Goal: Information Seeking & Learning: Check status

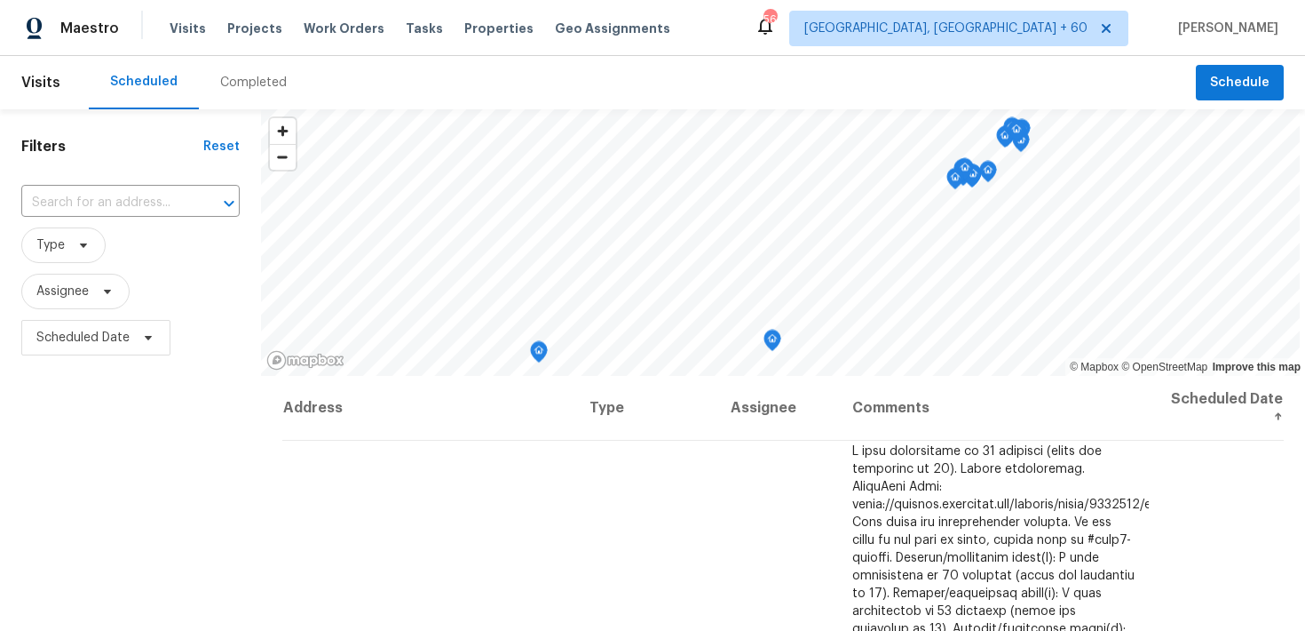
click at [234, 91] on div "Completed" at bounding box center [253, 82] width 109 height 53
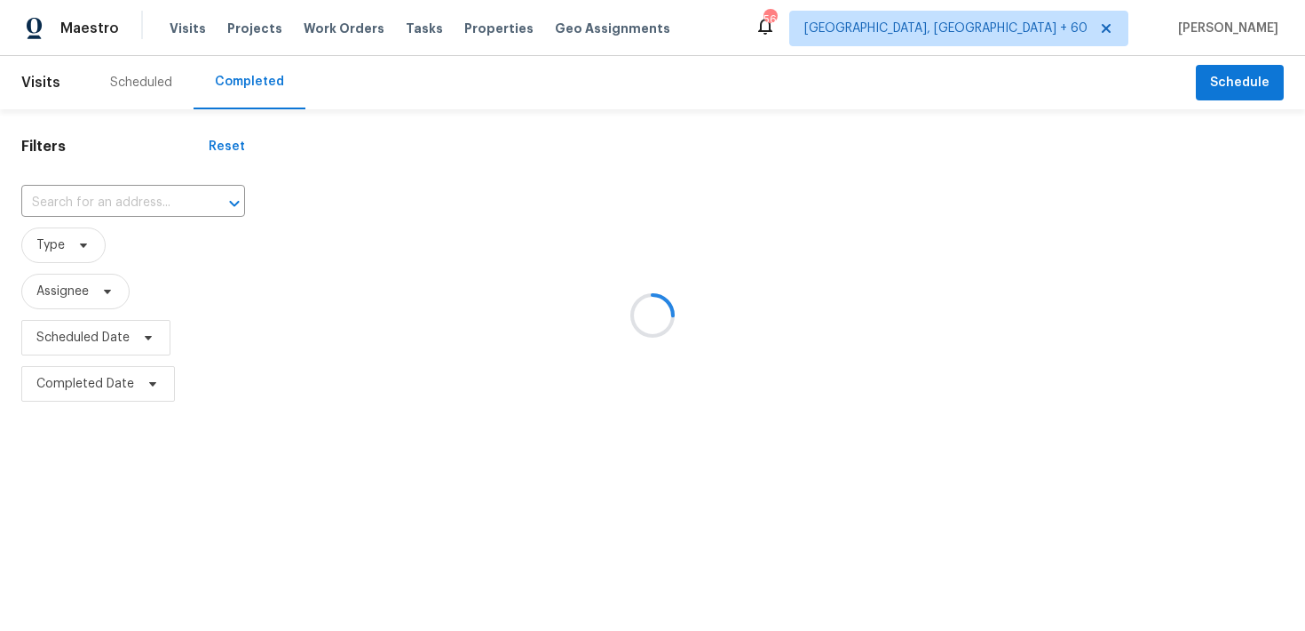
click at [132, 202] on div at bounding box center [652, 315] width 1305 height 631
click at [77, 195] on div at bounding box center [652, 315] width 1305 height 631
click at [54, 196] on div at bounding box center [652, 315] width 1305 height 631
click at [55, 197] on div at bounding box center [652, 315] width 1305 height 631
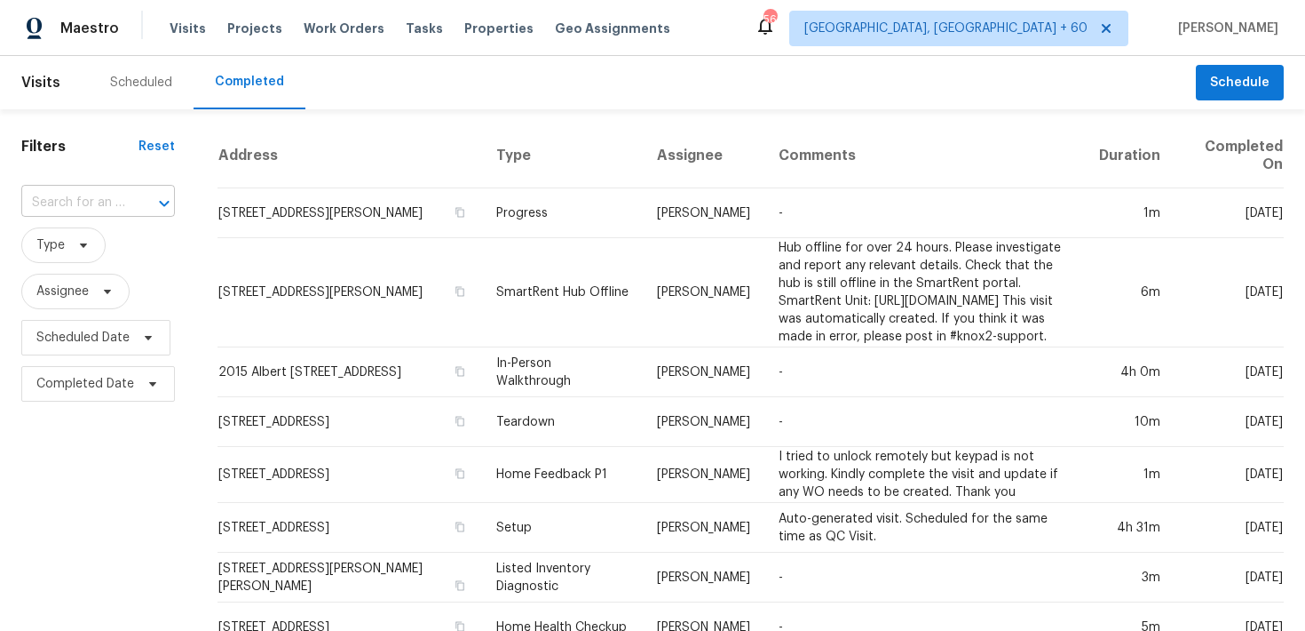
click at [86, 202] on input "text" at bounding box center [73, 203] width 104 height 28
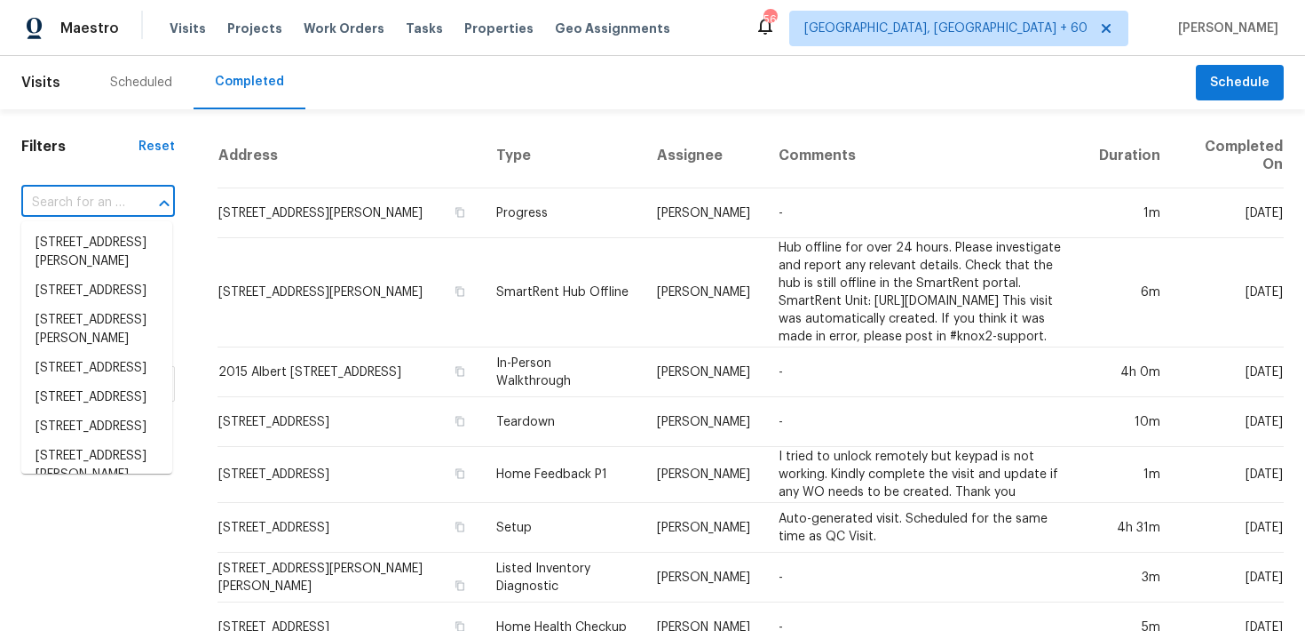
paste input "[STREET_ADDRESS]"
type input "[STREET_ADDRESS]"
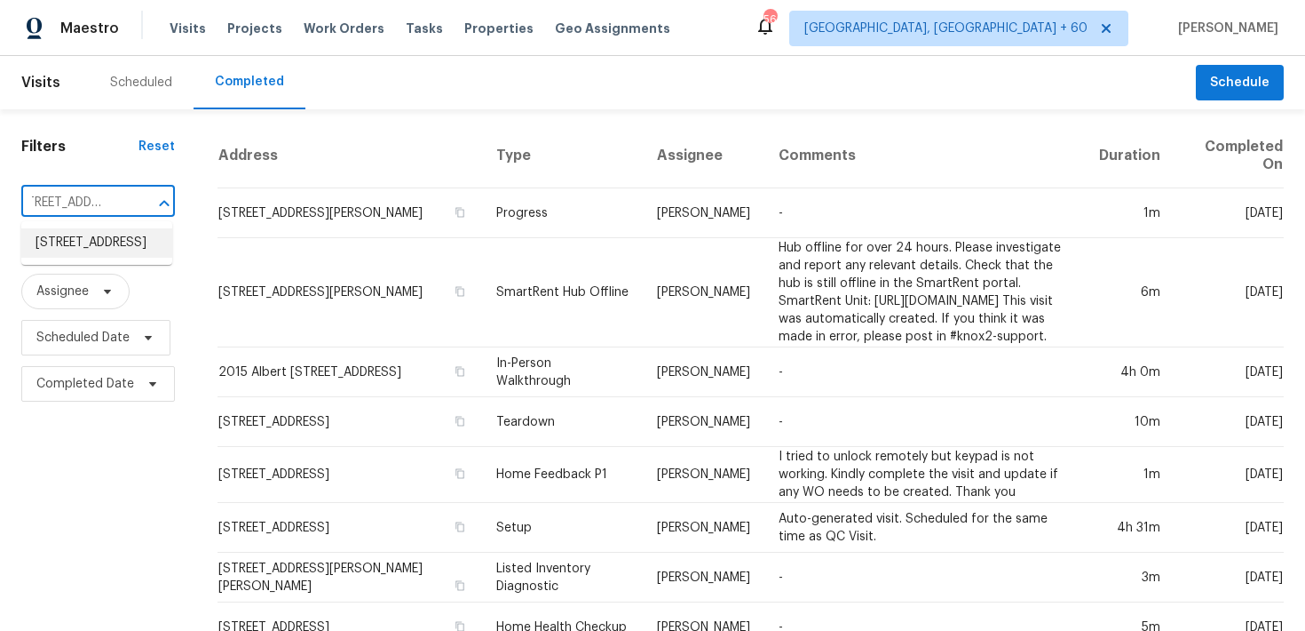
click at [75, 241] on li "[STREET_ADDRESS]" at bounding box center [96, 242] width 151 height 29
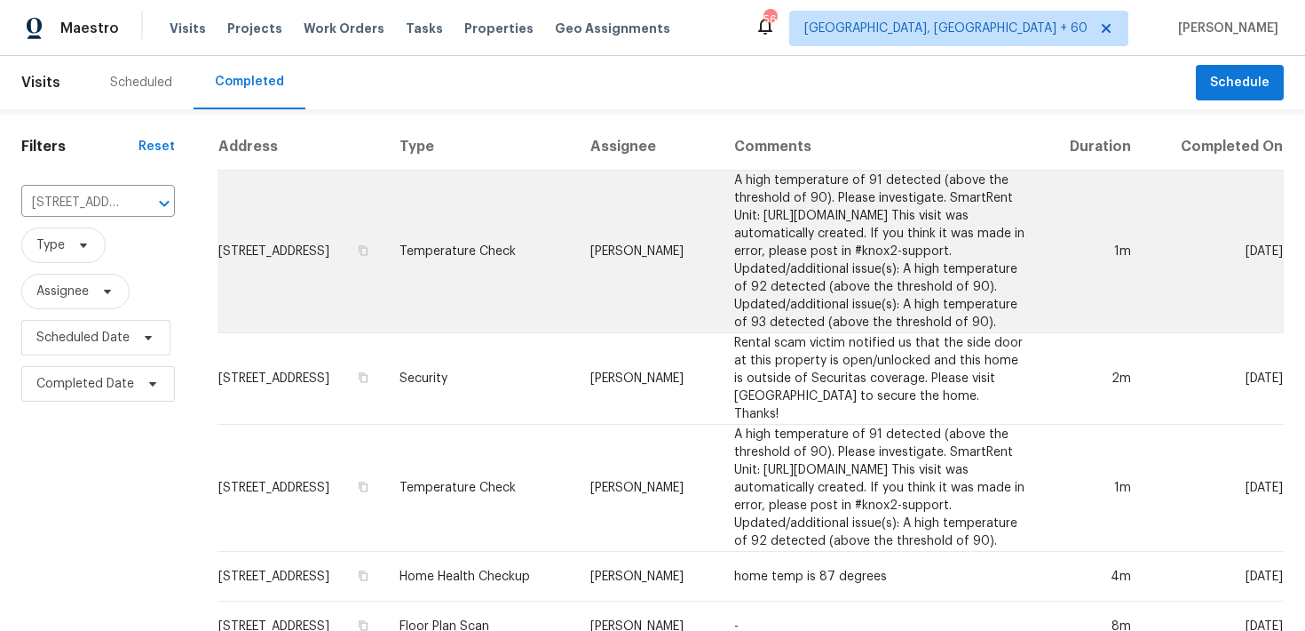
click at [470, 266] on td "Temperature Check" at bounding box center [480, 252] width 191 height 163
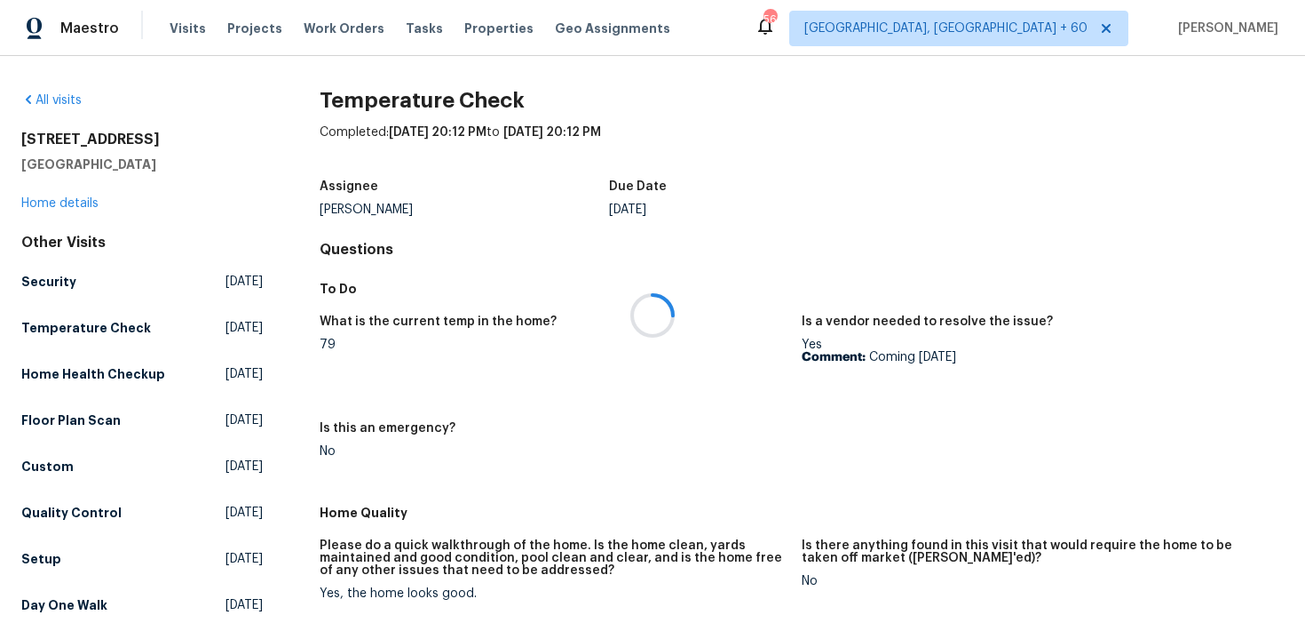
click at [39, 208] on div at bounding box center [652, 315] width 1305 height 631
click at [33, 205] on div at bounding box center [652, 315] width 1305 height 631
click at [23, 201] on link "Home details" at bounding box center [59, 203] width 77 height 12
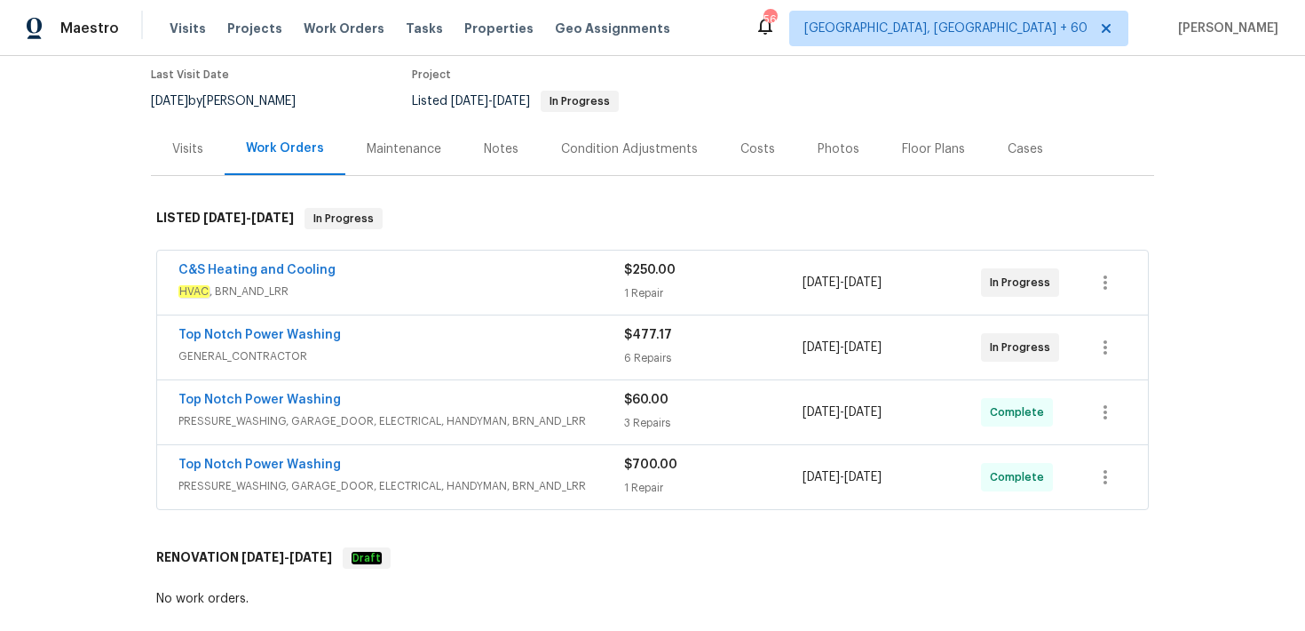
scroll to position [207, 0]
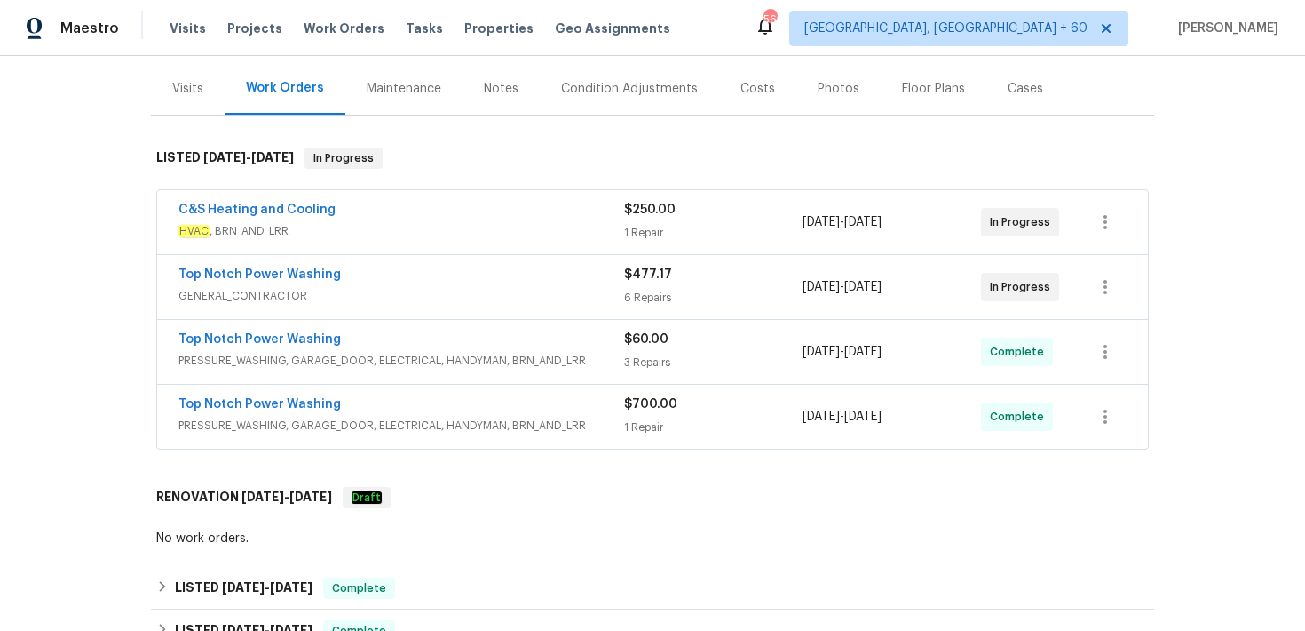
click at [631, 354] on div "3 Repairs" at bounding box center [713, 362] width 179 height 18
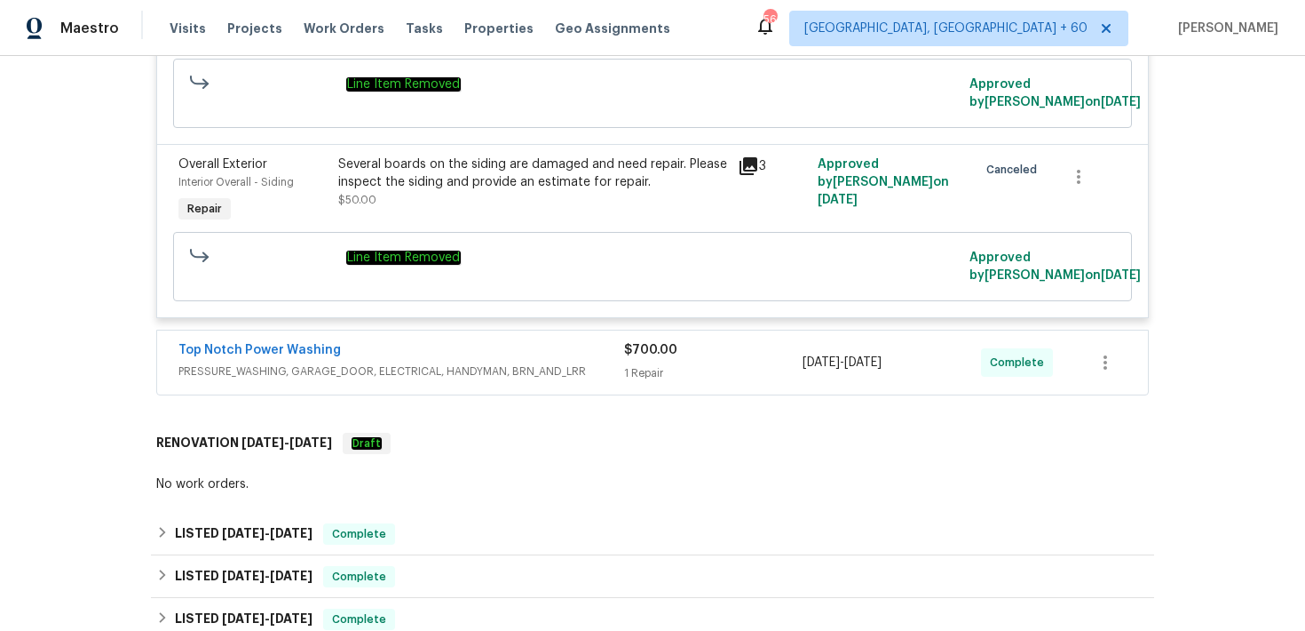
scroll to position [932, 0]
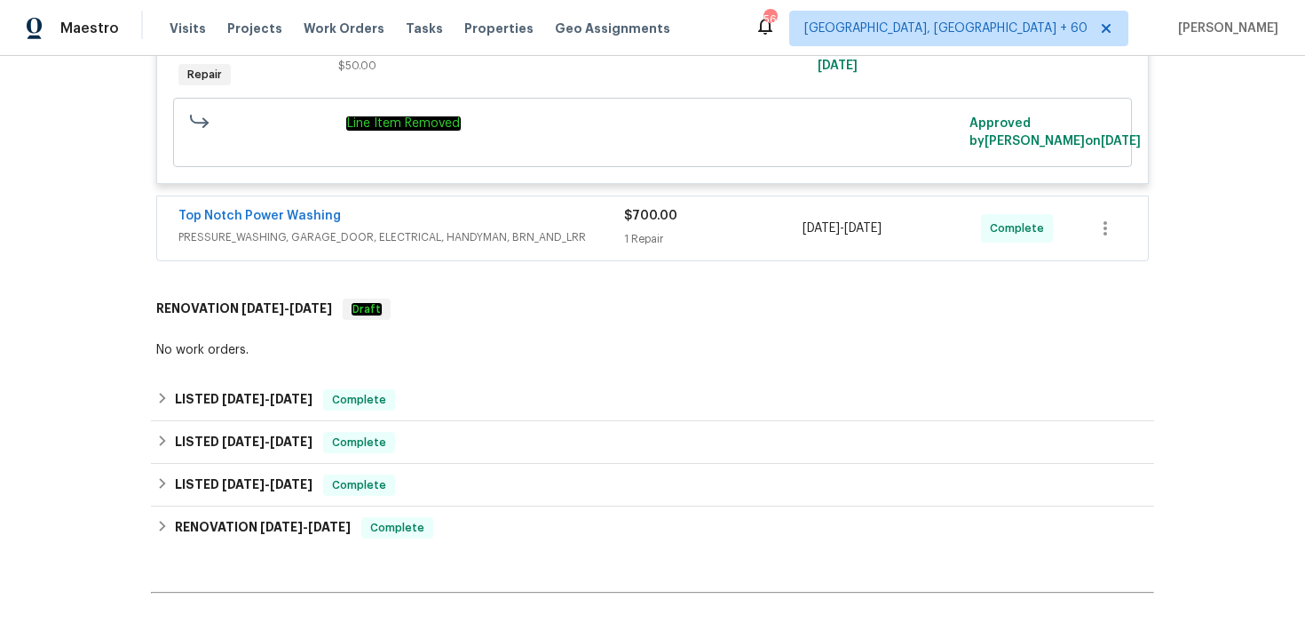
click at [607, 237] on span "PRESSURE_WASHING, GARAGE_DOOR, ELECTRICAL, HANDYMAN, BRN_AND_LRR" at bounding box center [402, 237] width 446 height 18
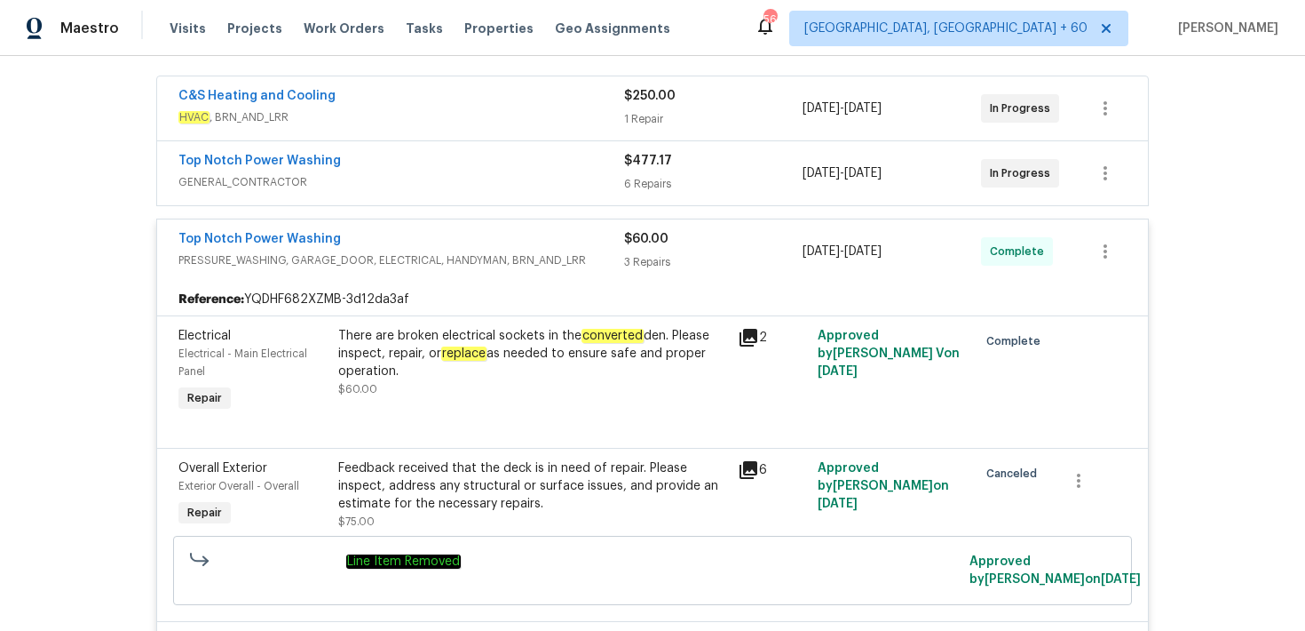
scroll to position [301, 0]
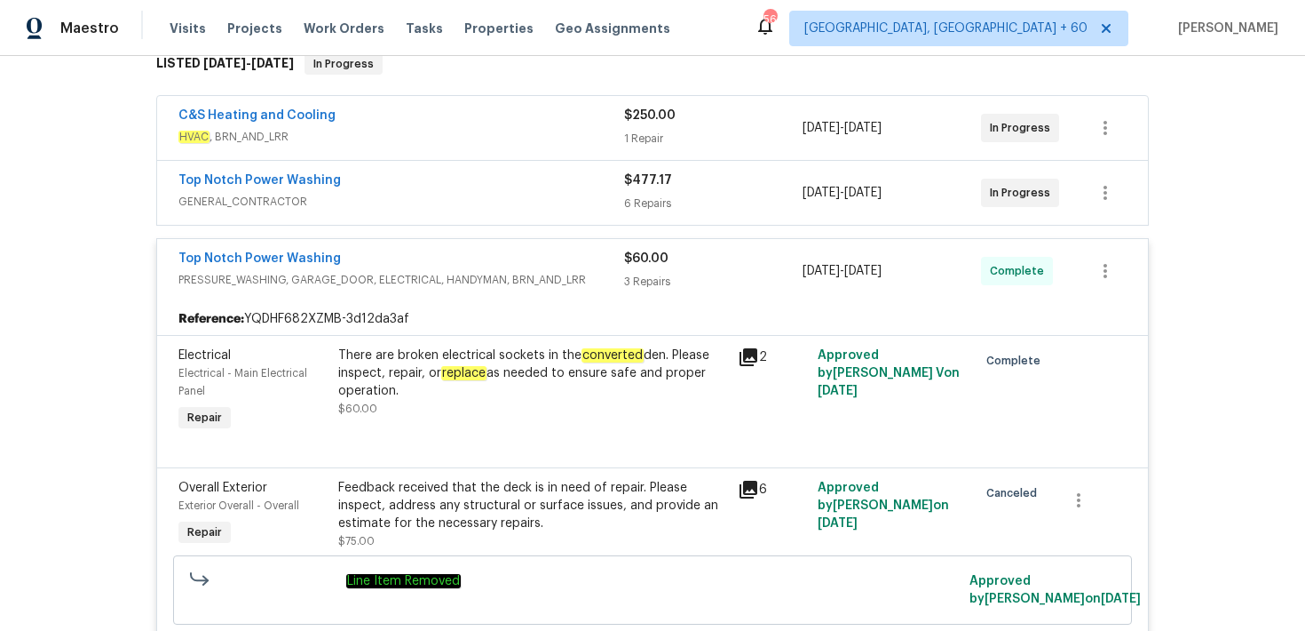
click at [648, 205] on div "6 Repairs" at bounding box center [713, 203] width 179 height 18
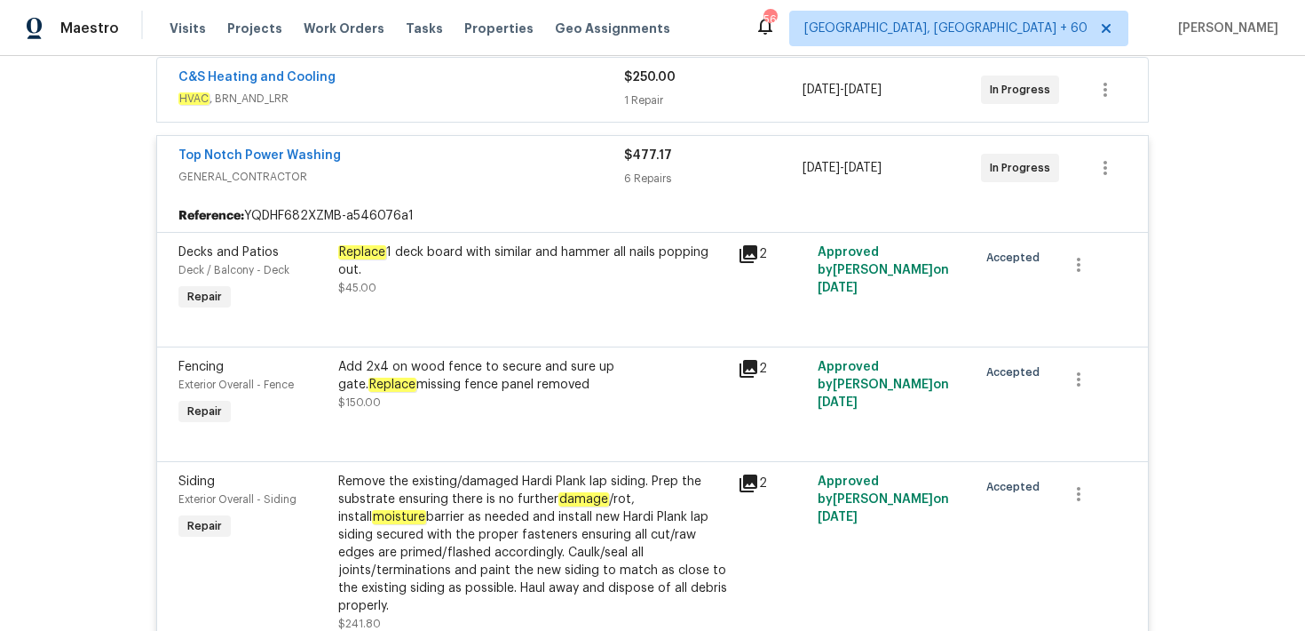
scroll to position [329, 0]
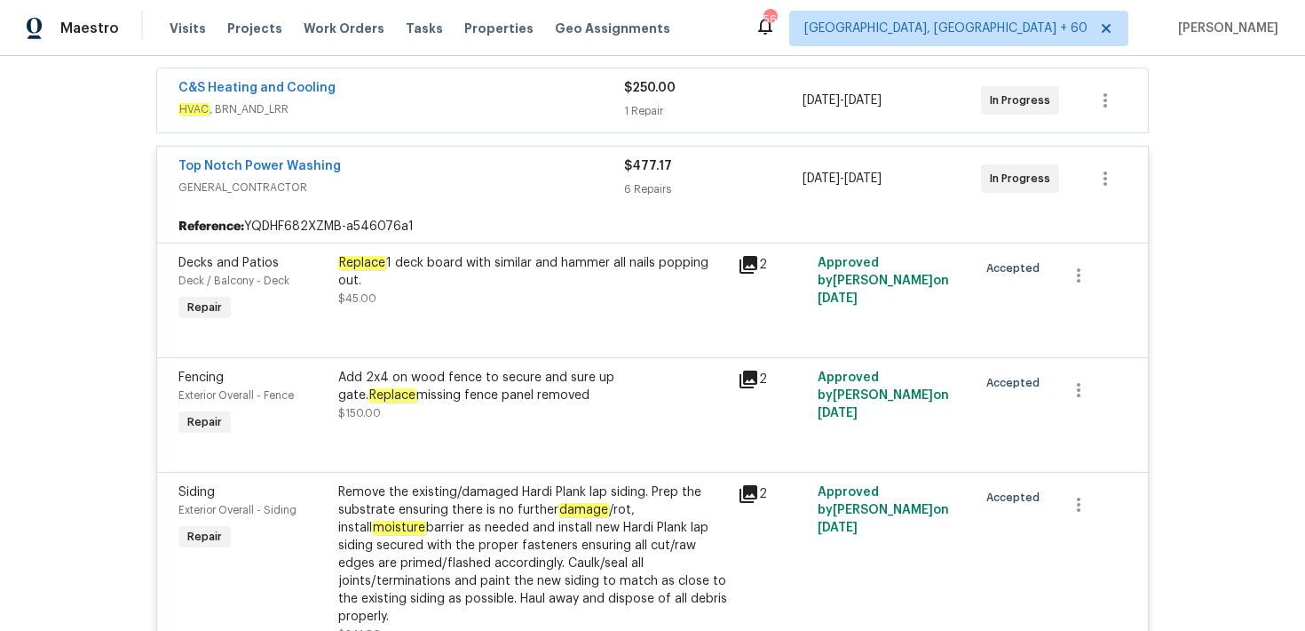
click at [637, 180] on div "6 Repairs" at bounding box center [713, 189] width 179 height 18
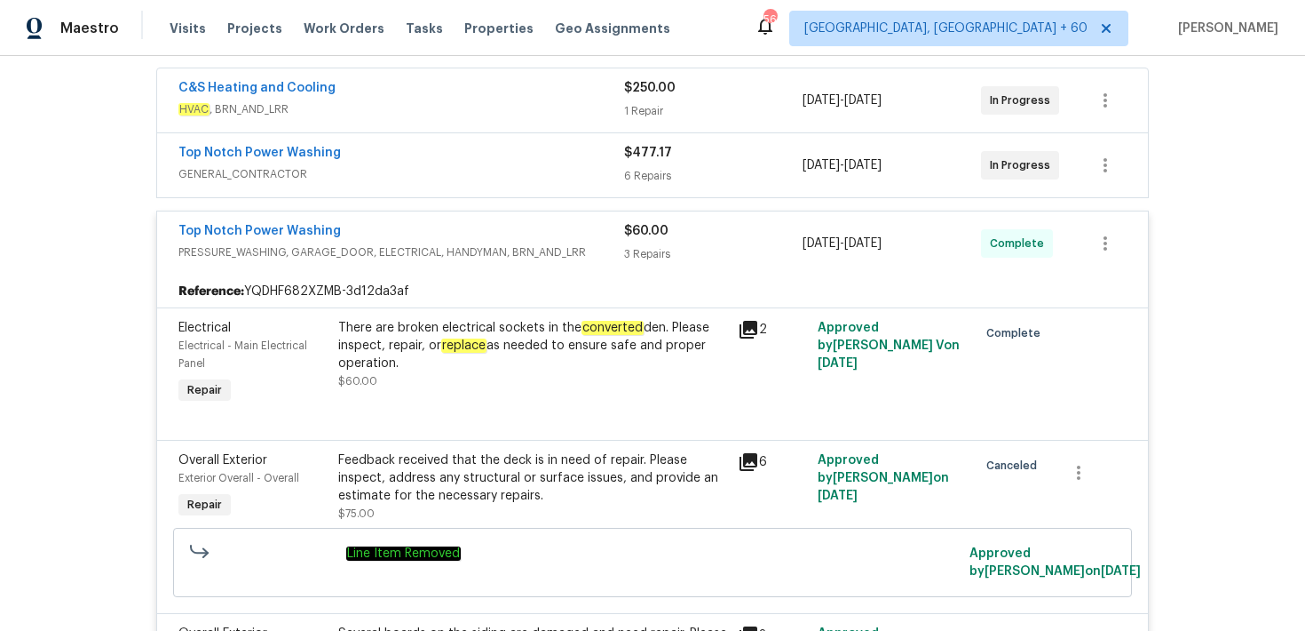
click at [645, 103] on div "1 Repair" at bounding box center [713, 111] width 179 height 18
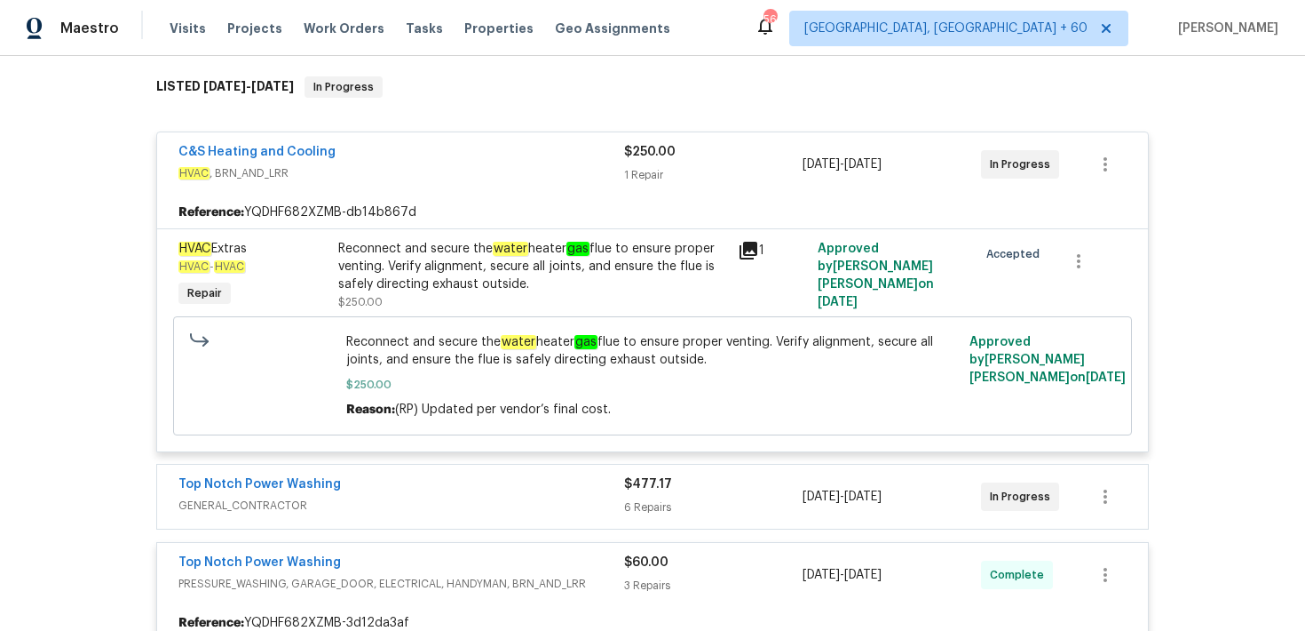
scroll to position [277, 0]
click at [625, 169] on div "1 Repair" at bounding box center [713, 176] width 179 height 18
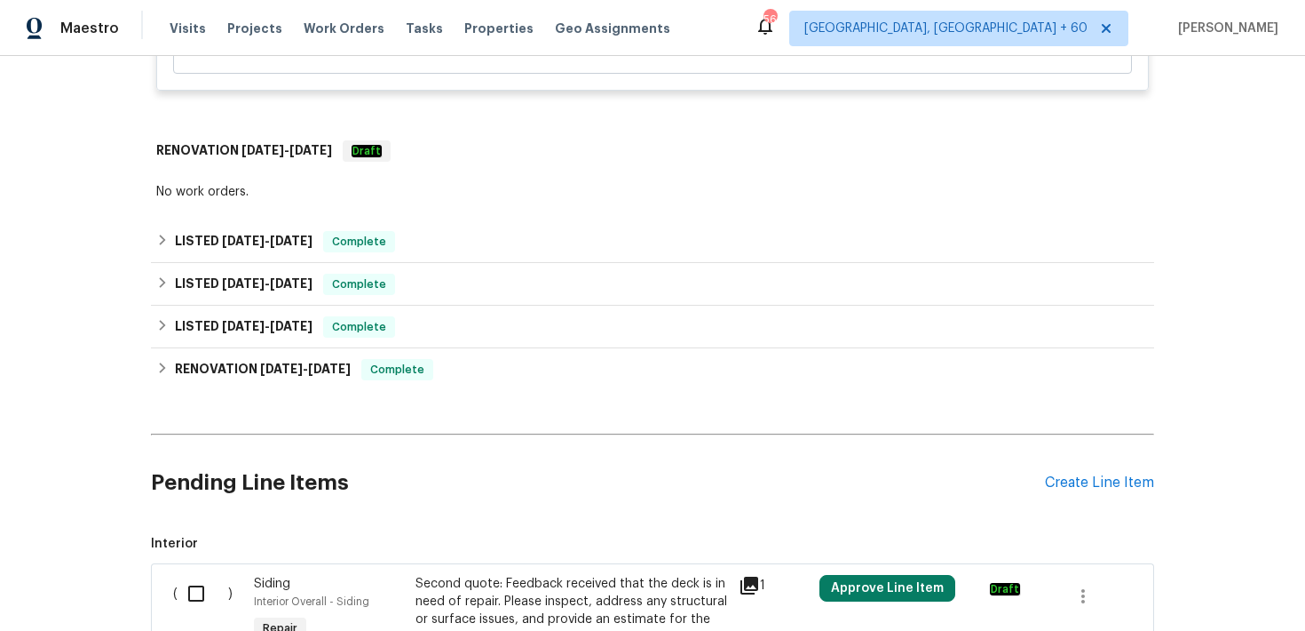
scroll to position [0, 0]
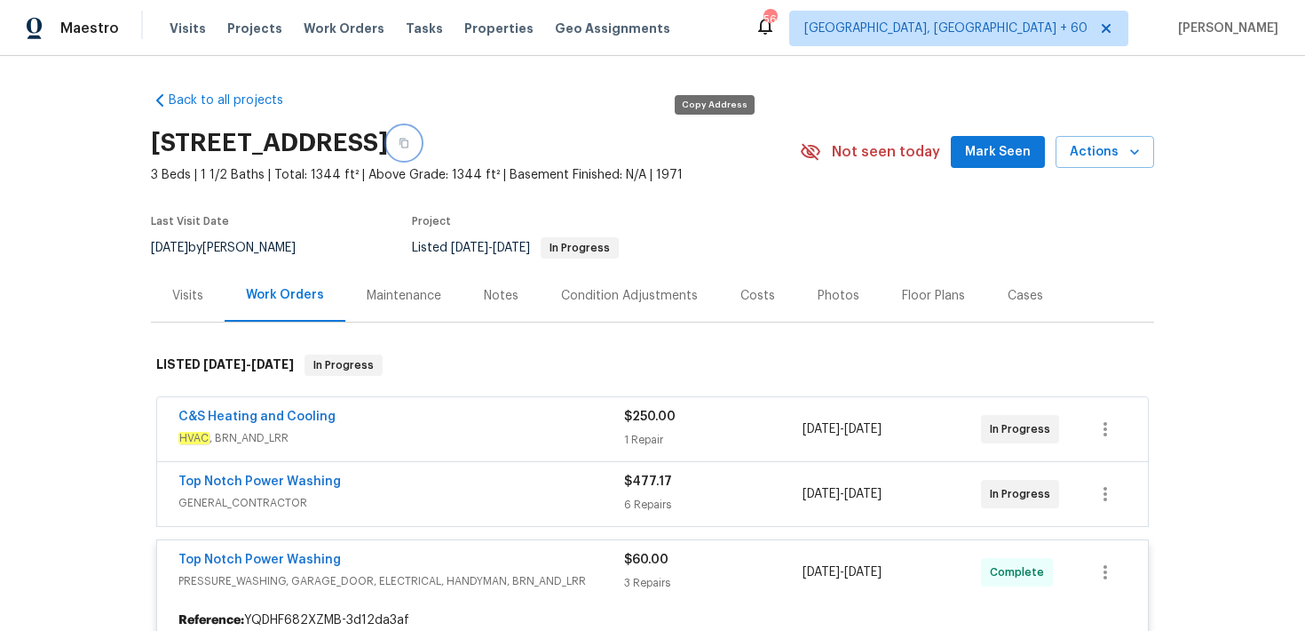
click at [409, 141] on icon "button" at bounding box center [404, 144] width 9 height 10
click at [186, 33] on span "Visits" at bounding box center [188, 29] width 36 height 18
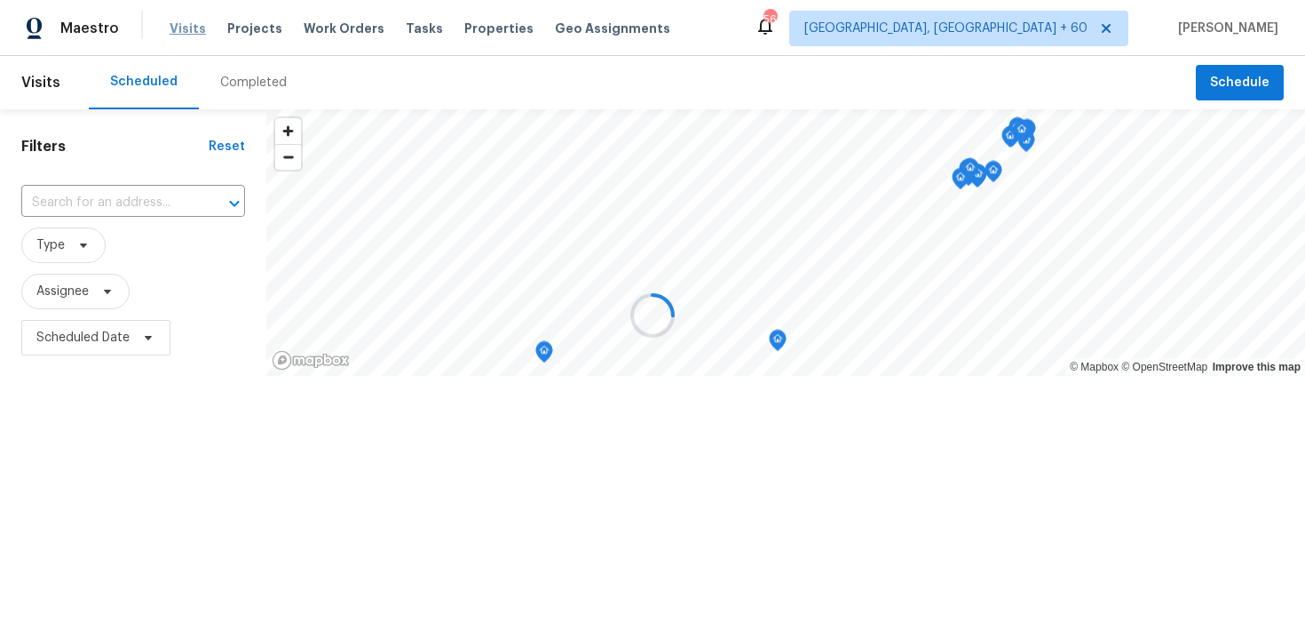
click at [186, 33] on div at bounding box center [652, 315] width 1305 height 631
click at [247, 81] on div at bounding box center [652, 315] width 1305 height 631
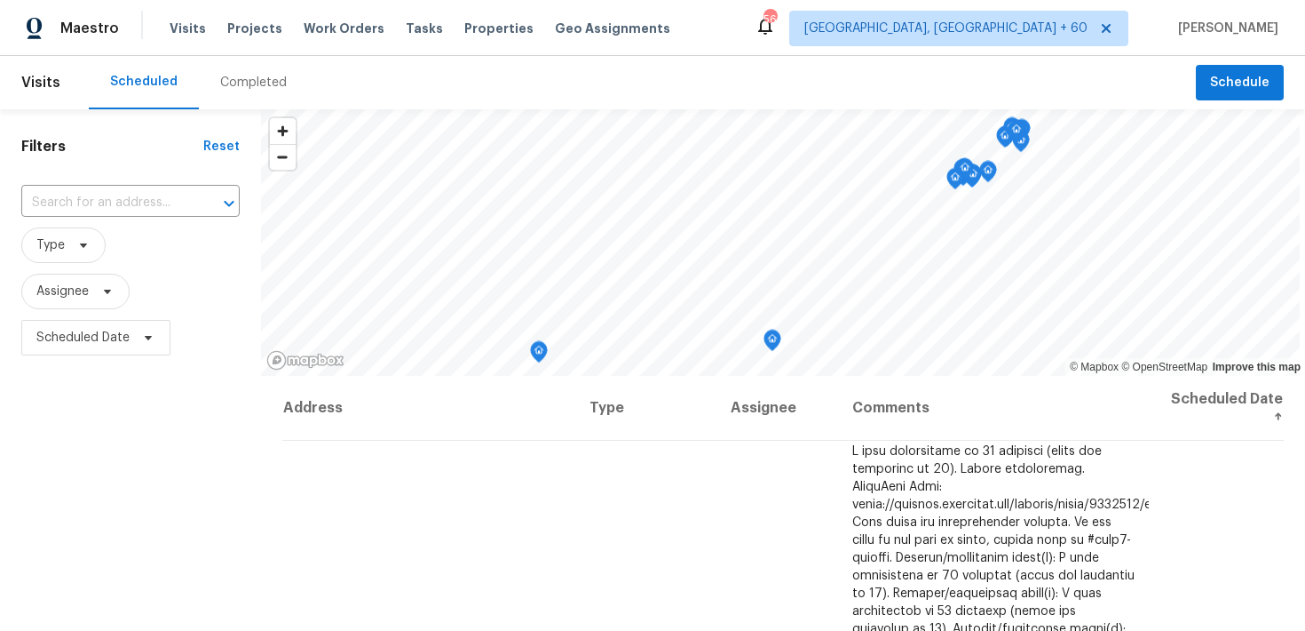
click at [234, 89] on div "Completed" at bounding box center [253, 83] width 67 height 18
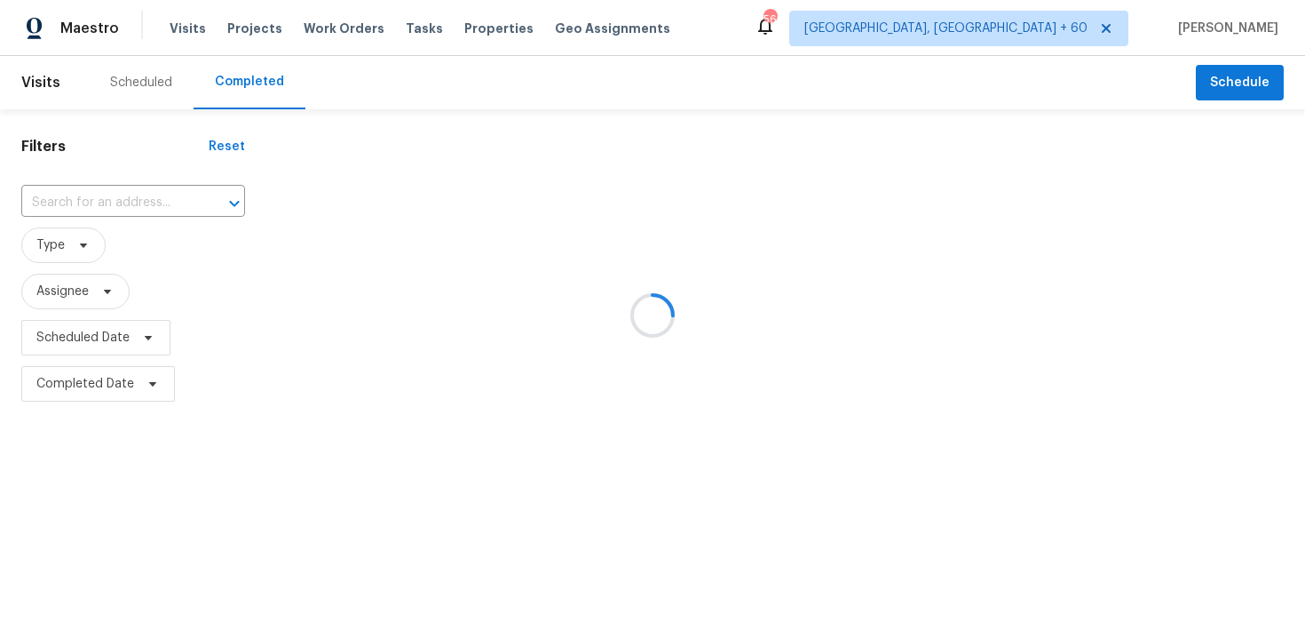
click at [133, 195] on div at bounding box center [652, 315] width 1305 height 631
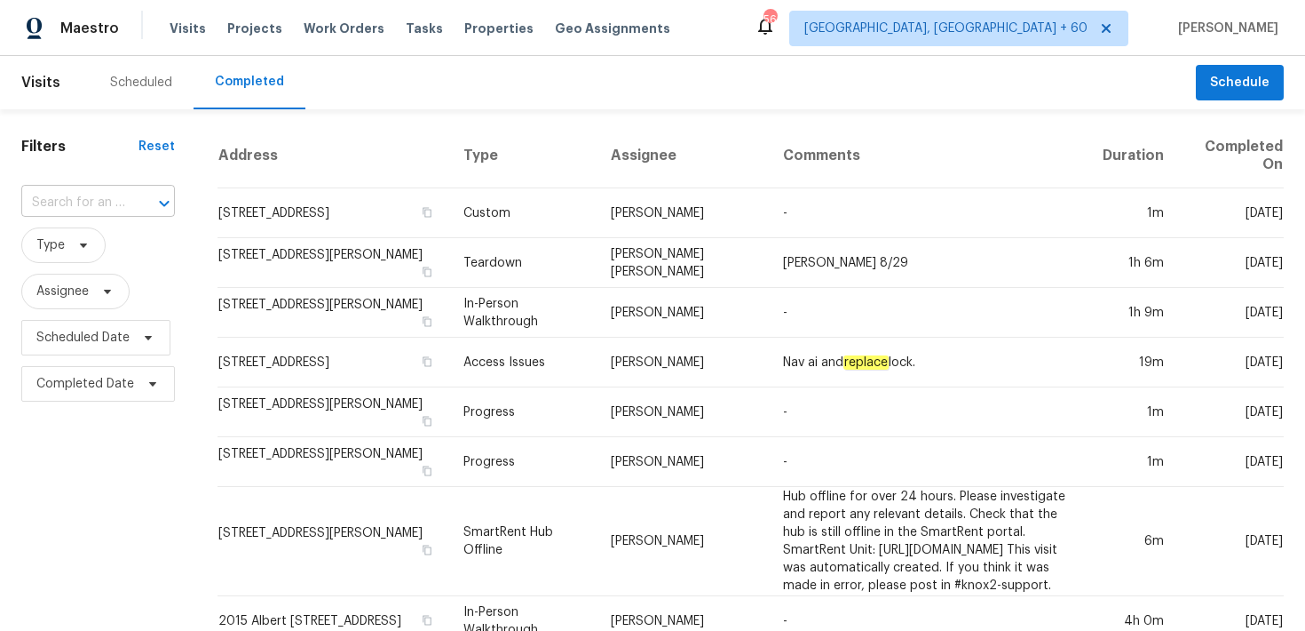
click at [31, 202] on input "text" at bounding box center [73, 203] width 104 height 28
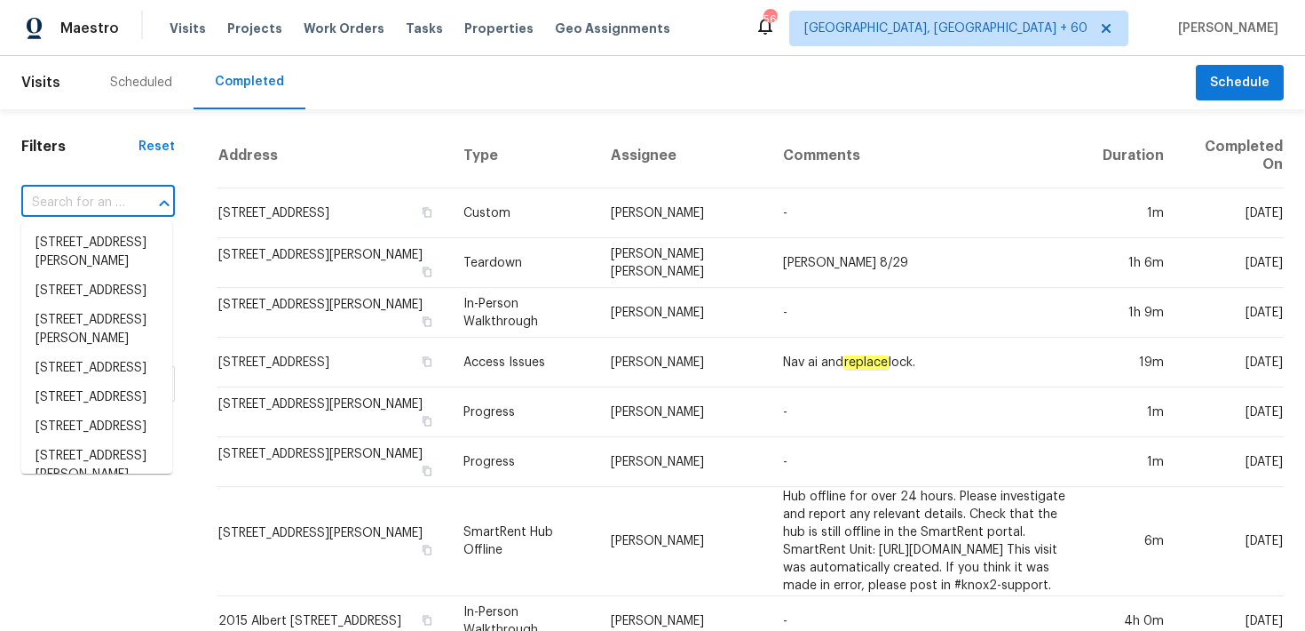
paste input "[STREET_ADDRESS]"
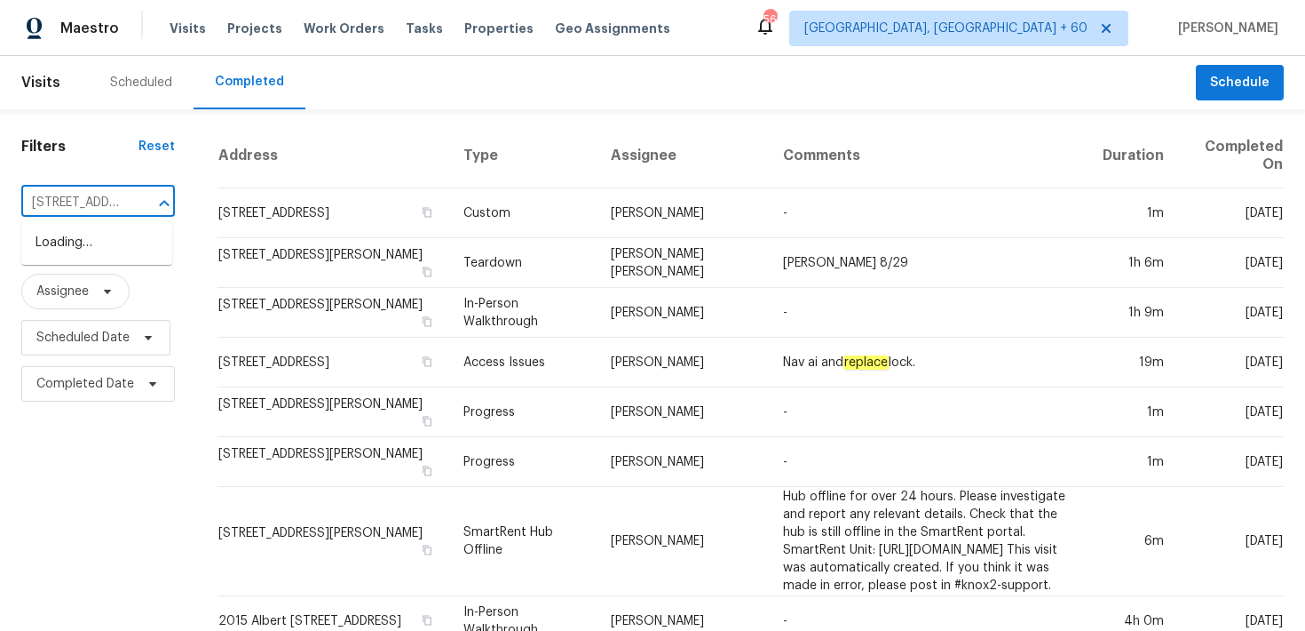
scroll to position [0, 191]
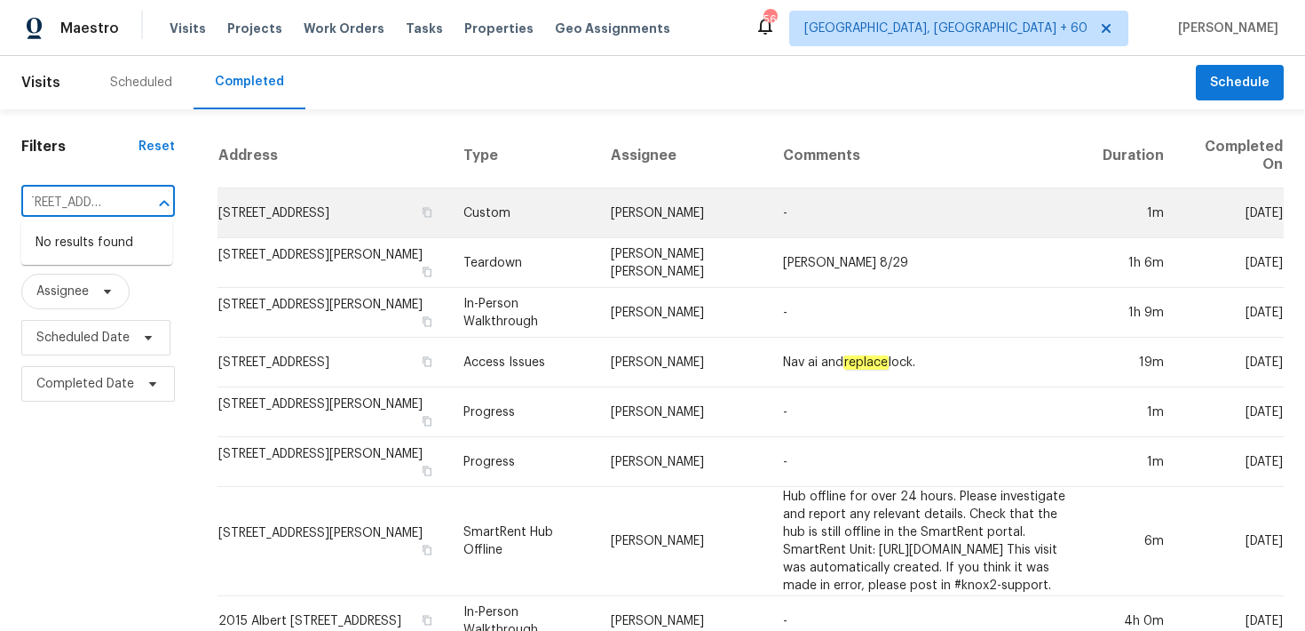
drag, startPoint x: 59, startPoint y: 206, endPoint x: 251, endPoint y: 206, distance: 192.7
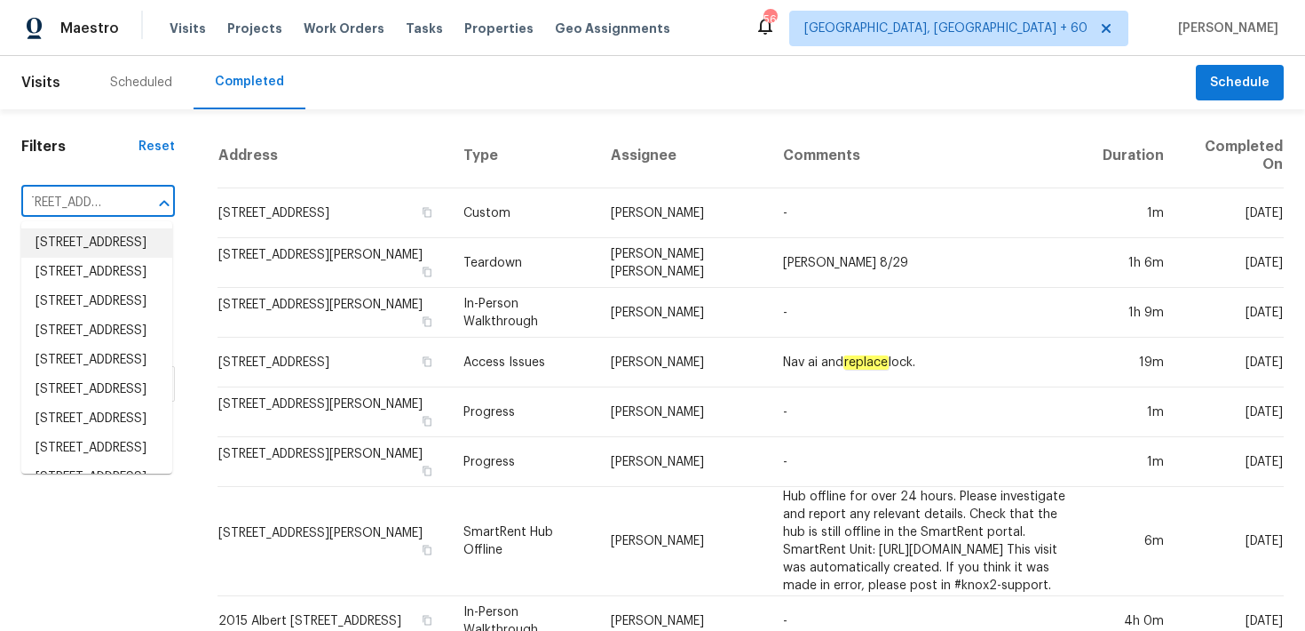
type input "[STREET_ADDRESS]"
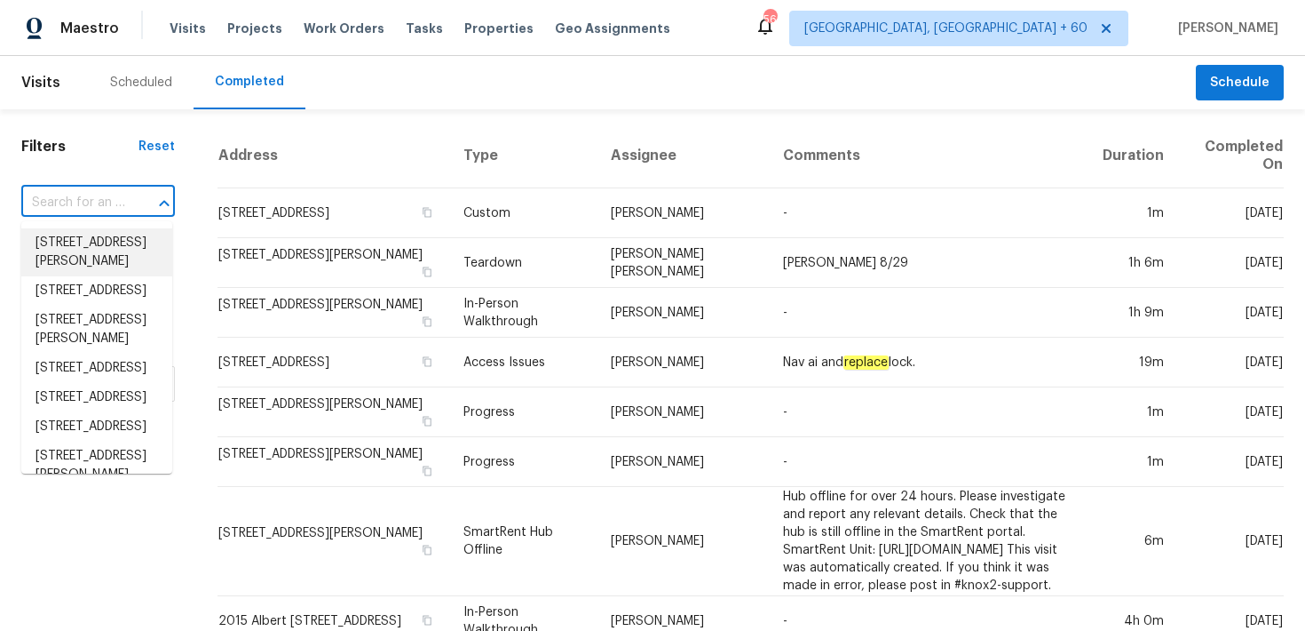
scroll to position [0, 0]
paste input "[STREET_ADDRESS]"
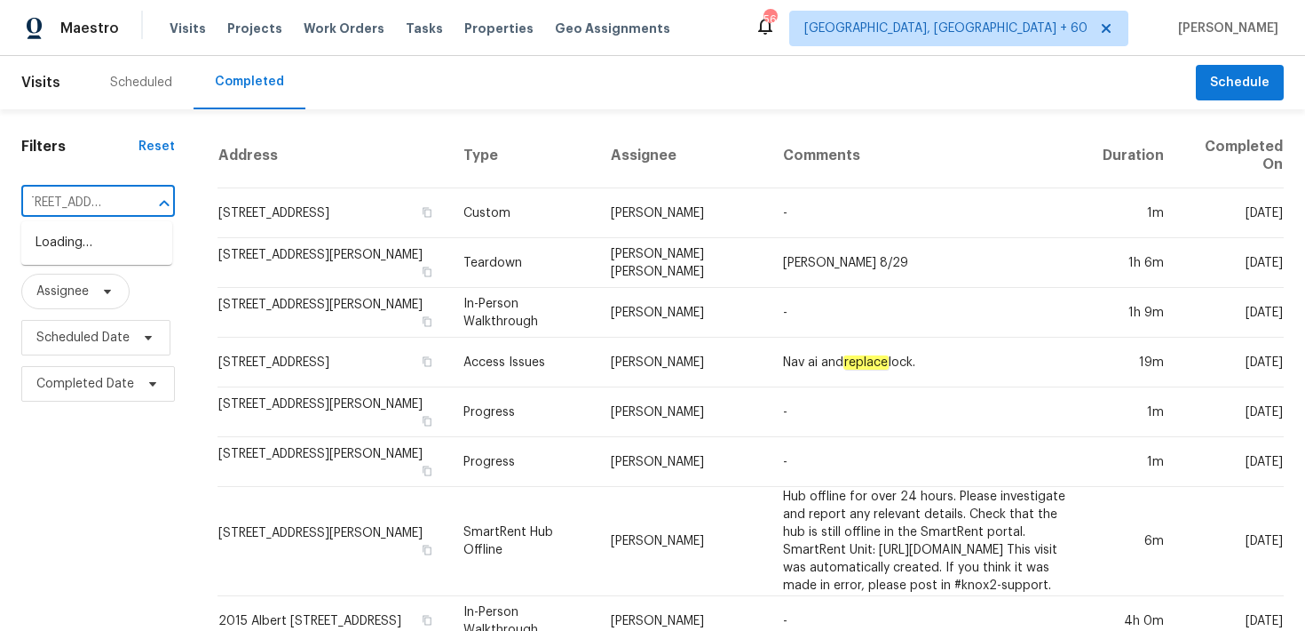
type input "[STREET_ADDRESS]"
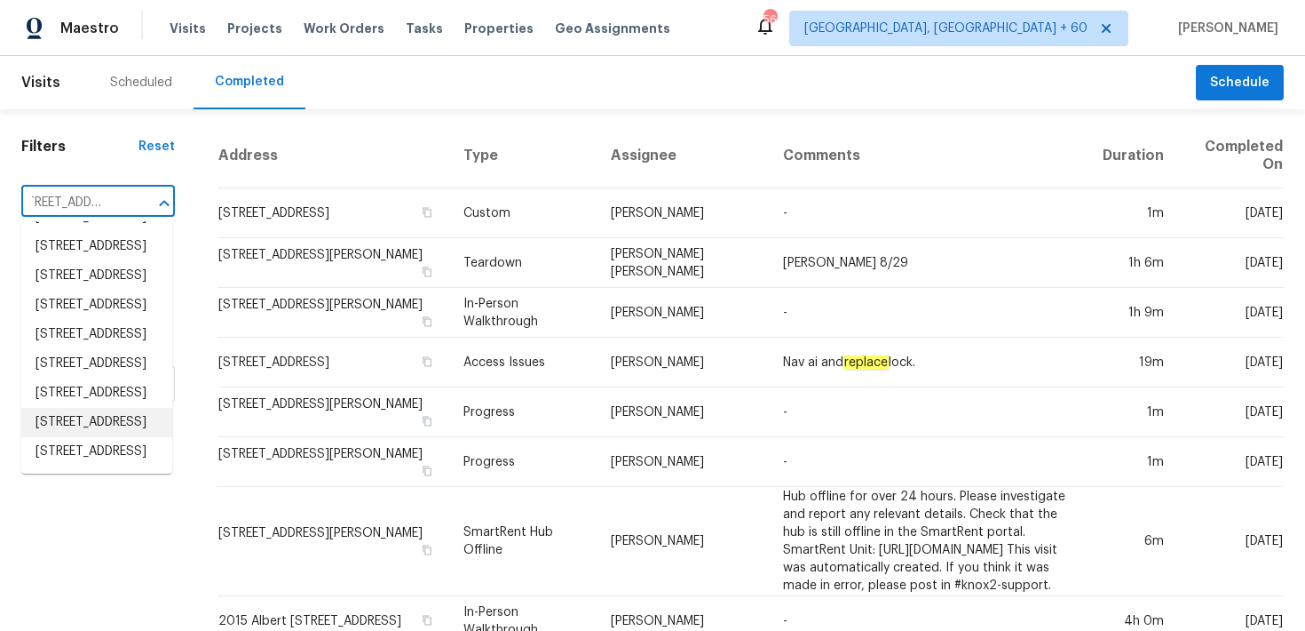
scroll to position [312, 0]
click at [82, 378] on li "[STREET_ADDRESS]" at bounding box center [96, 392] width 151 height 29
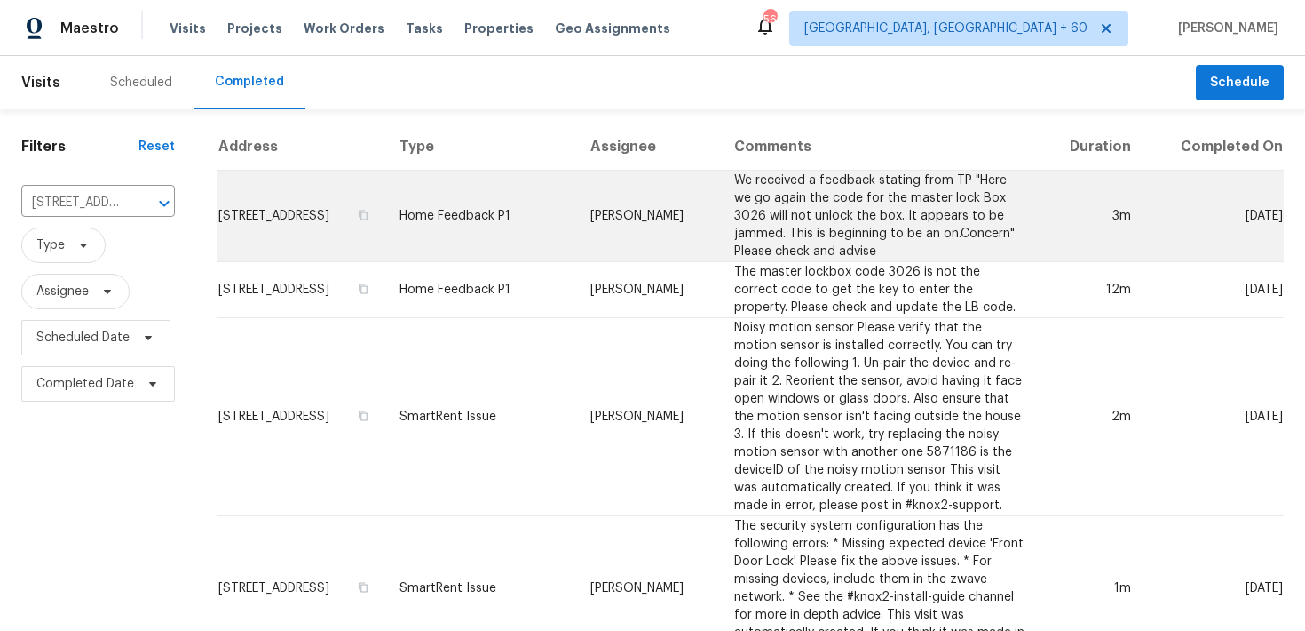
click at [544, 228] on td "Home Feedback P1" at bounding box center [480, 216] width 191 height 91
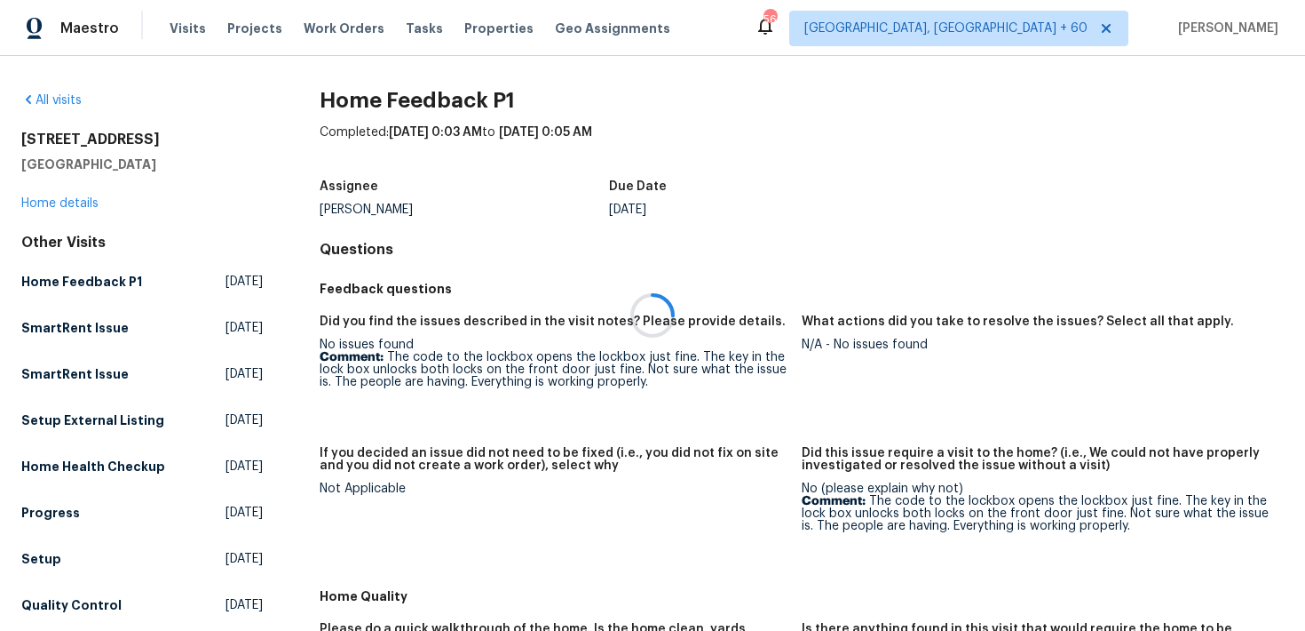
click at [59, 205] on div at bounding box center [652, 315] width 1305 height 631
click at [41, 201] on div at bounding box center [652, 315] width 1305 height 631
click at [50, 205] on link "Home details" at bounding box center [59, 203] width 77 height 12
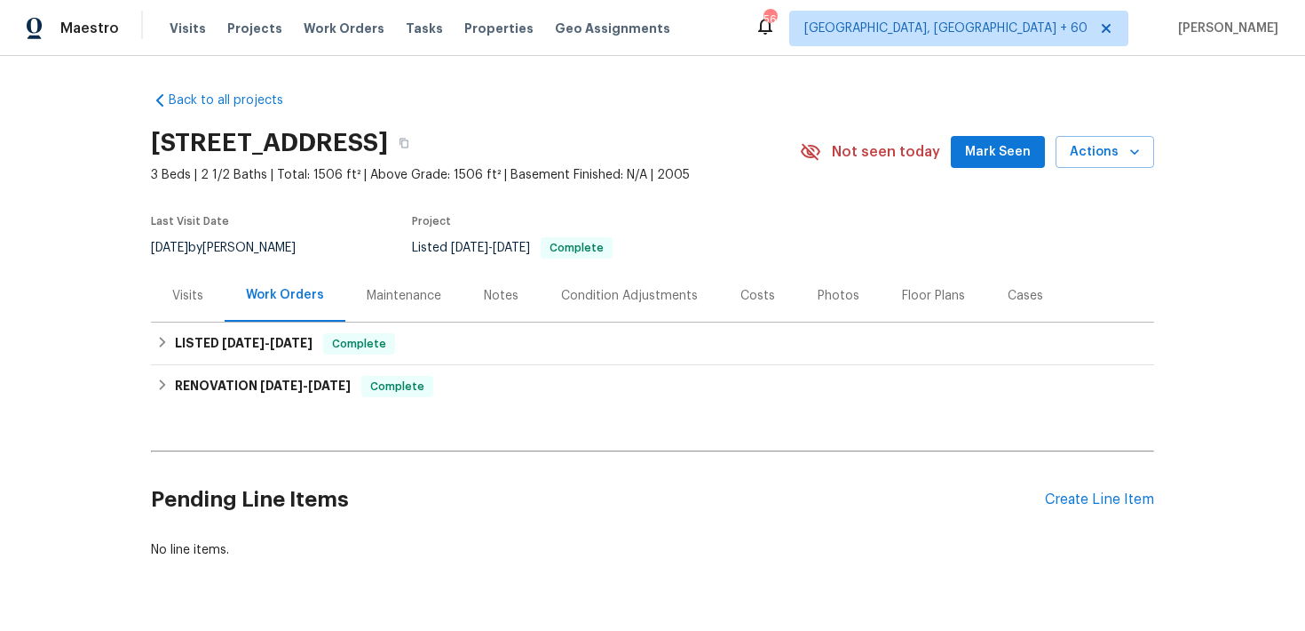
scroll to position [49, 0]
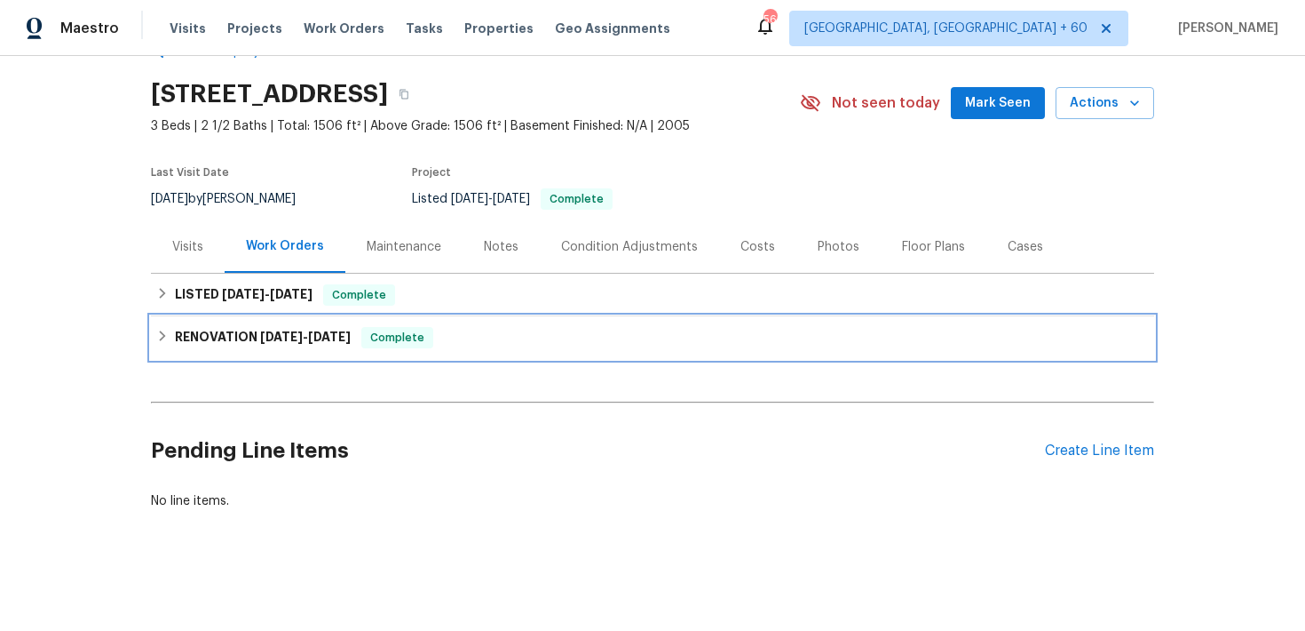
click at [427, 346] on div "Complete" at bounding box center [397, 337] width 72 height 21
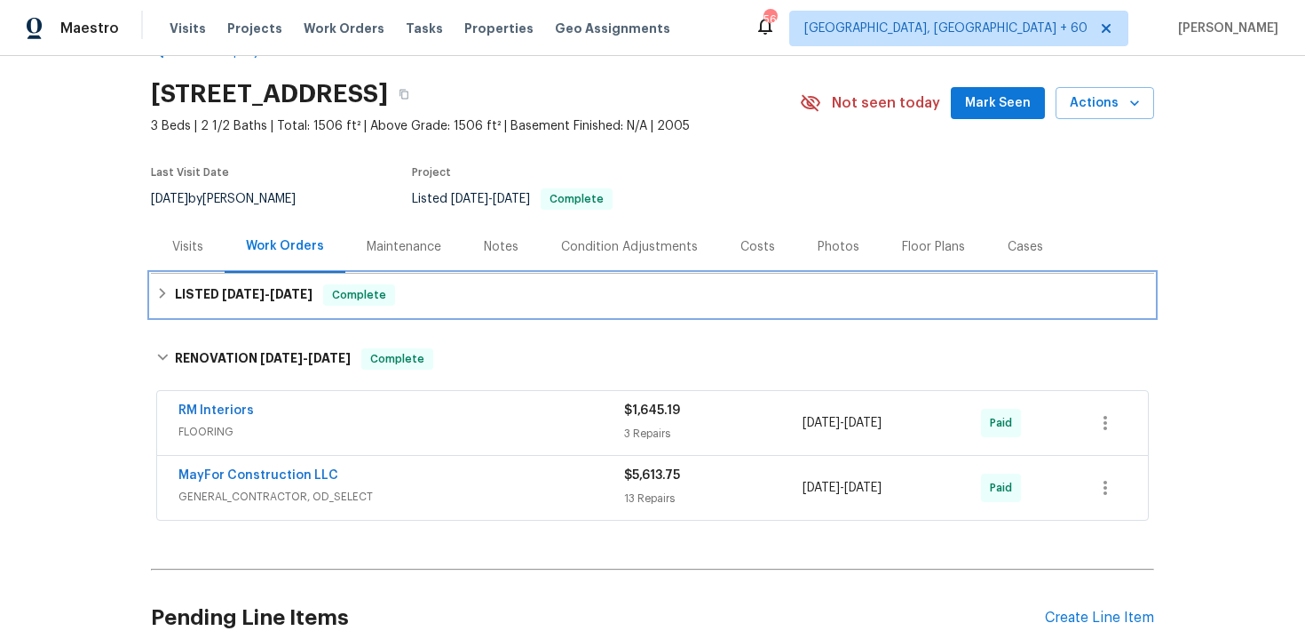
click at [485, 291] on div "LISTED [DATE] - [DATE] Complete" at bounding box center [652, 294] width 993 height 21
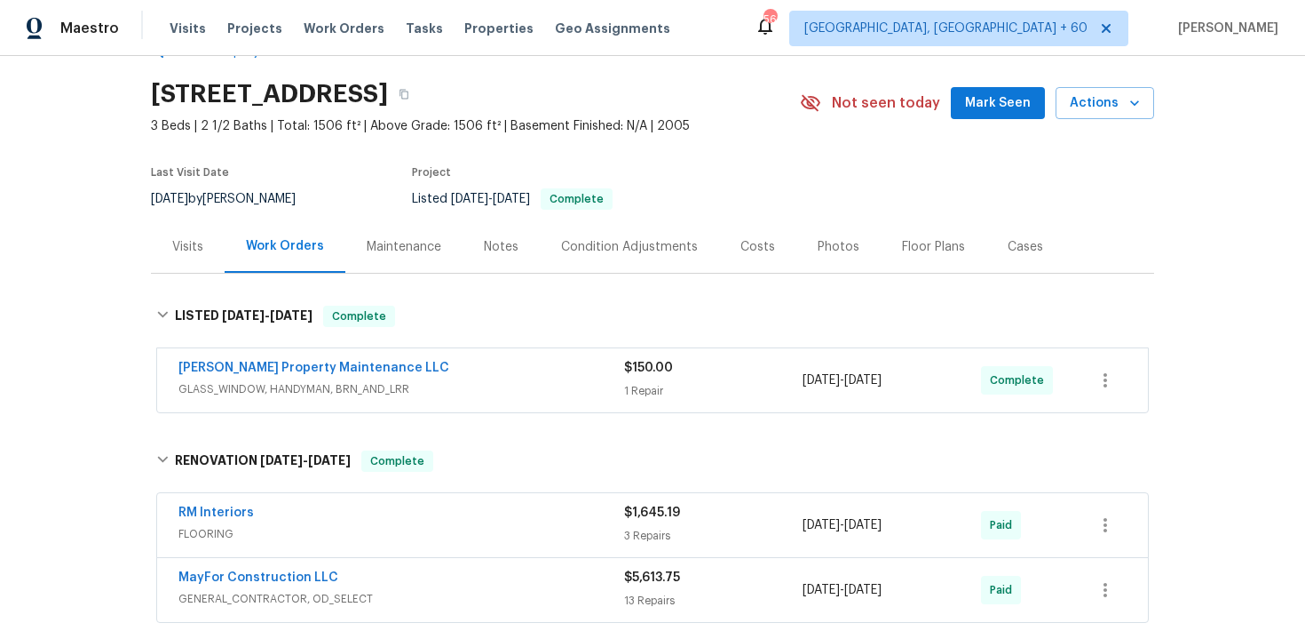
click at [601, 360] on div "[PERSON_NAME] Property Maintenance LLC" at bounding box center [402, 369] width 446 height 21
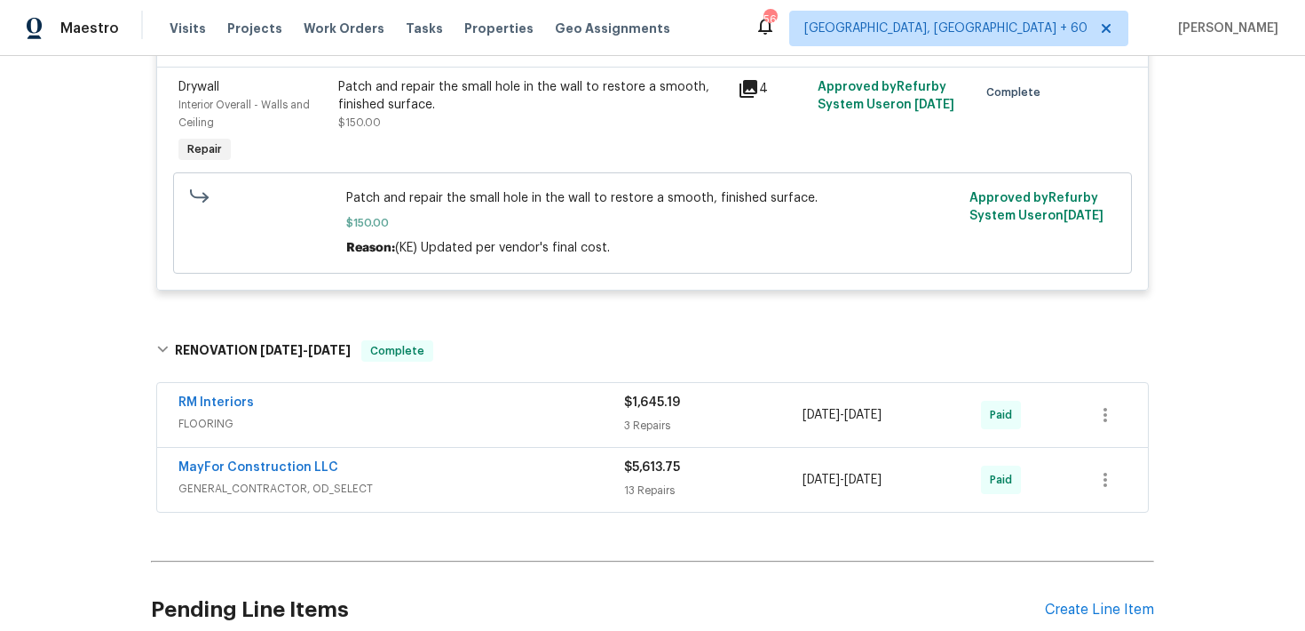
scroll to position [459, 0]
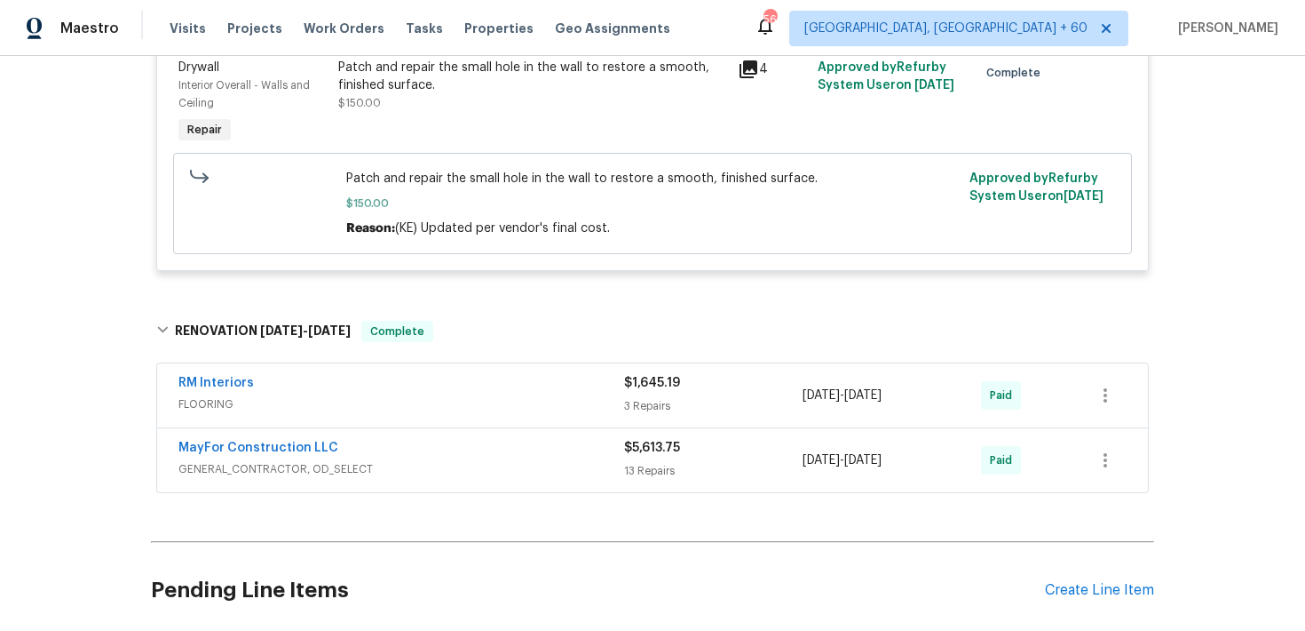
click at [642, 461] on div "$5,613.75 13 Repairs" at bounding box center [713, 460] width 179 height 43
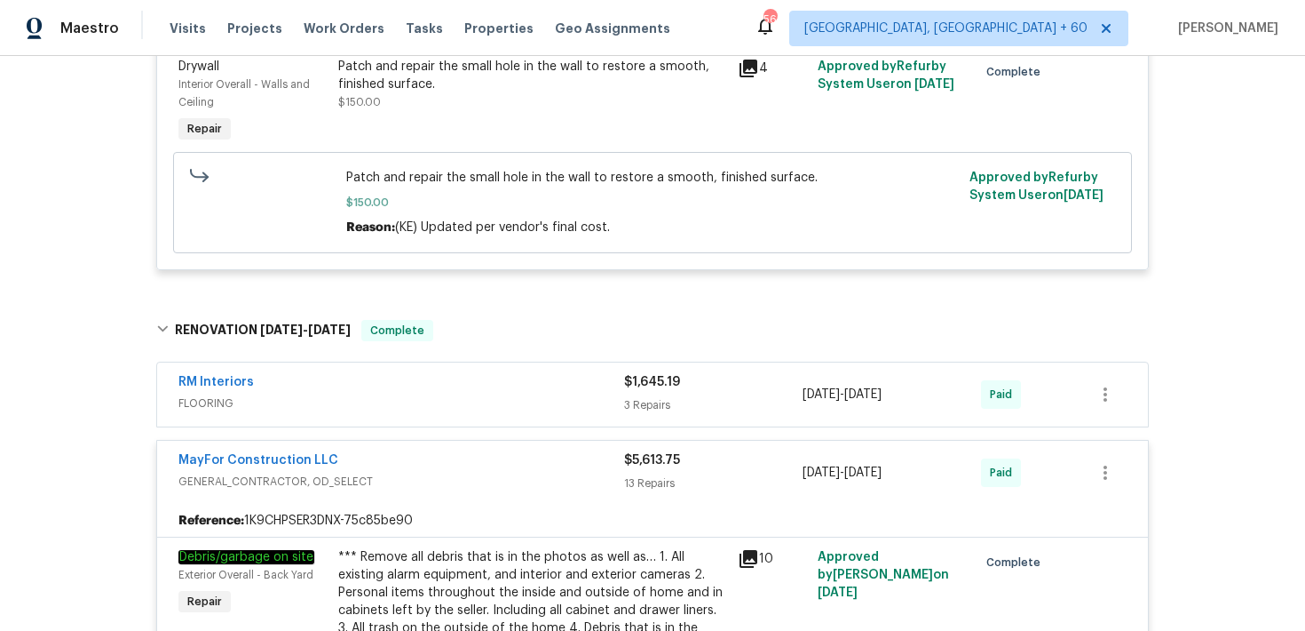
scroll to position [488, 0]
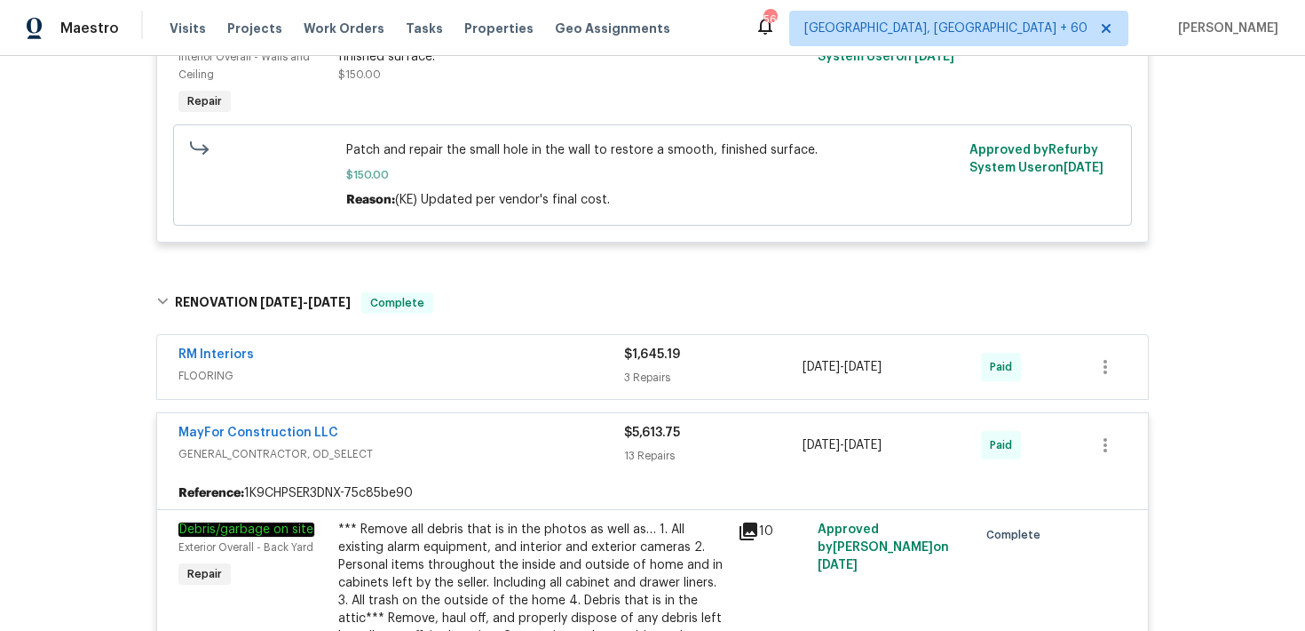
click at [658, 376] on div "3 Repairs" at bounding box center [713, 378] width 179 height 18
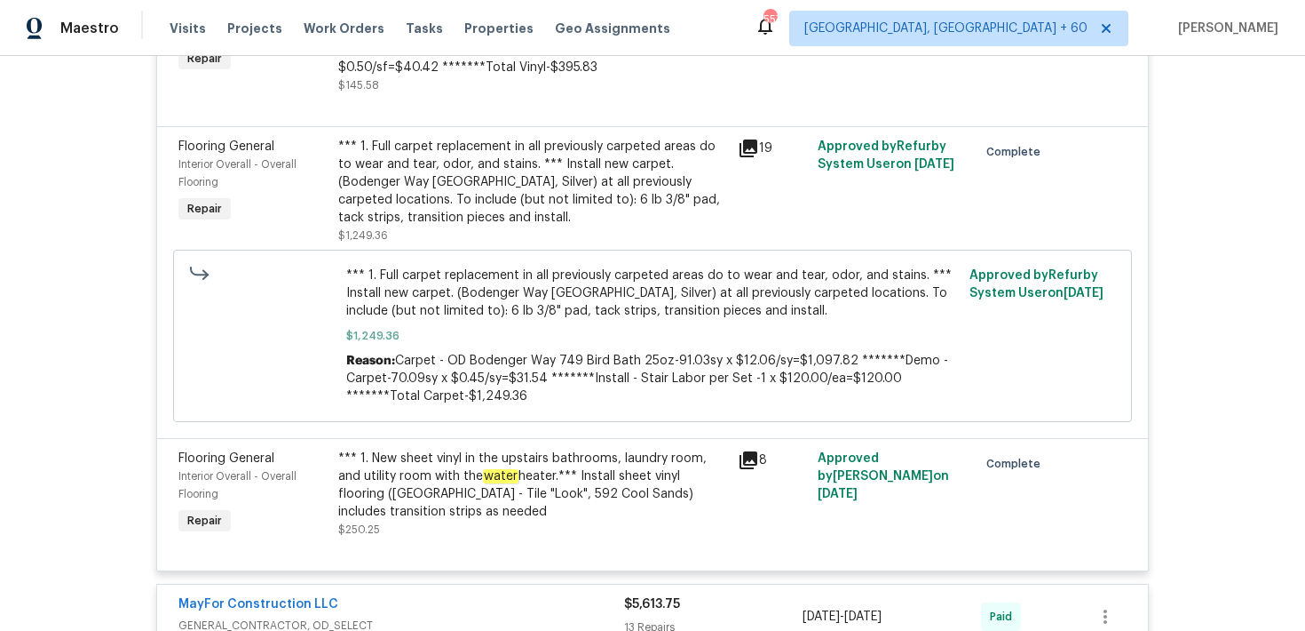
scroll to position [958, 0]
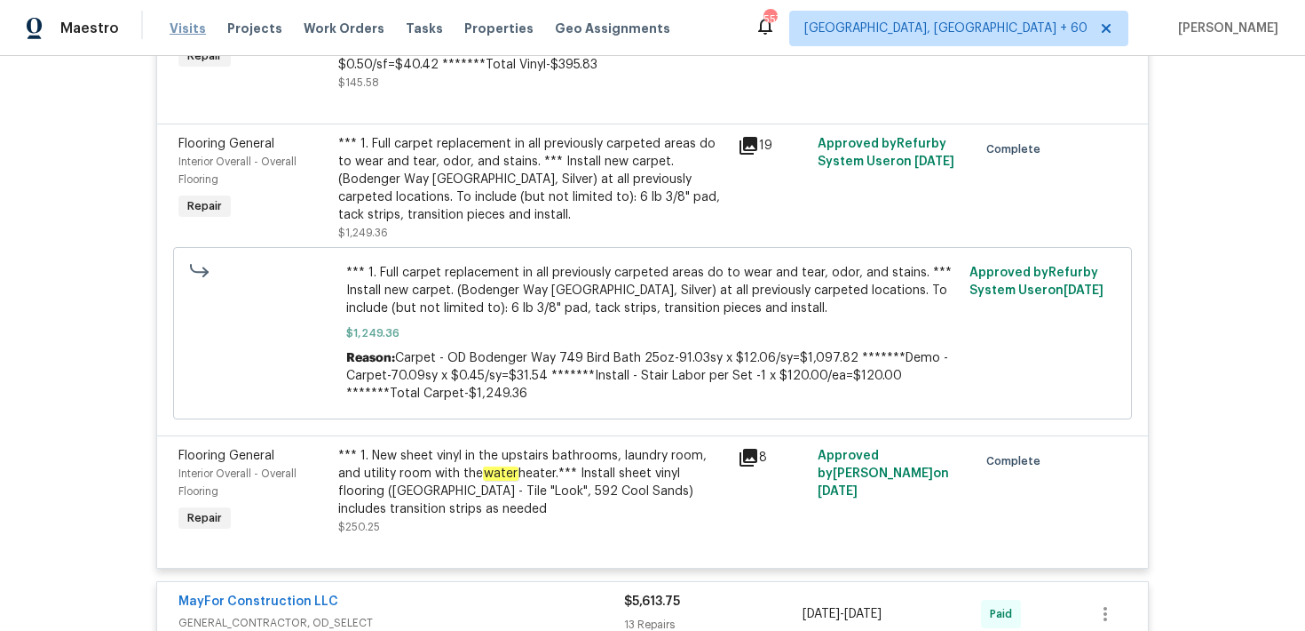
click at [182, 31] on span "Visits" at bounding box center [188, 29] width 36 height 18
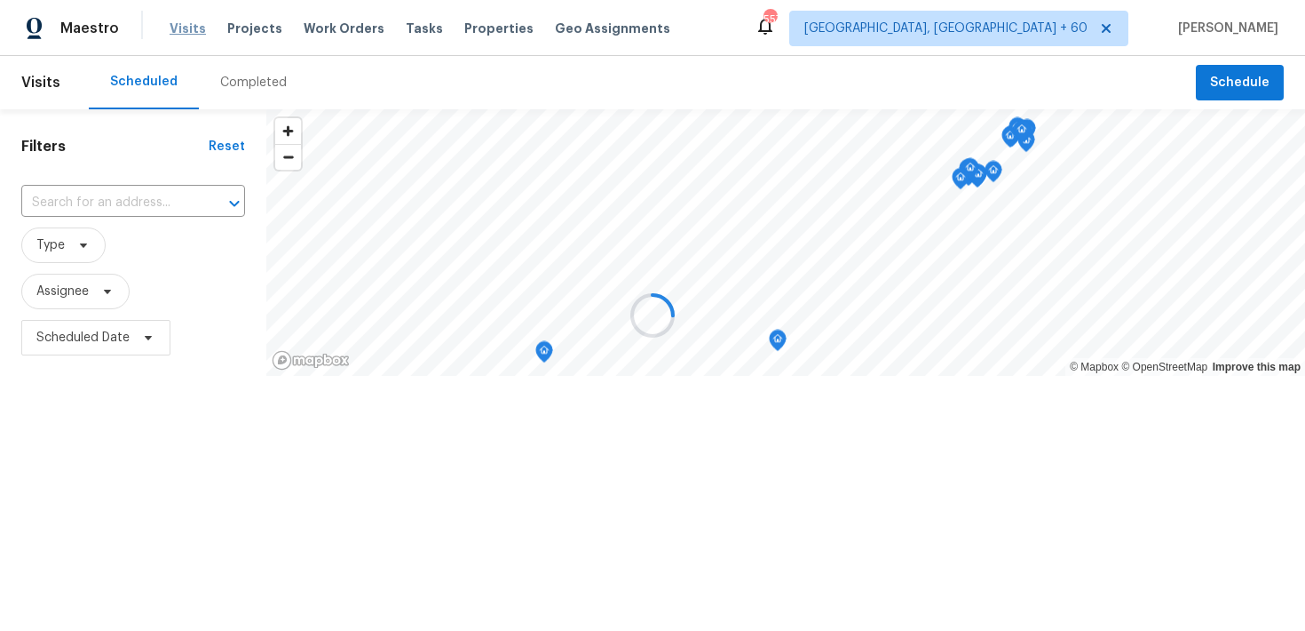
click at [182, 31] on div at bounding box center [652, 315] width 1305 height 631
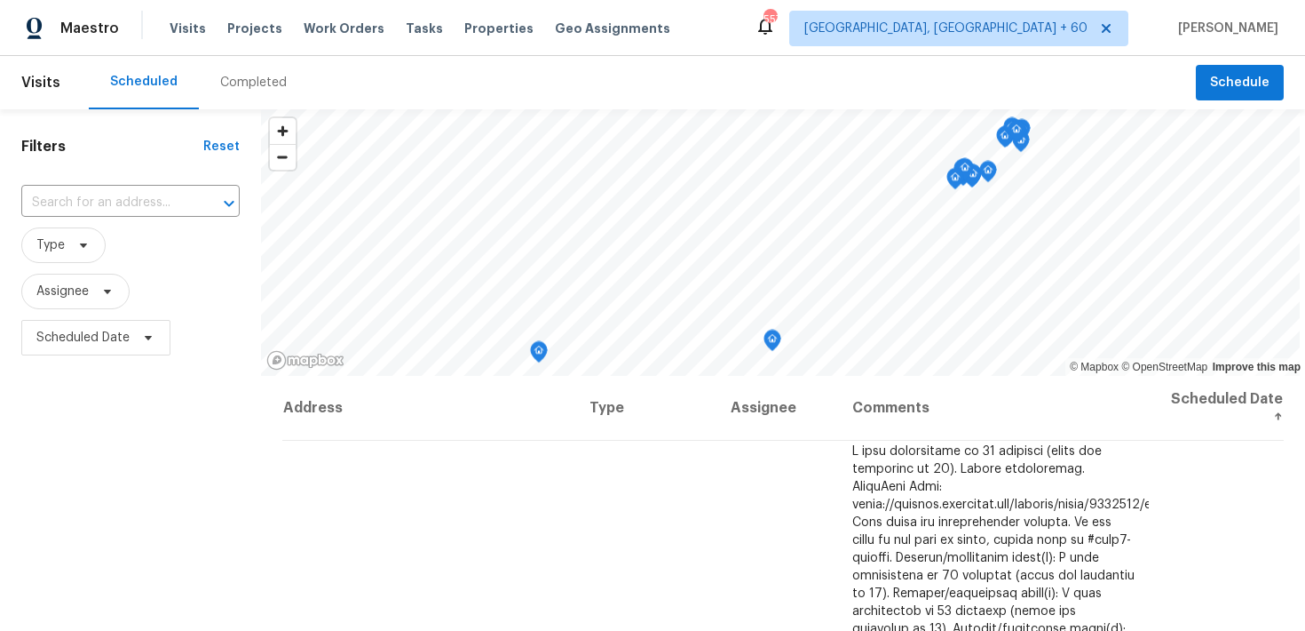
click at [242, 89] on div "Completed" at bounding box center [253, 83] width 67 height 18
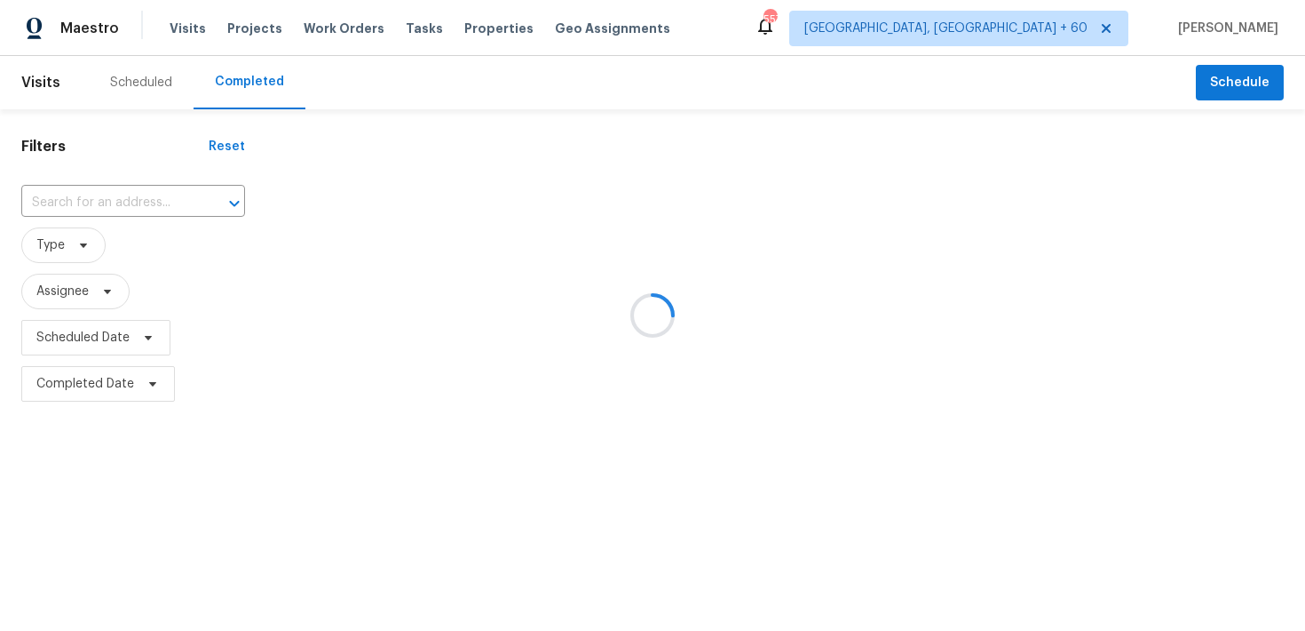
click at [102, 197] on div at bounding box center [652, 315] width 1305 height 631
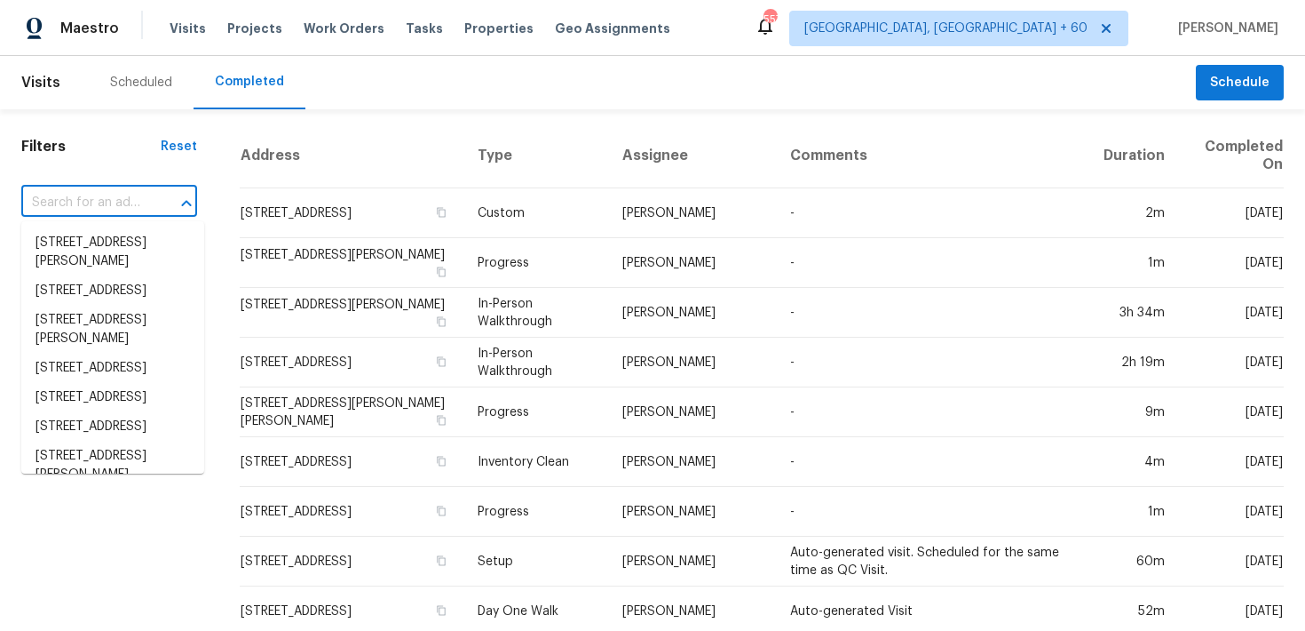
click at [56, 201] on input "text" at bounding box center [84, 203] width 126 height 28
paste input "[STREET_ADDRESS]"
type input "[STREET_ADDRESS]"
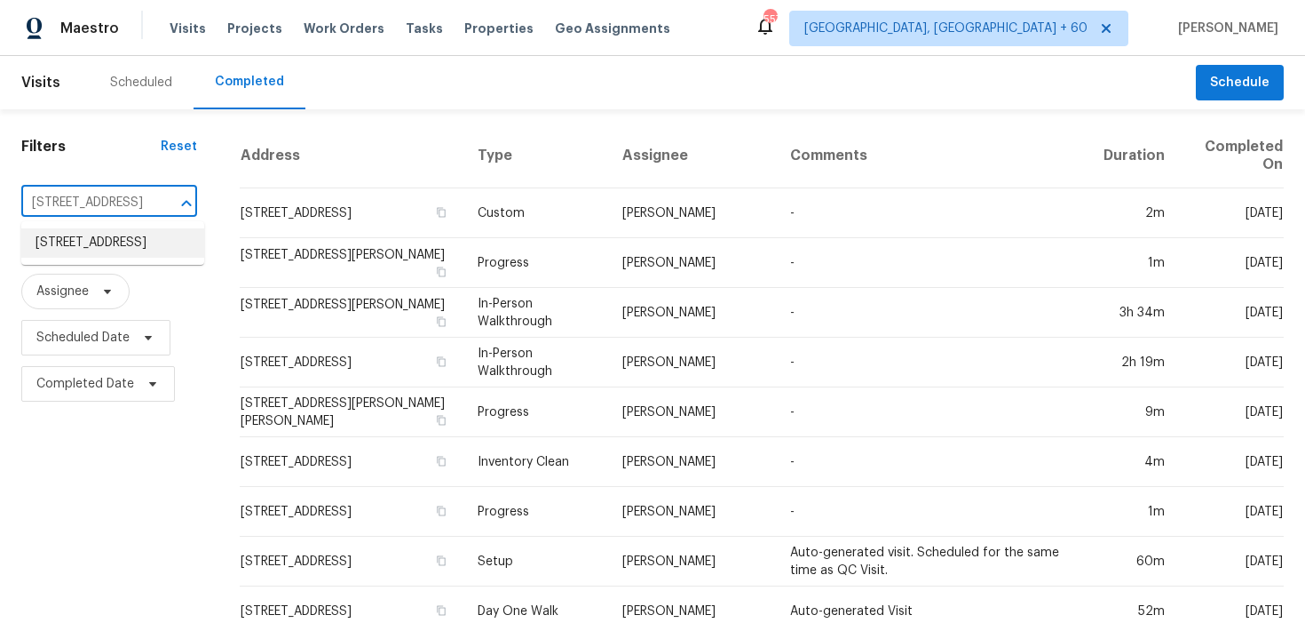
click at [63, 242] on li "[STREET_ADDRESS]" at bounding box center [112, 242] width 183 height 29
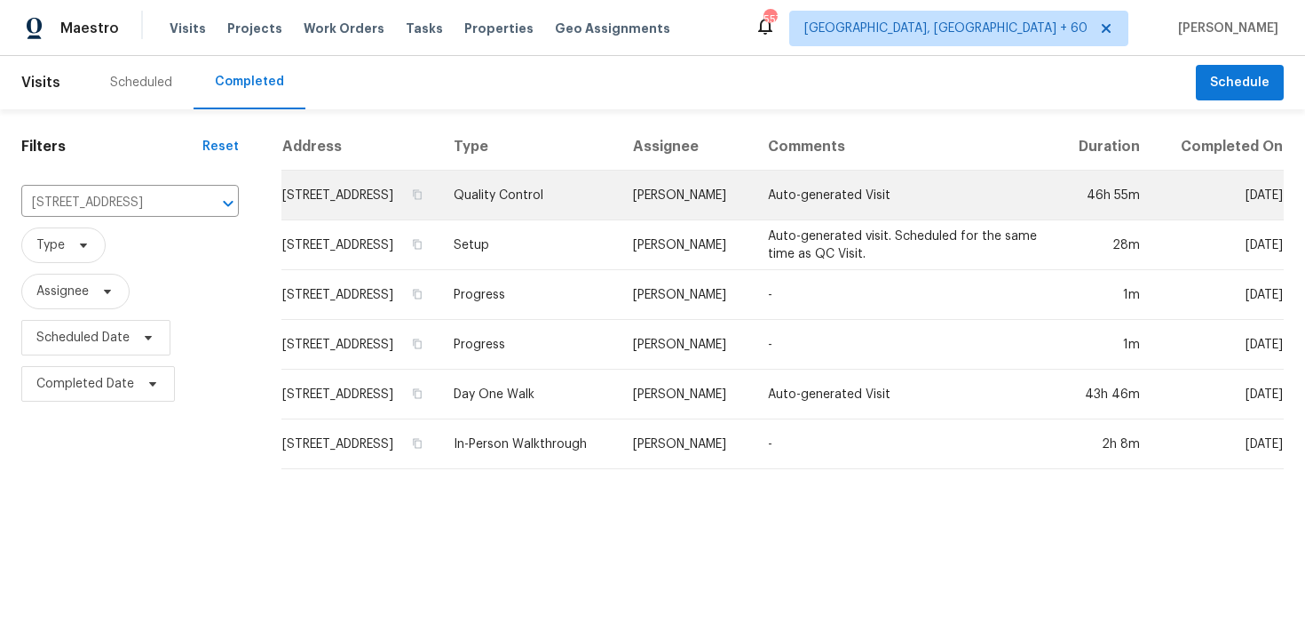
click at [551, 212] on td "Quality Control" at bounding box center [529, 196] width 179 height 50
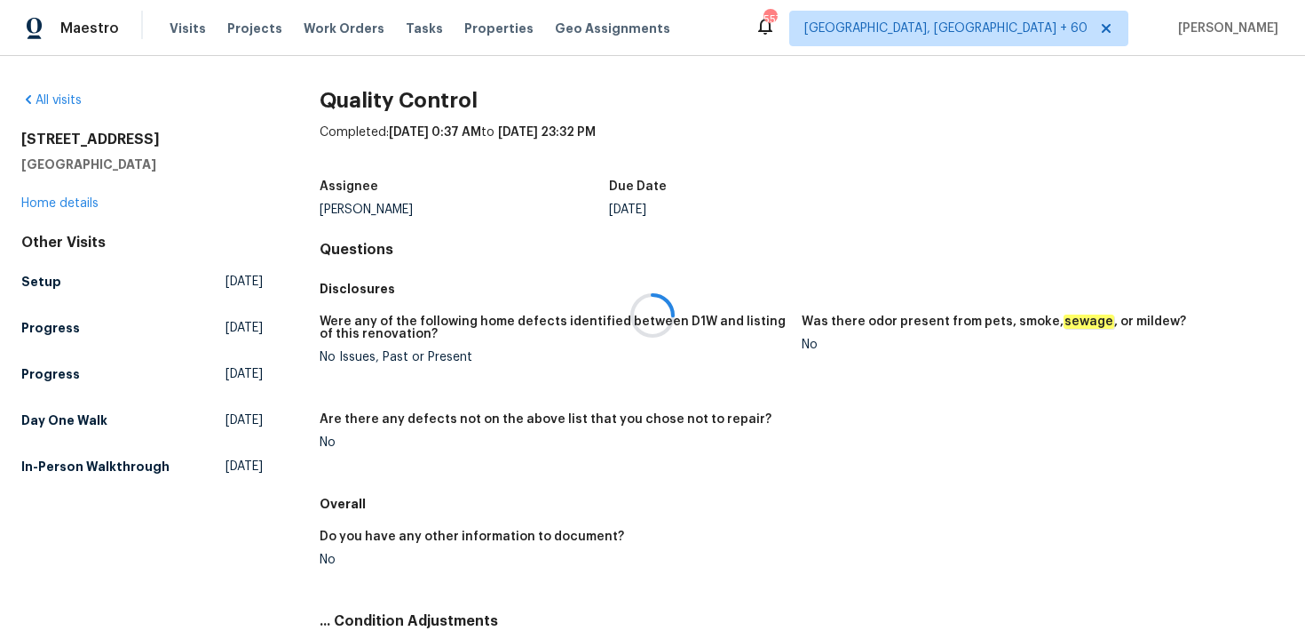
click at [49, 202] on div at bounding box center [652, 315] width 1305 height 631
click at [21, 202] on div at bounding box center [652, 315] width 1305 height 631
click at [47, 203] on link "Home details" at bounding box center [59, 203] width 77 height 12
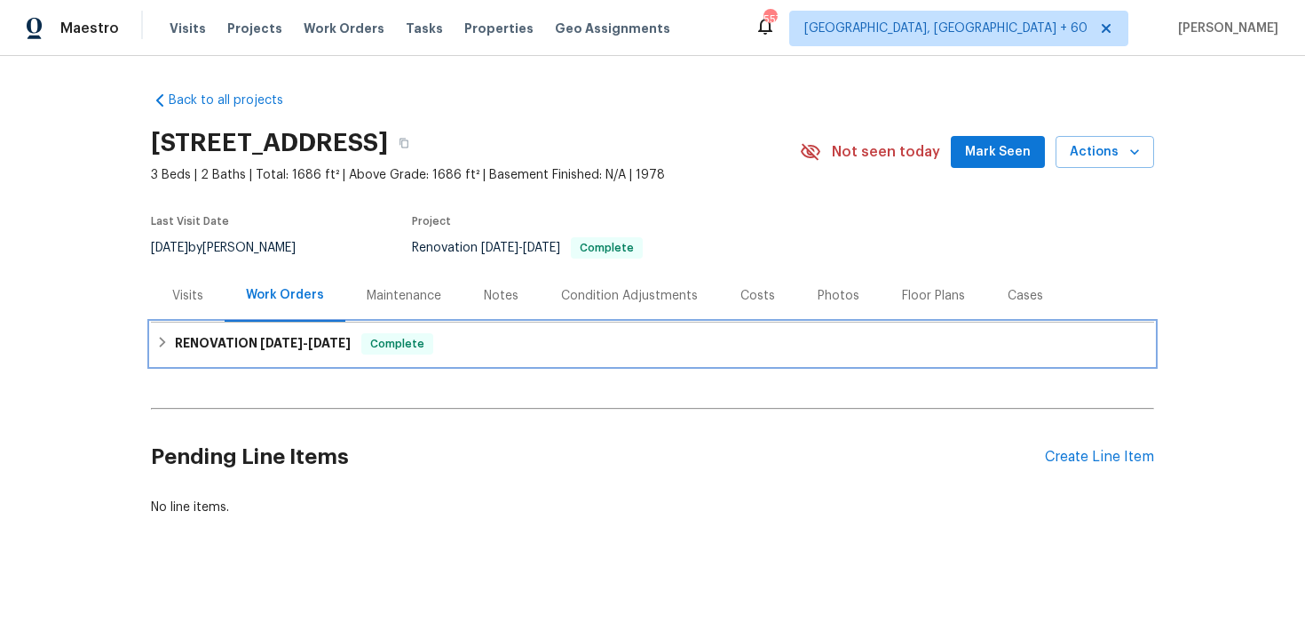
click at [430, 343] on div "Complete" at bounding box center [397, 343] width 72 height 21
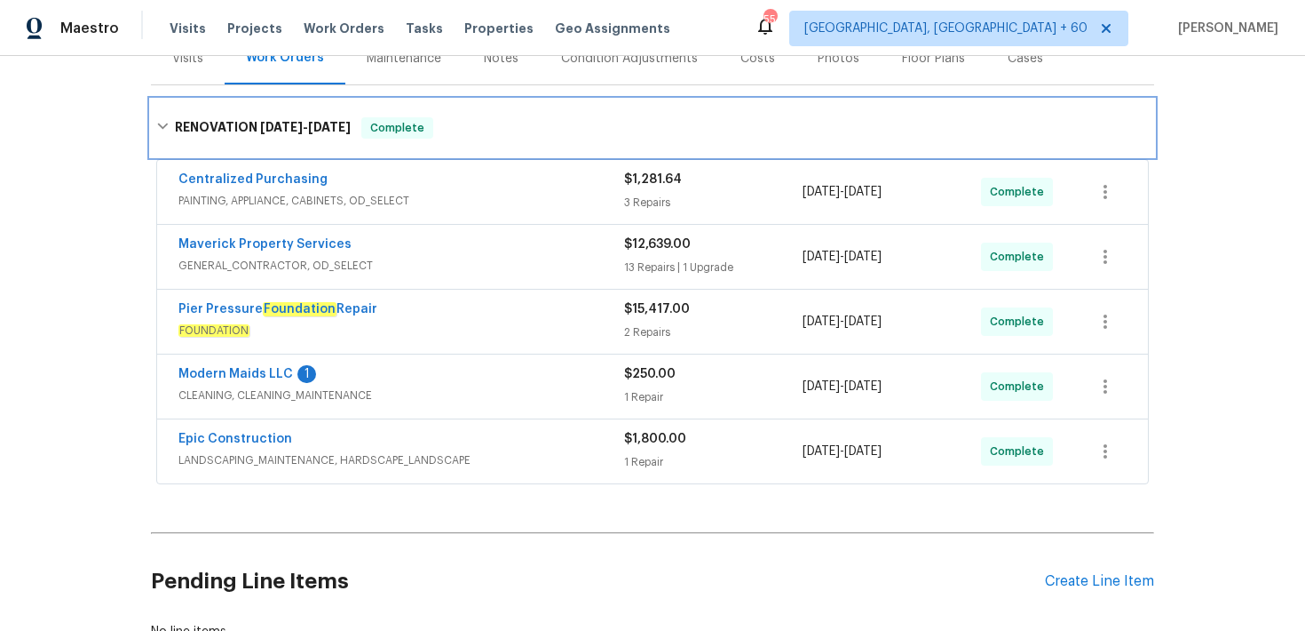
scroll to position [368, 0]
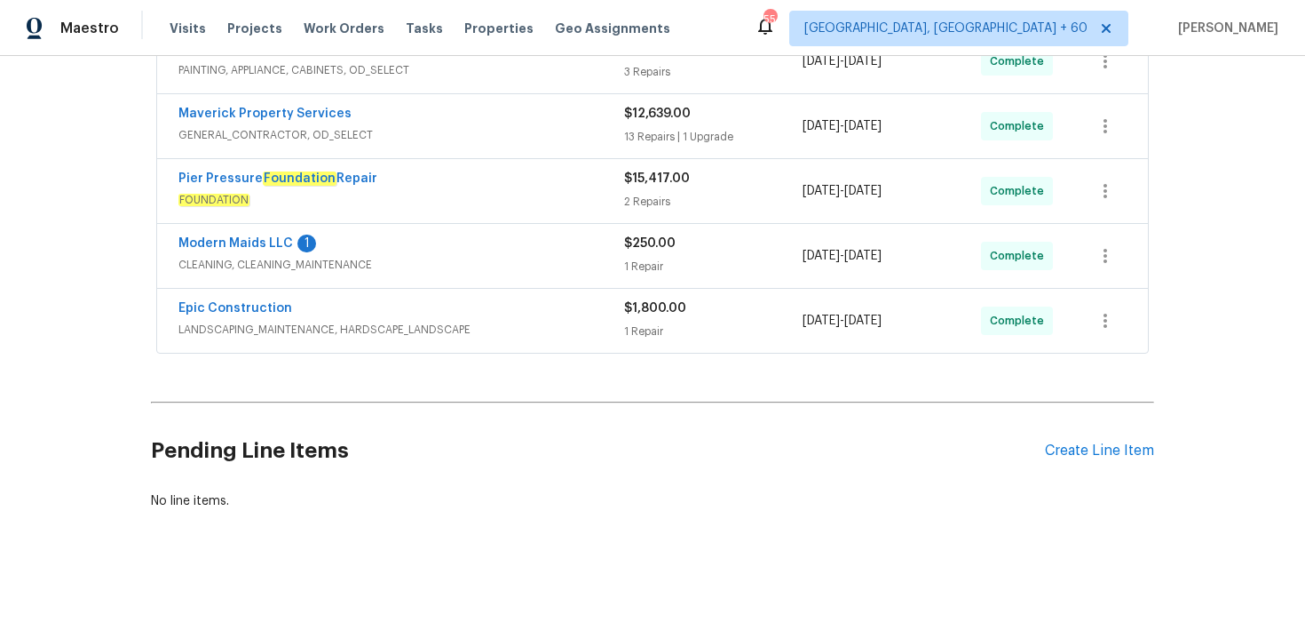
click at [644, 322] on div "1 Repair" at bounding box center [713, 331] width 179 height 18
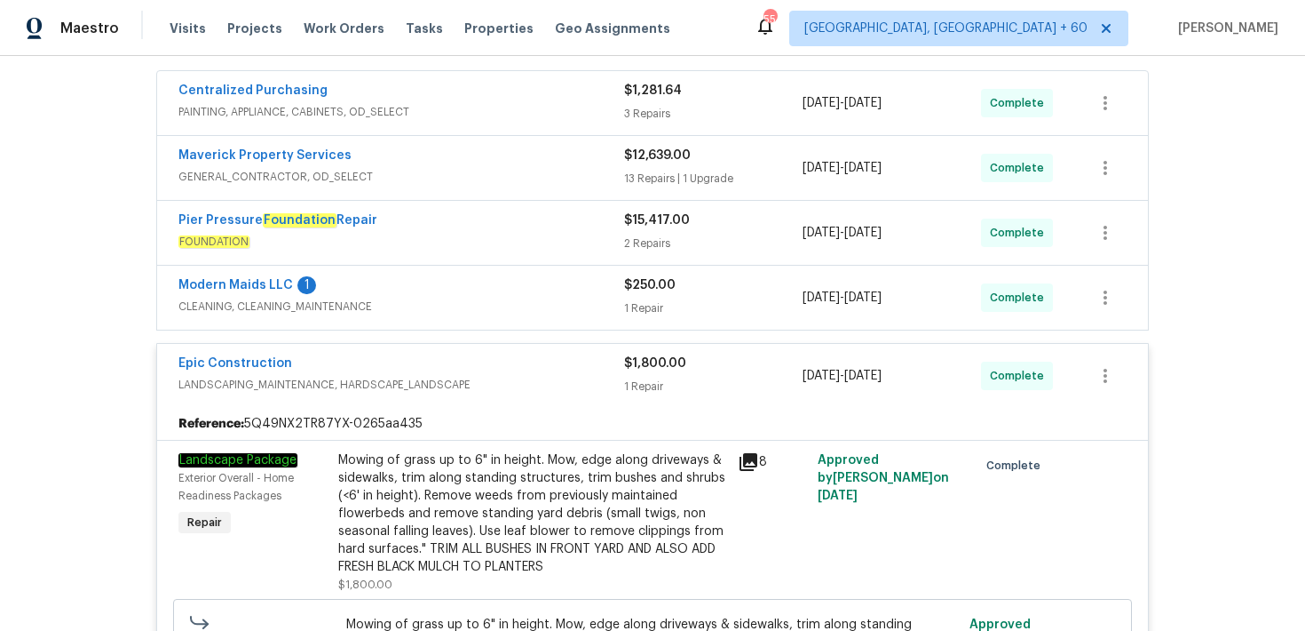
scroll to position [314, 0]
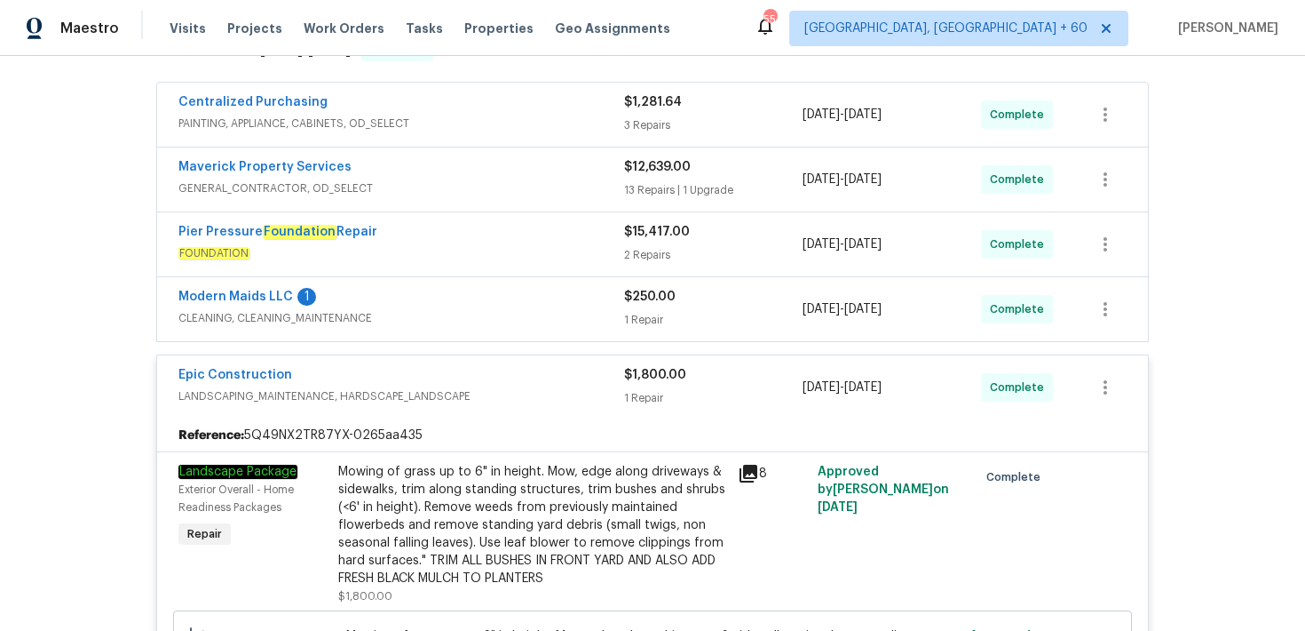
click at [655, 307] on div "$250.00 1 Repair" at bounding box center [713, 309] width 179 height 43
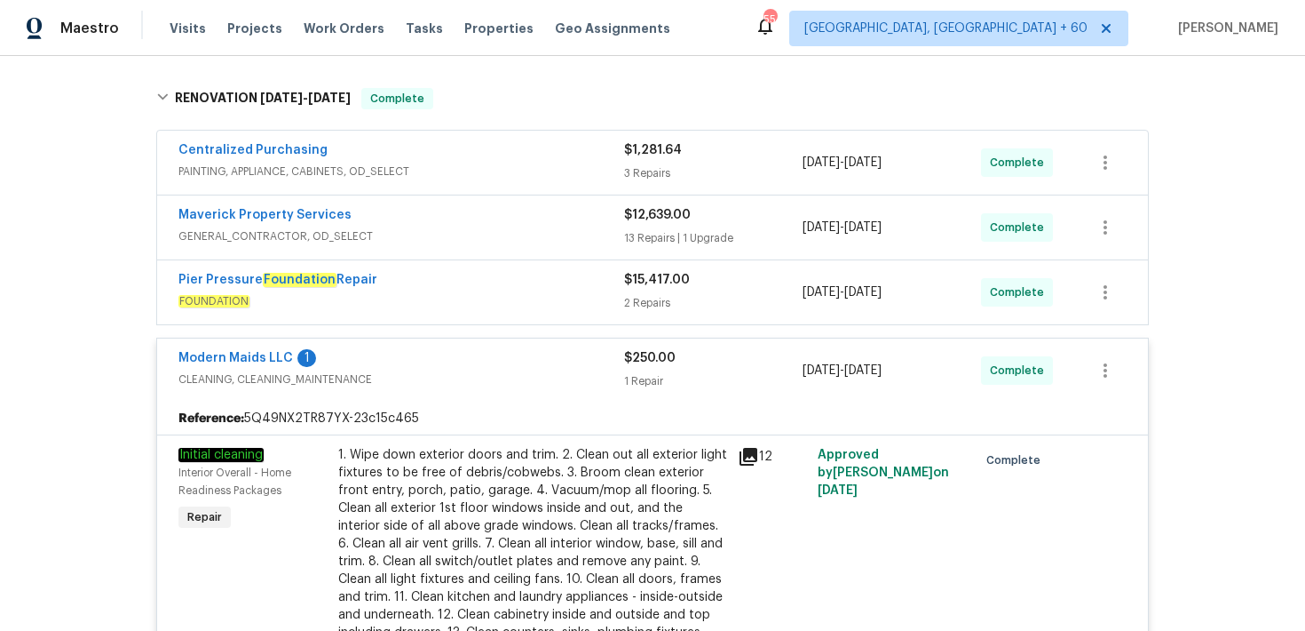
scroll to position [232, 0]
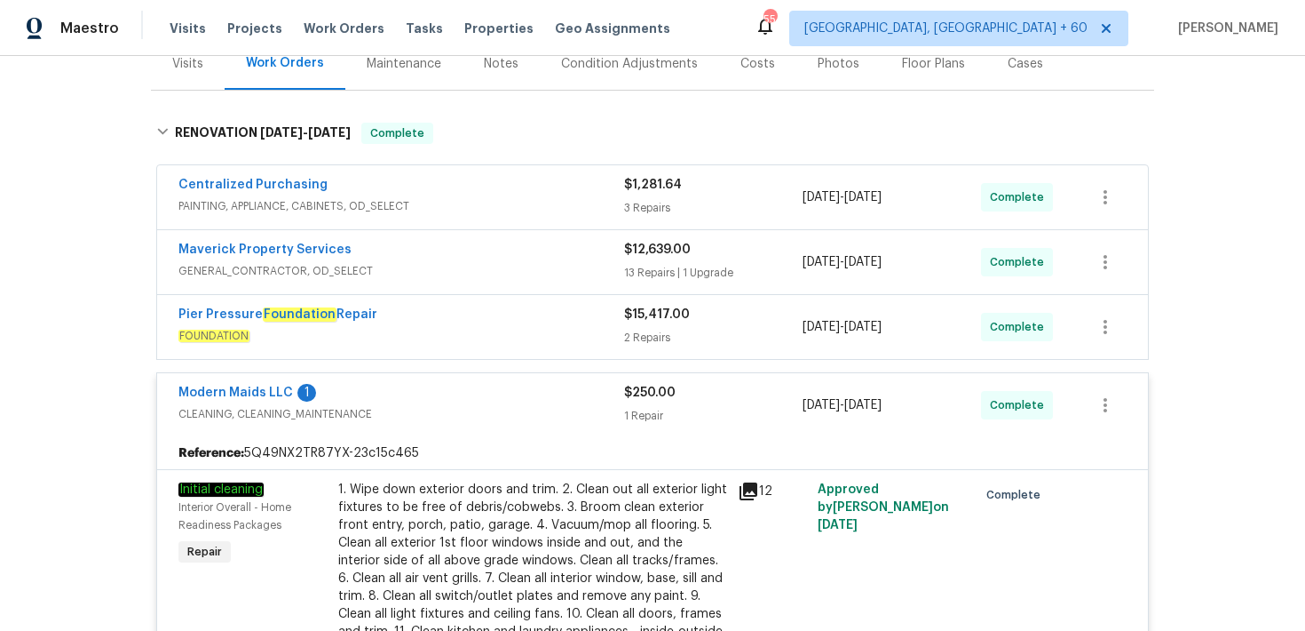
click at [649, 324] on div "$15,417.00 2 Repairs" at bounding box center [713, 327] width 179 height 43
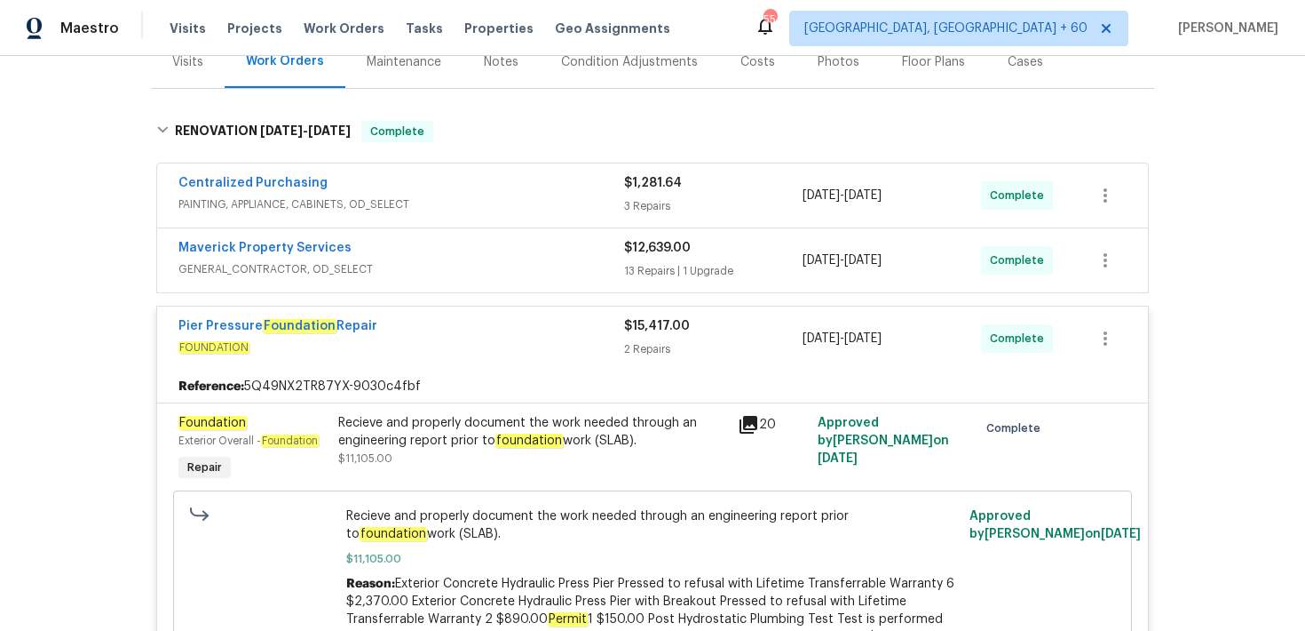
scroll to position [147, 0]
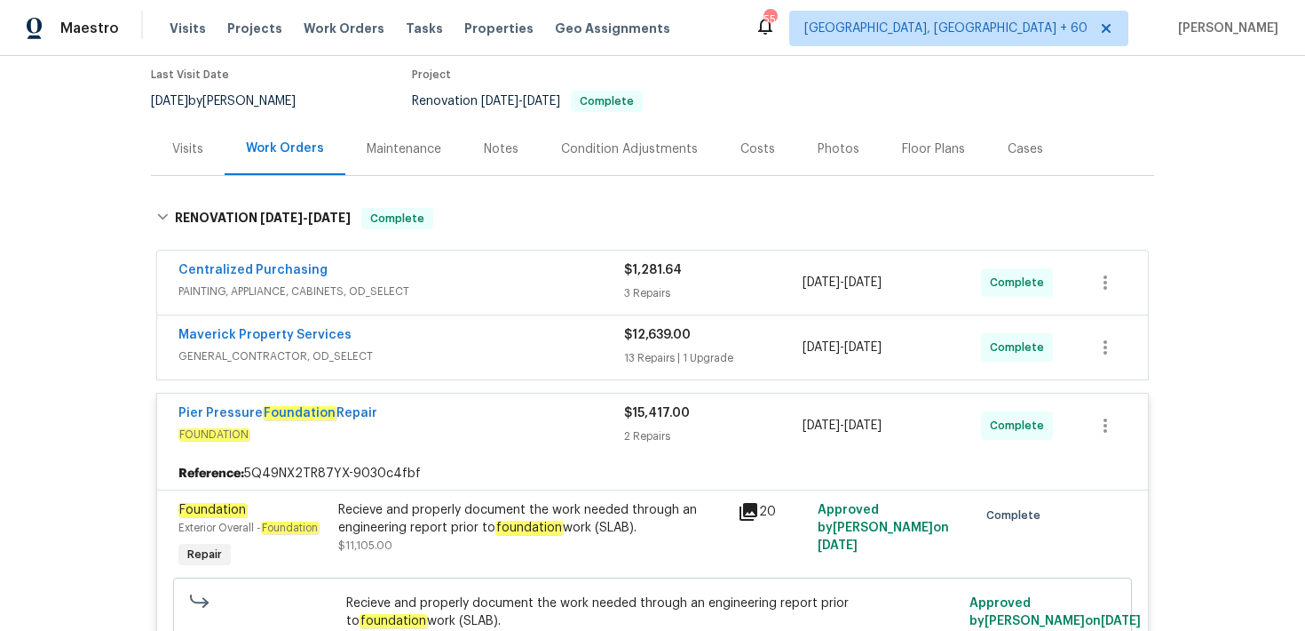
click at [644, 350] on div "13 Repairs | 1 Upgrade" at bounding box center [713, 358] width 179 height 18
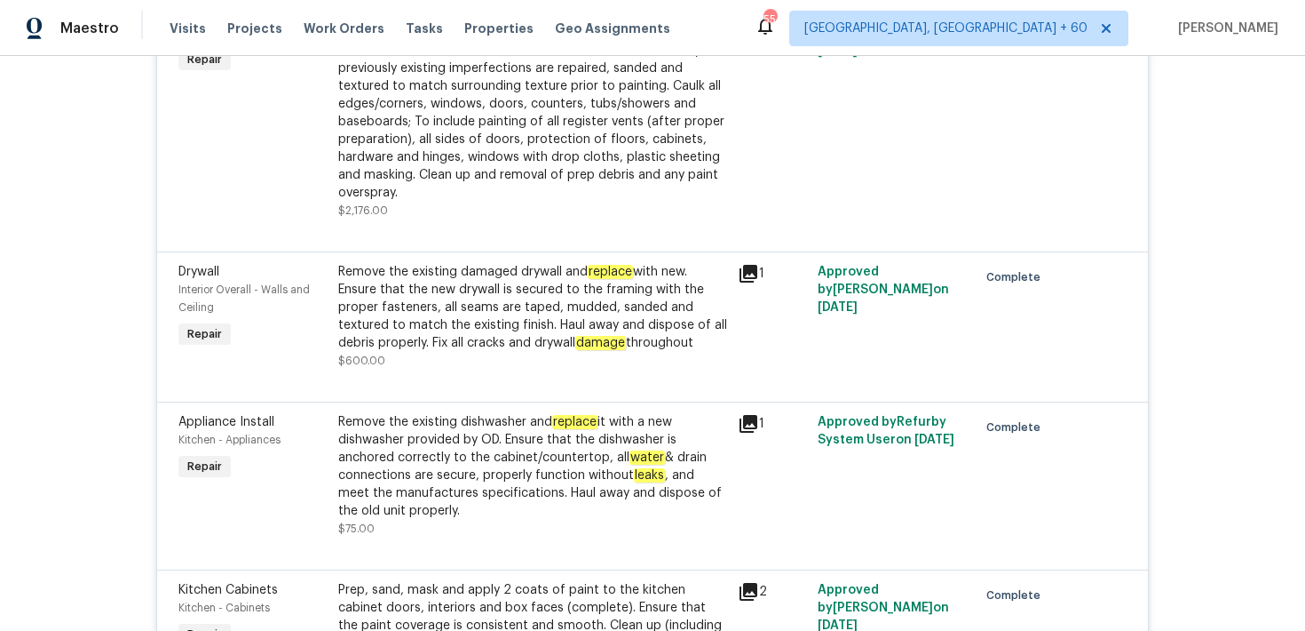
scroll to position [2226, 0]
click at [725, 313] on div "Remove the existing damaged drywall and replace with new. Ensure that the new d…" at bounding box center [532, 308] width 389 height 89
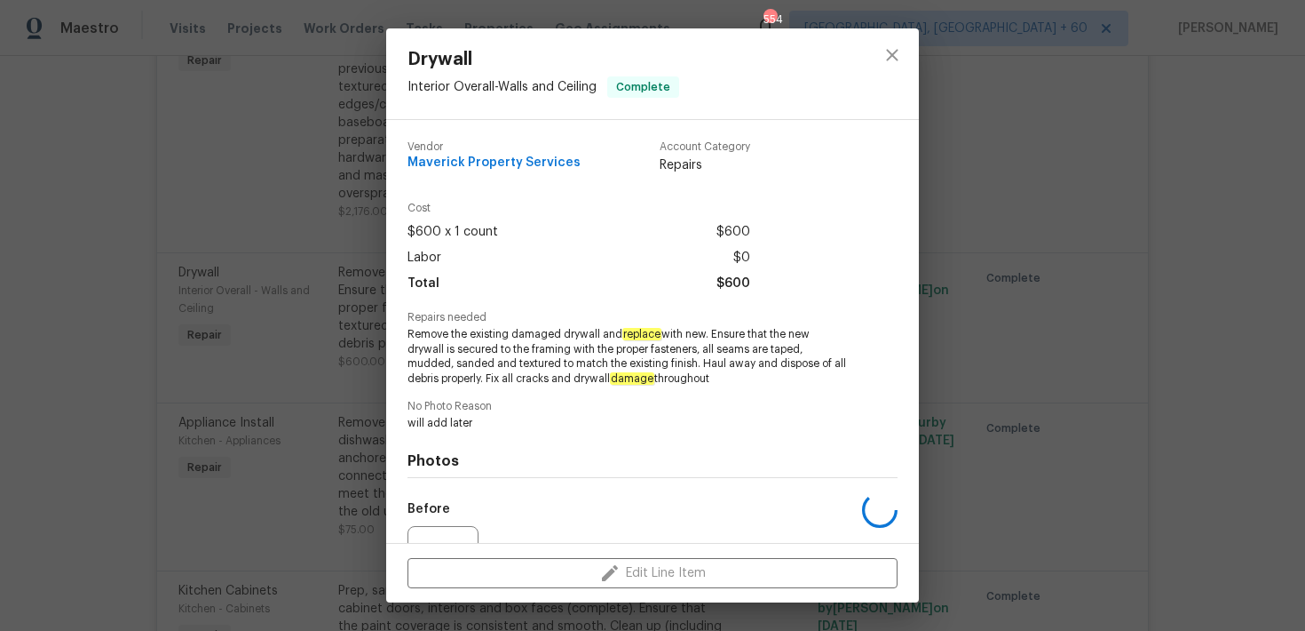
scroll to position [187, 0]
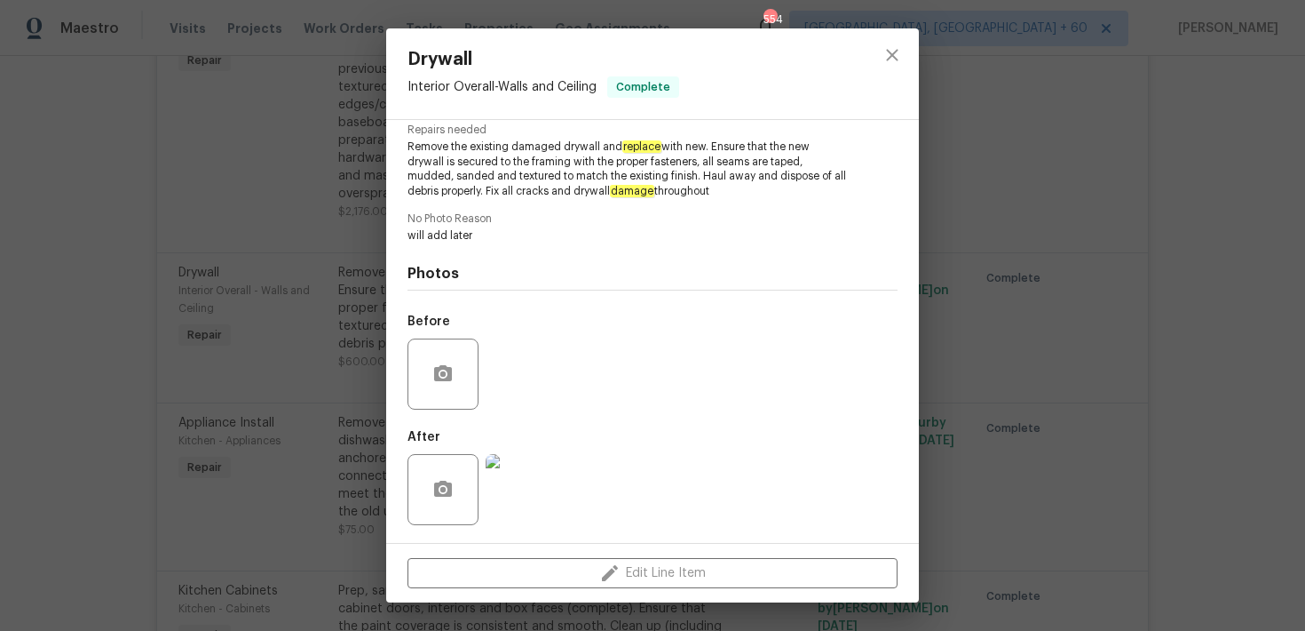
click at [534, 496] on img at bounding box center [521, 489] width 71 height 71
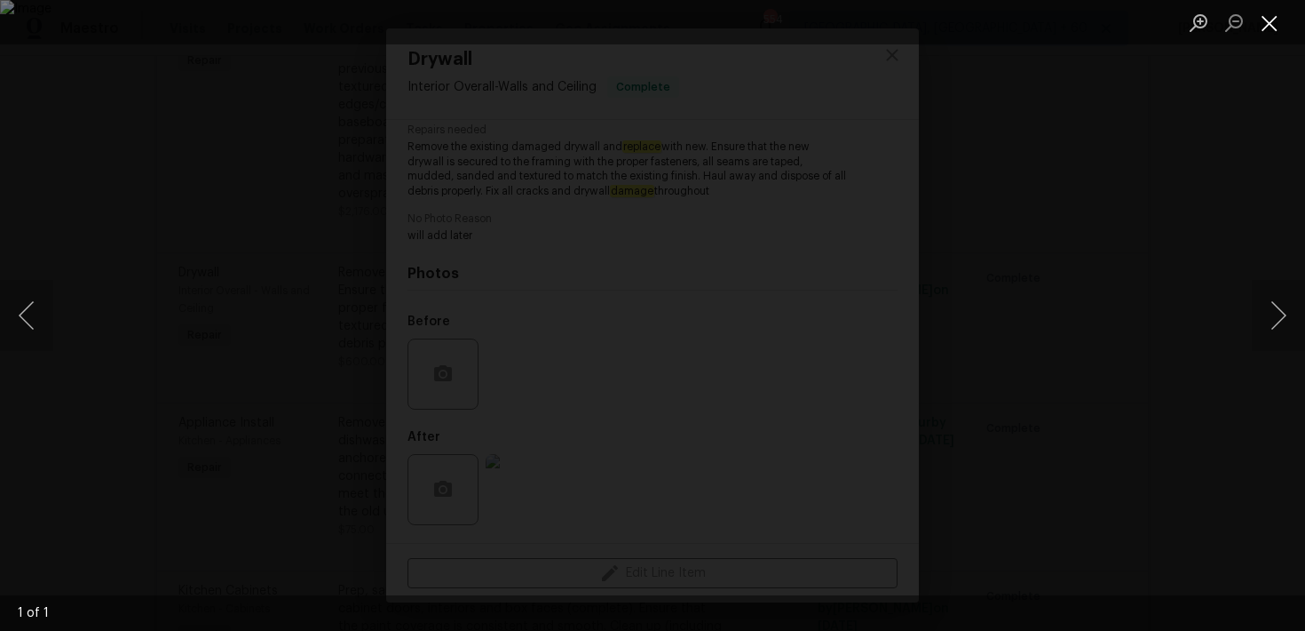
click at [1266, 19] on button "Close lightbox" at bounding box center [1270, 22] width 36 height 31
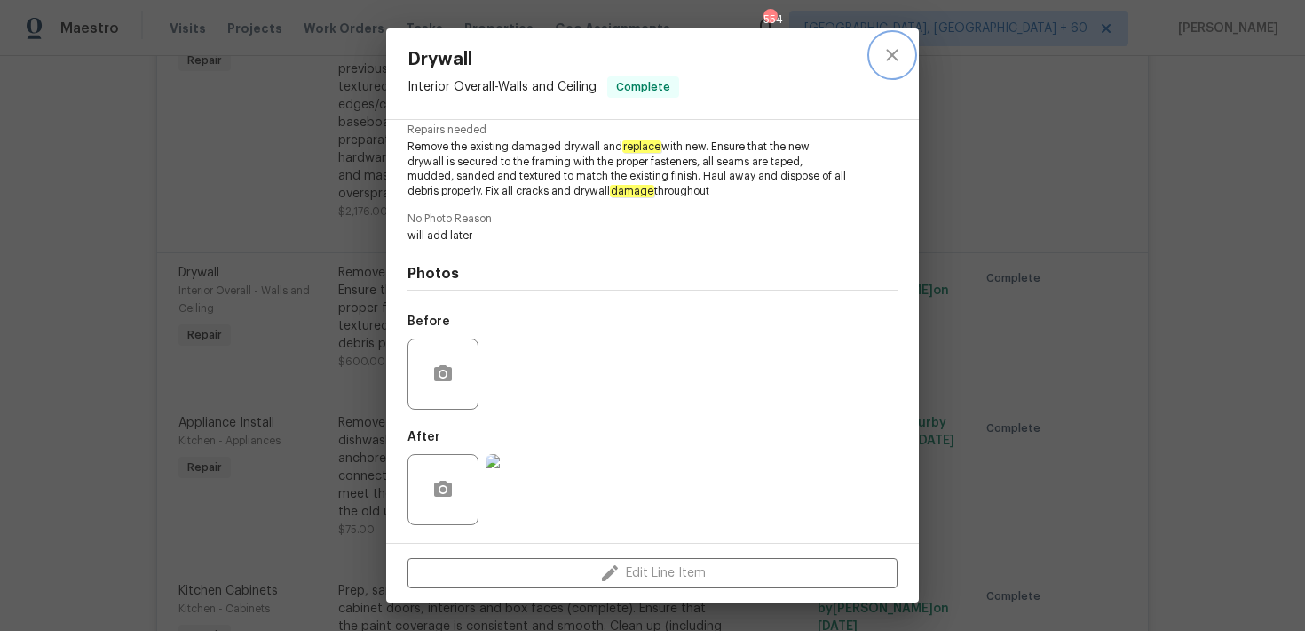
click at [897, 58] on icon "close" at bounding box center [892, 54] width 21 height 21
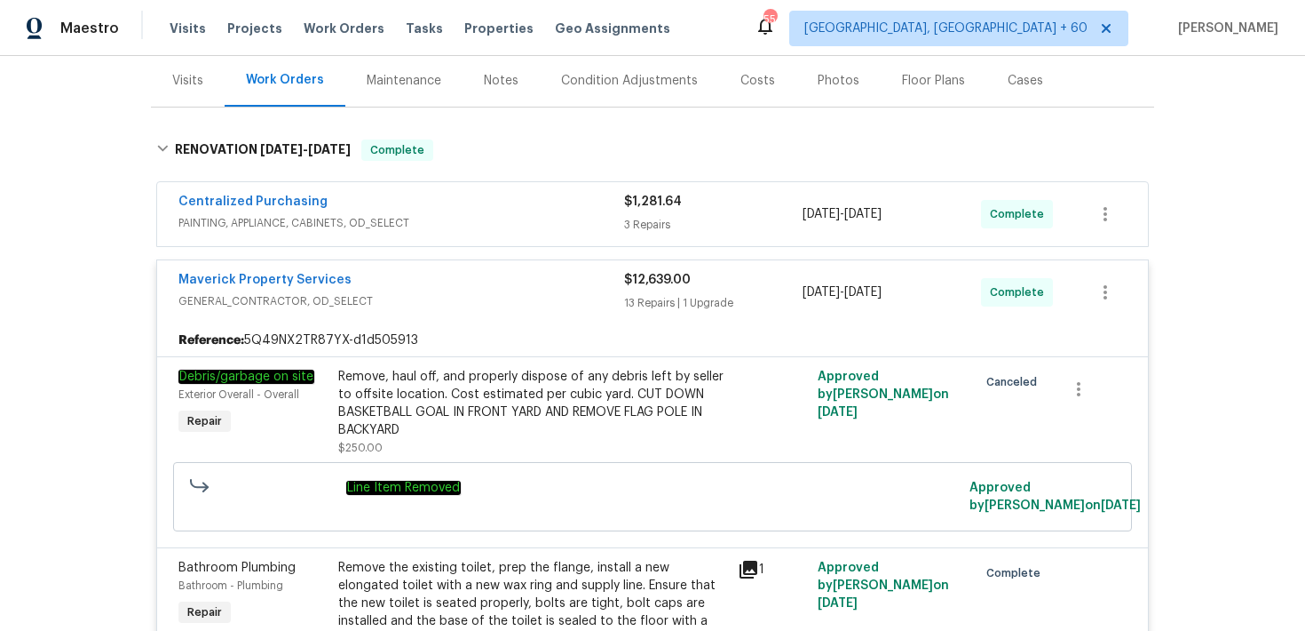
scroll to position [116, 0]
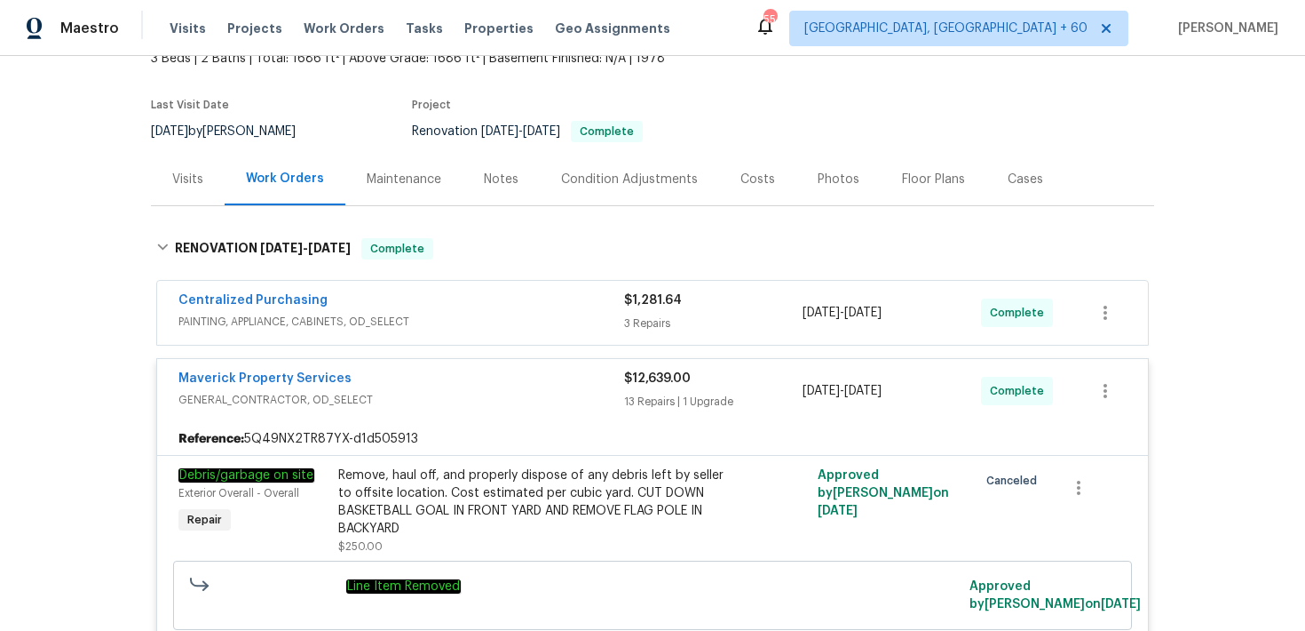
click at [647, 316] on div "3 Repairs" at bounding box center [713, 323] width 179 height 18
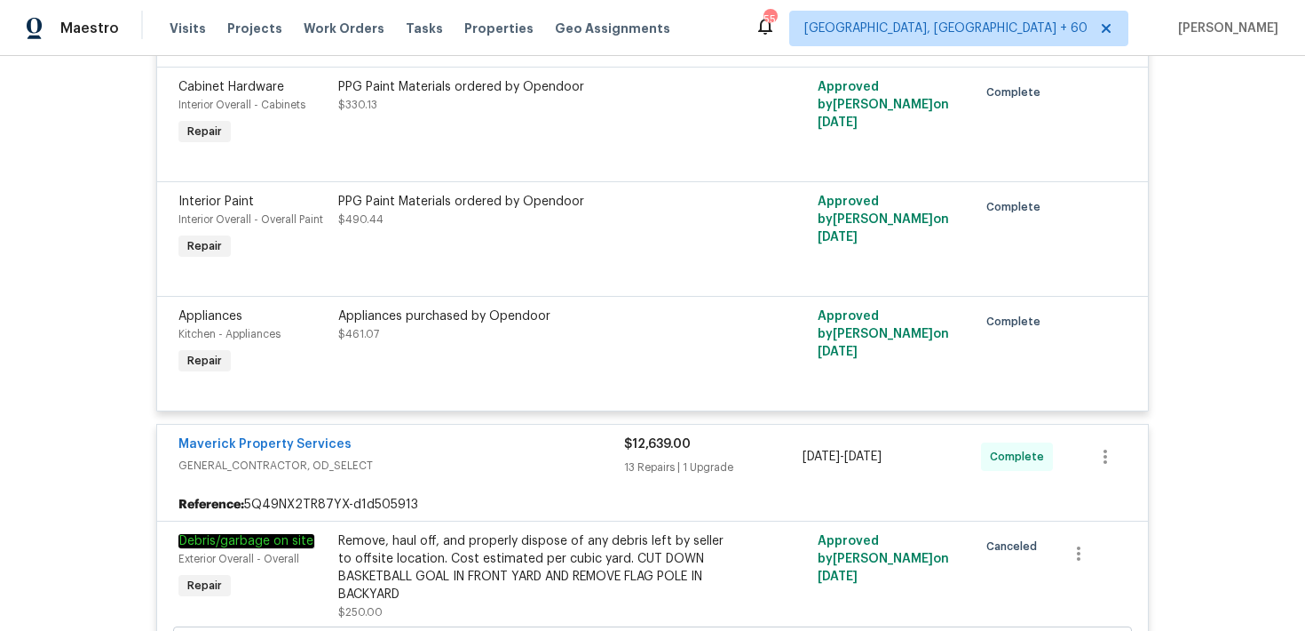
scroll to position [447, 0]
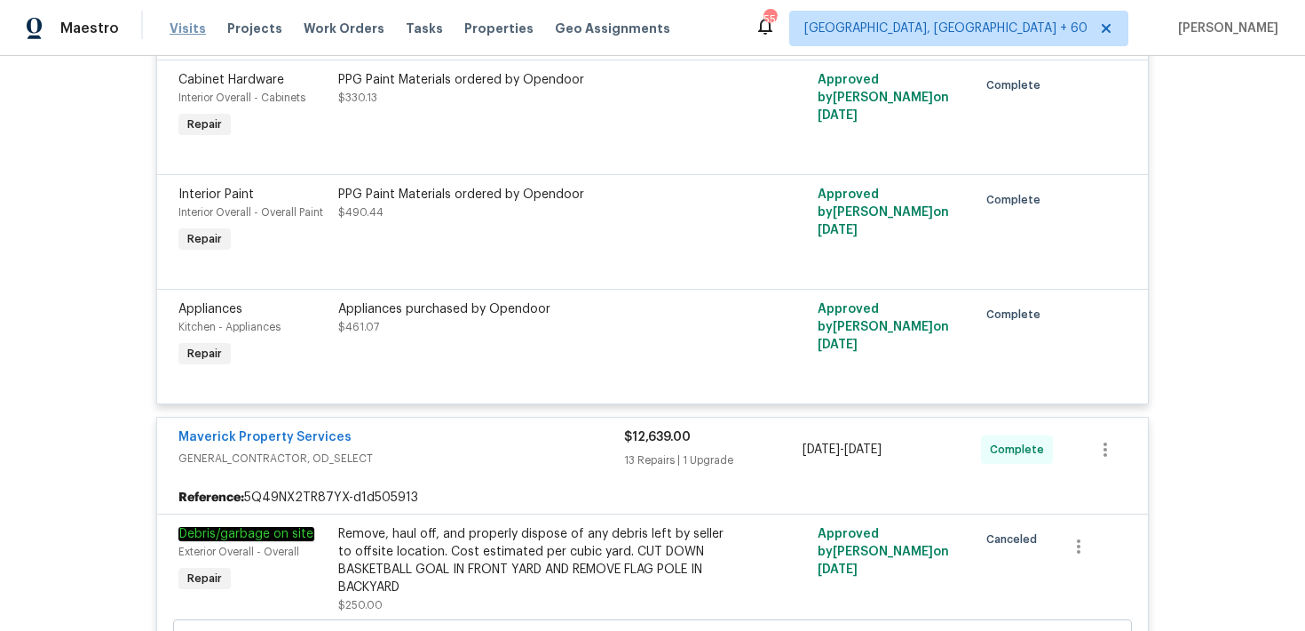
click at [178, 30] on span "Visits" at bounding box center [188, 29] width 36 height 18
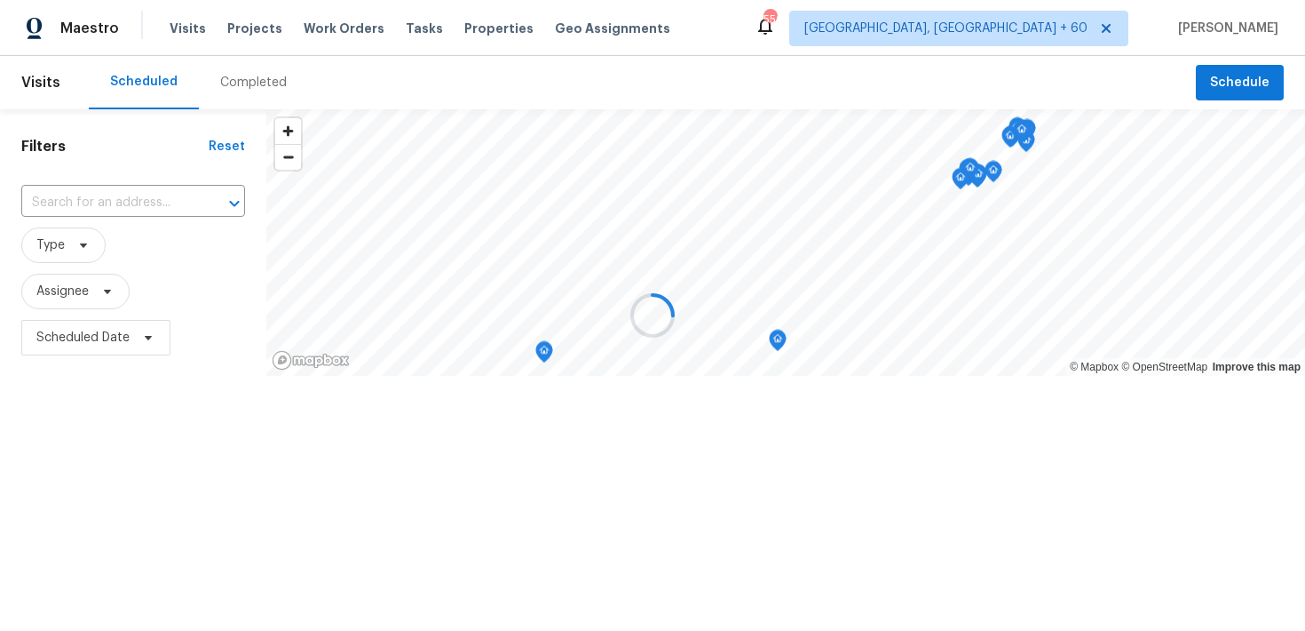
click at [260, 83] on div at bounding box center [652, 315] width 1305 height 631
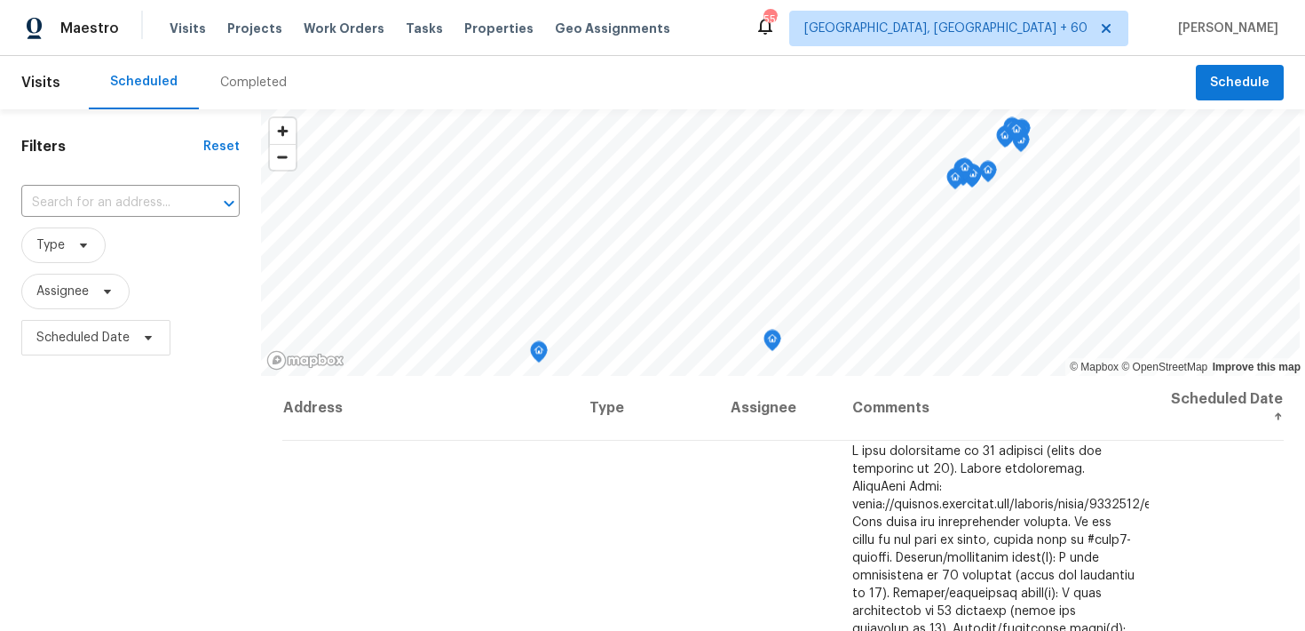
click at [265, 88] on div "Completed" at bounding box center [253, 83] width 67 height 18
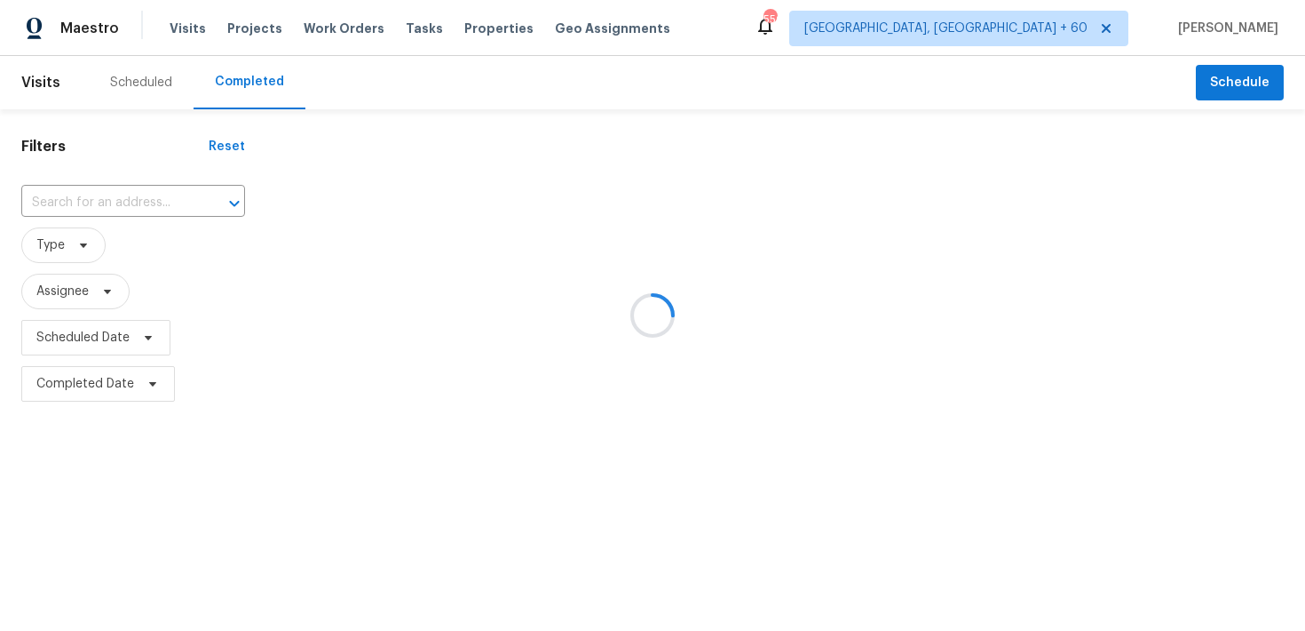
click at [138, 207] on div at bounding box center [652, 315] width 1305 height 631
click at [115, 199] on div at bounding box center [652, 315] width 1305 height 631
click at [91, 200] on div at bounding box center [652, 315] width 1305 height 631
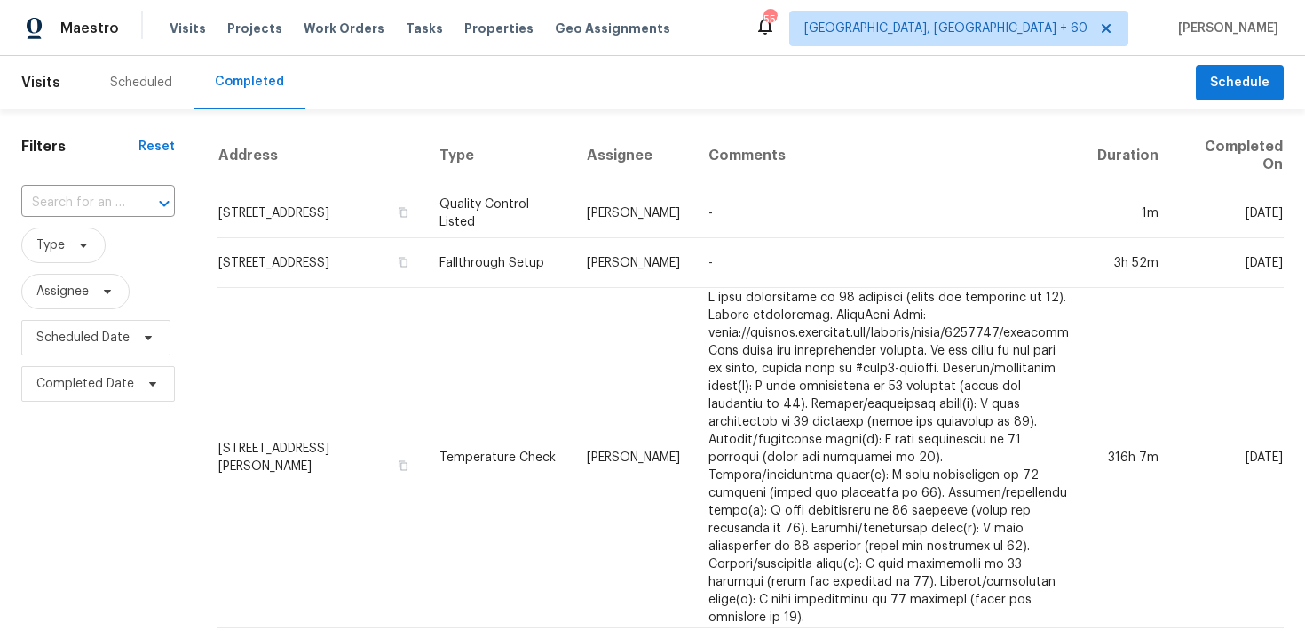
click at [58, 219] on div "​" at bounding box center [98, 203] width 154 height 38
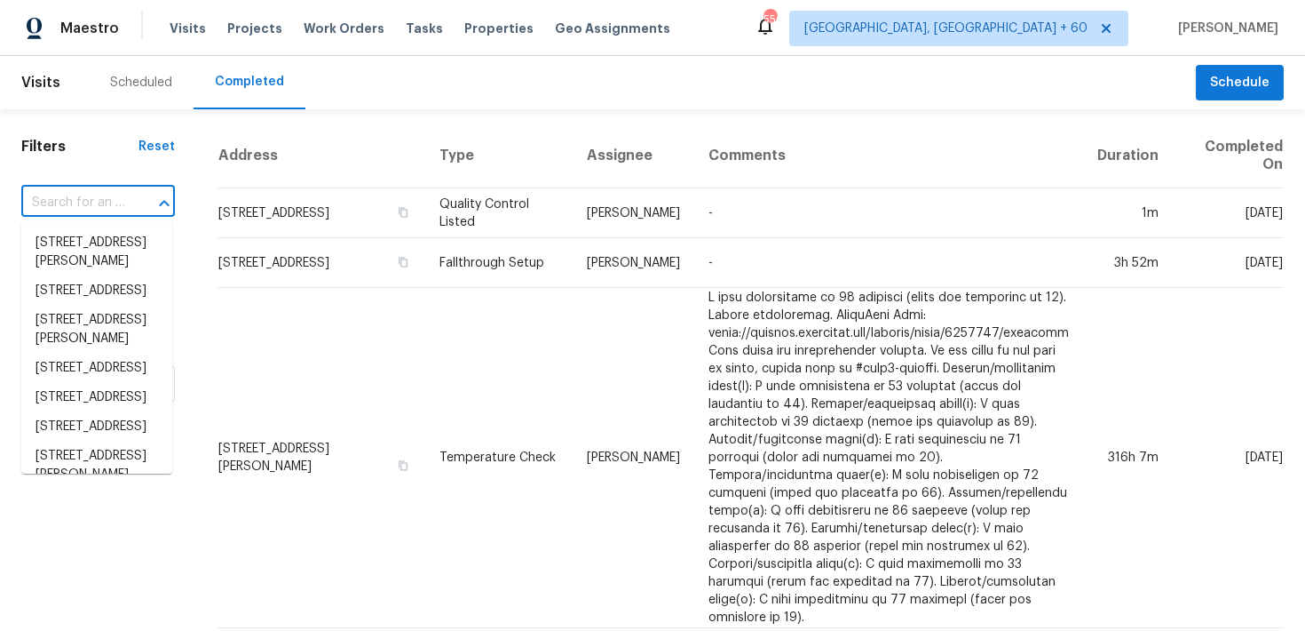
paste input "[STREET_ADDRESS]"
type input "[STREET_ADDRESS]"
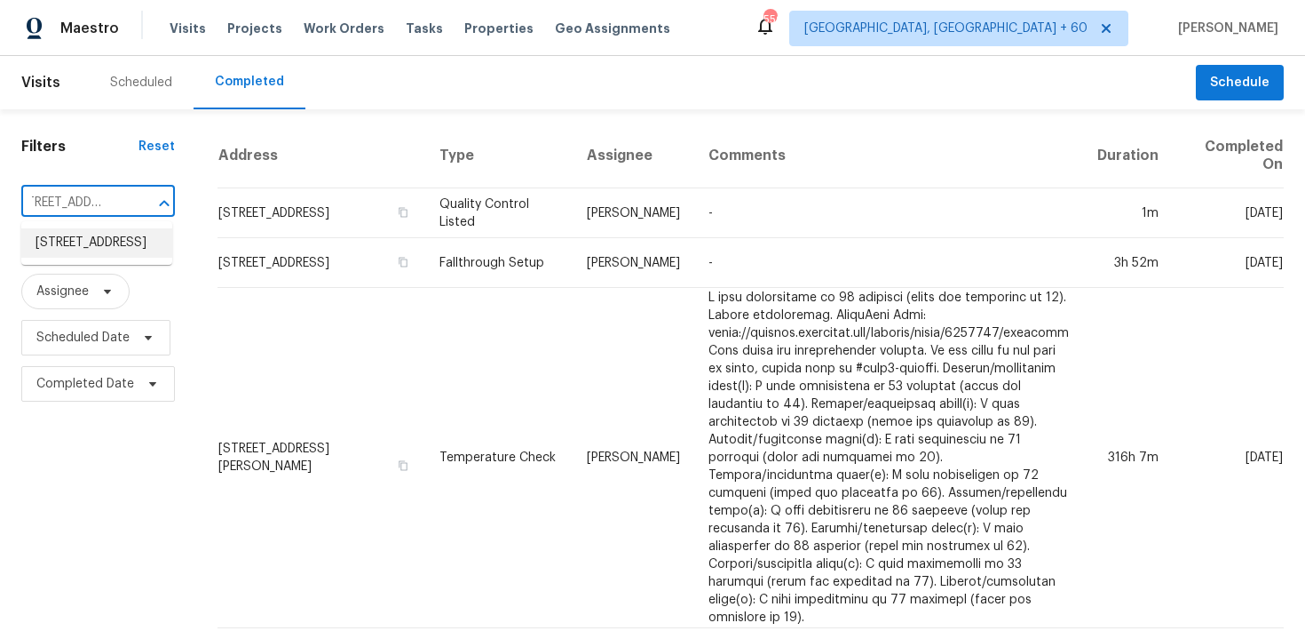
click at [56, 239] on li "[STREET_ADDRESS]" at bounding box center [96, 242] width 151 height 29
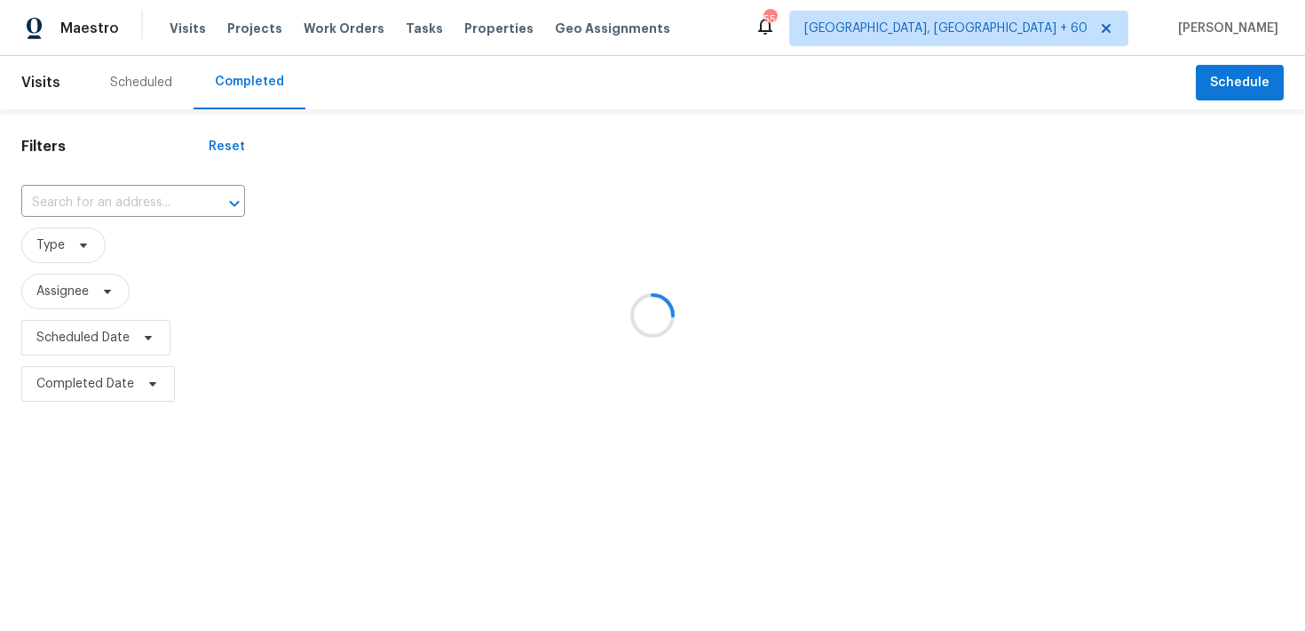
type input "[STREET_ADDRESS]"
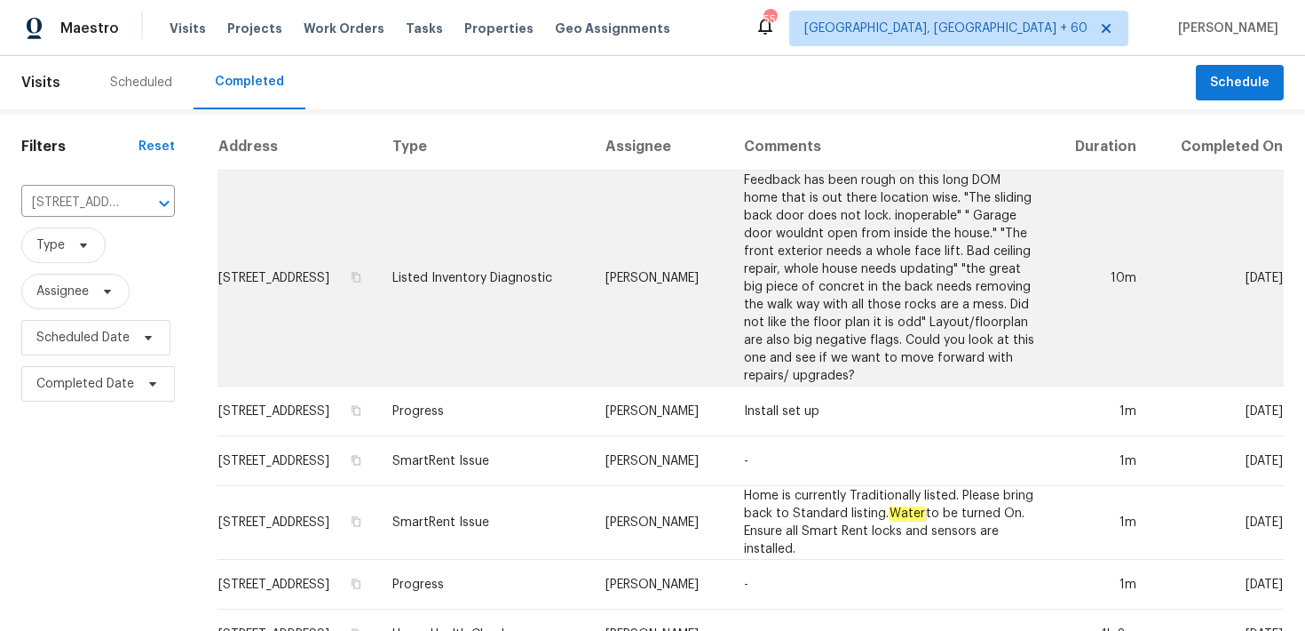
click at [514, 288] on td "Listed Inventory Diagnostic" at bounding box center [484, 279] width 213 height 216
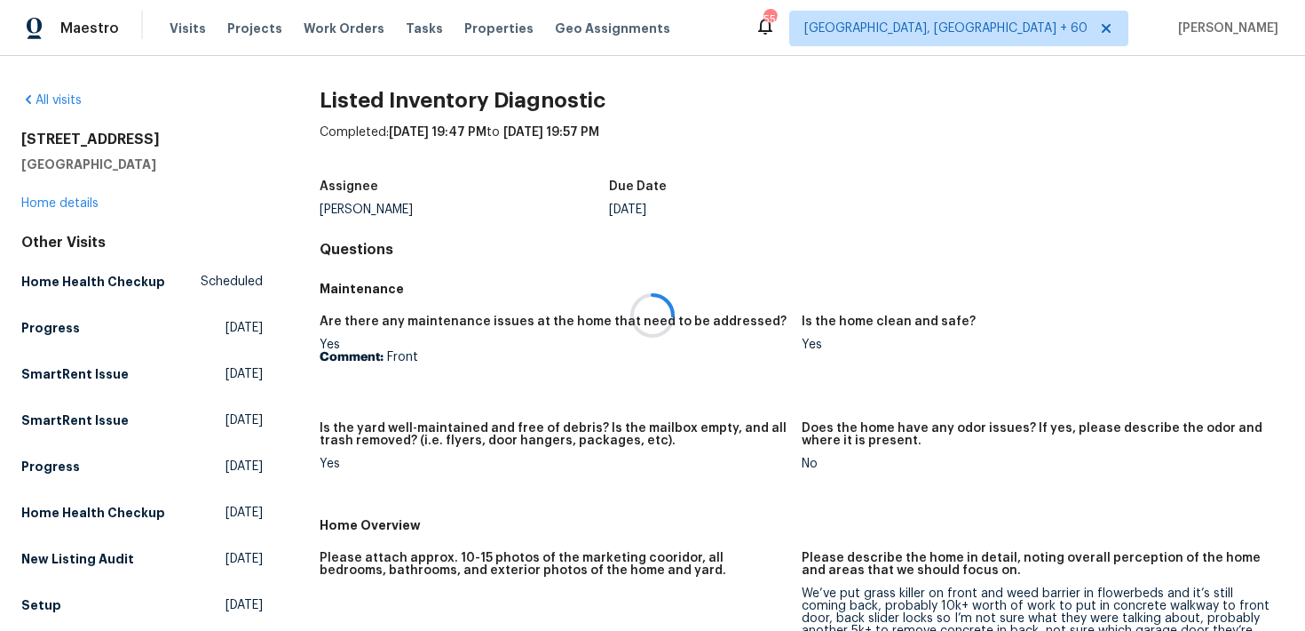
click at [60, 213] on div at bounding box center [652, 315] width 1305 height 631
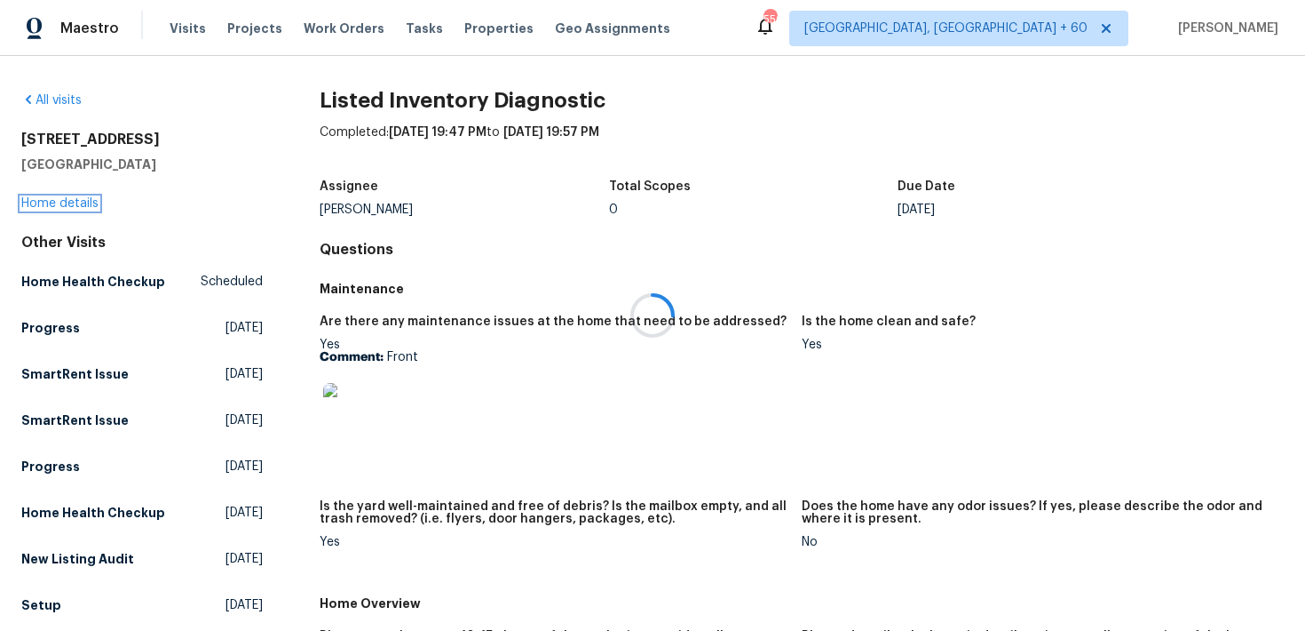
click at [57, 206] on link "Home details" at bounding box center [59, 203] width 77 height 12
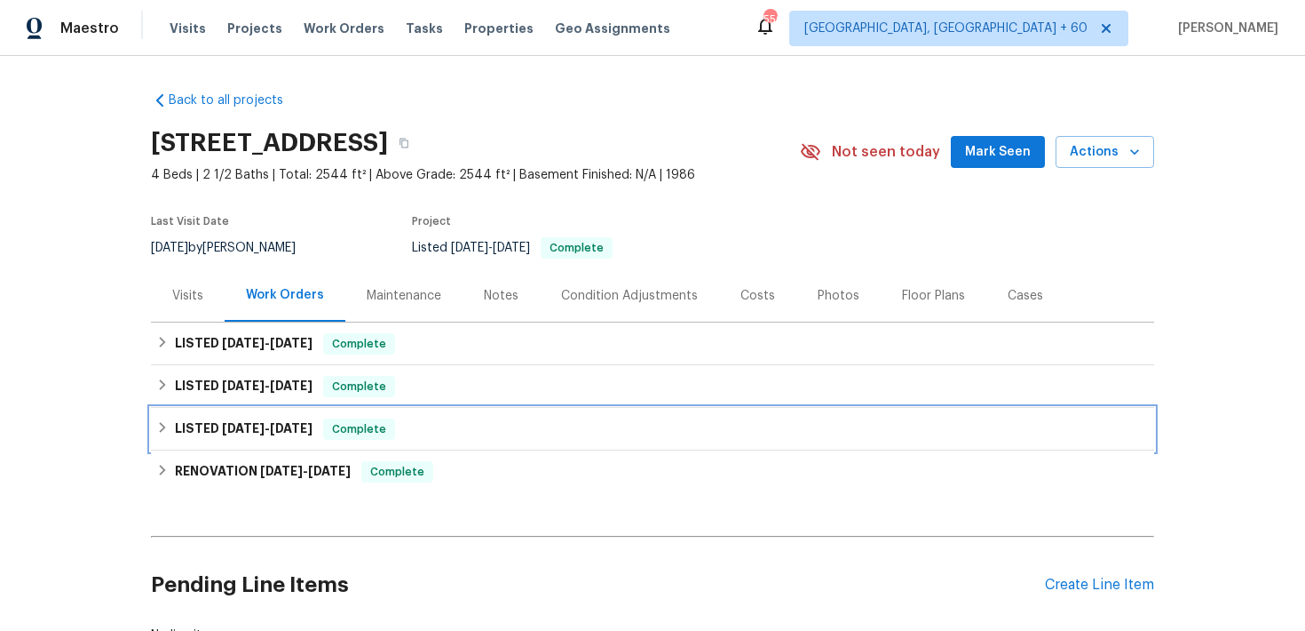
click at [405, 431] on div "LISTED [DATE] - [DATE] Complete" at bounding box center [652, 428] width 993 height 21
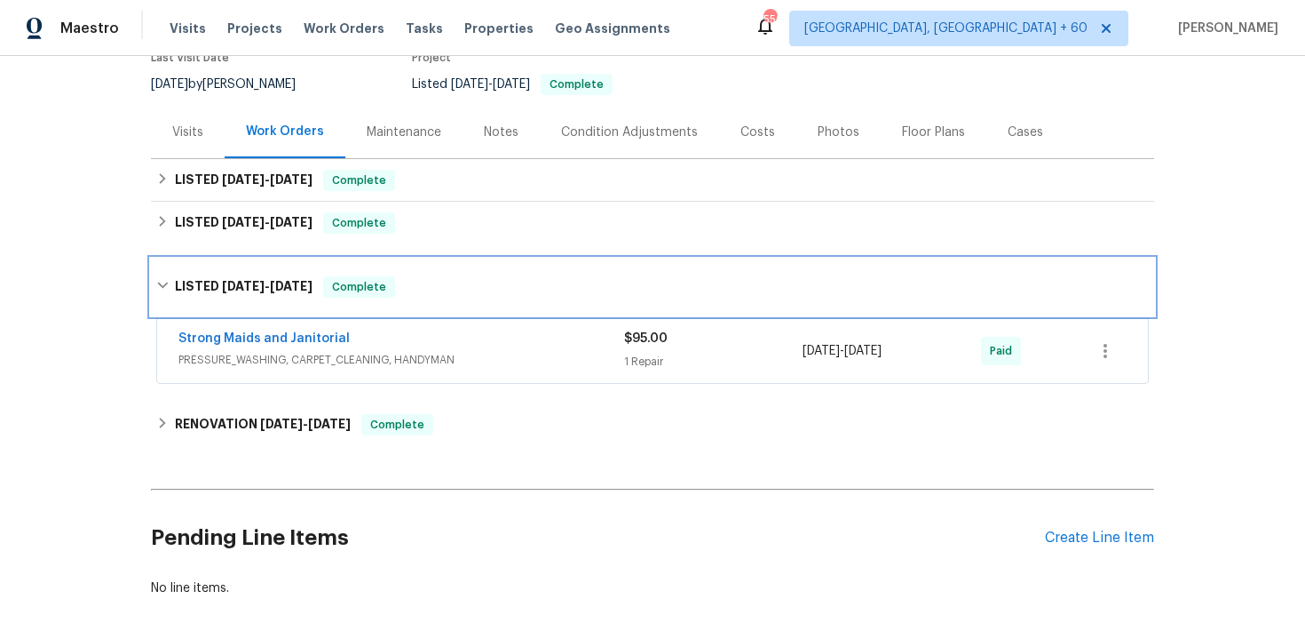
scroll to position [190, 0]
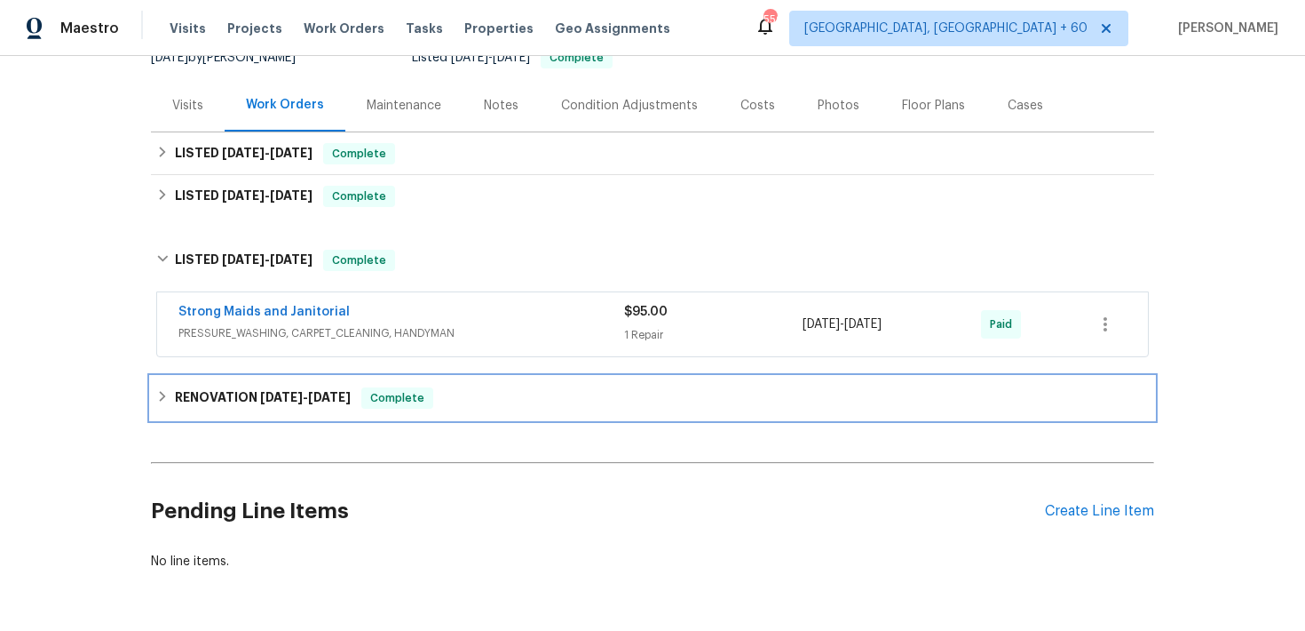
click at [488, 392] on div "RENOVATION [DATE] - [DATE] Complete" at bounding box center [652, 397] width 993 height 21
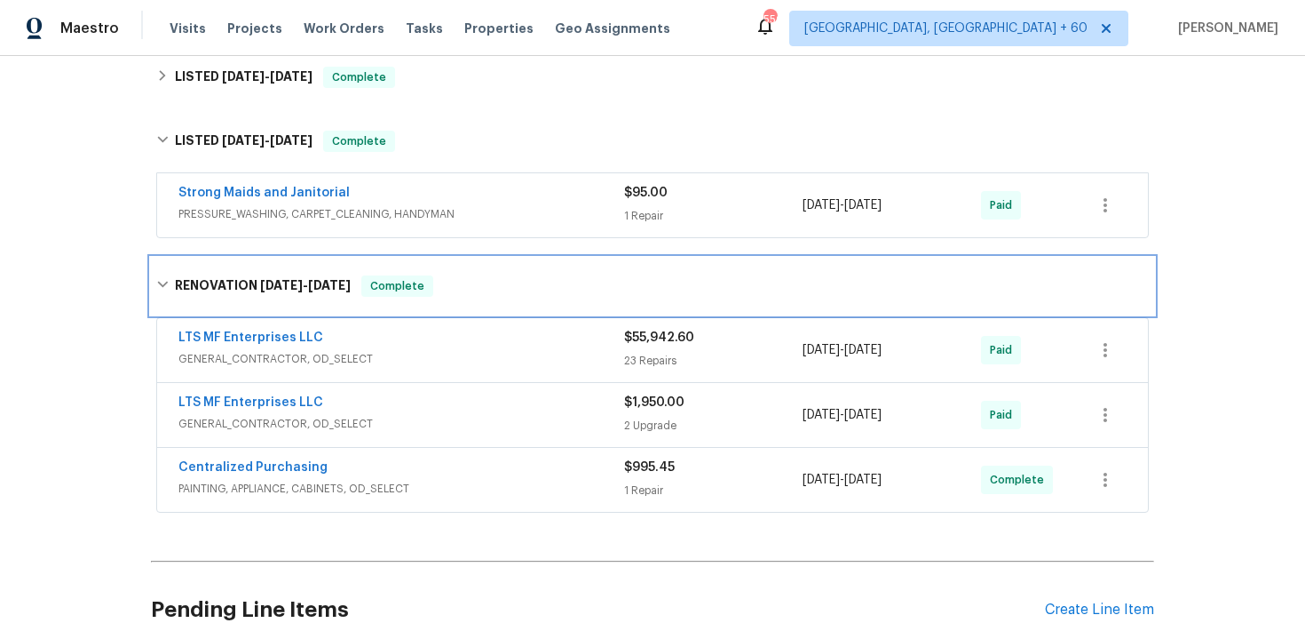
scroll to position [316, 0]
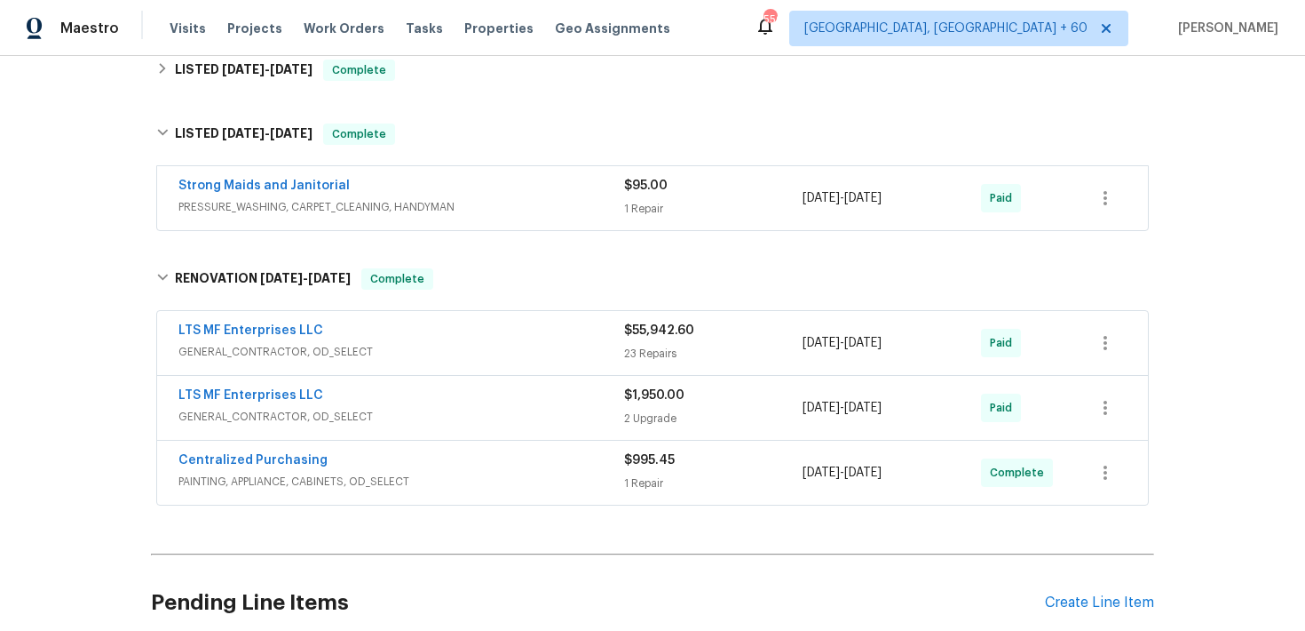
click at [653, 342] on div "$55,942.60 23 Repairs" at bounding box center [713, 342] width 179 height 43
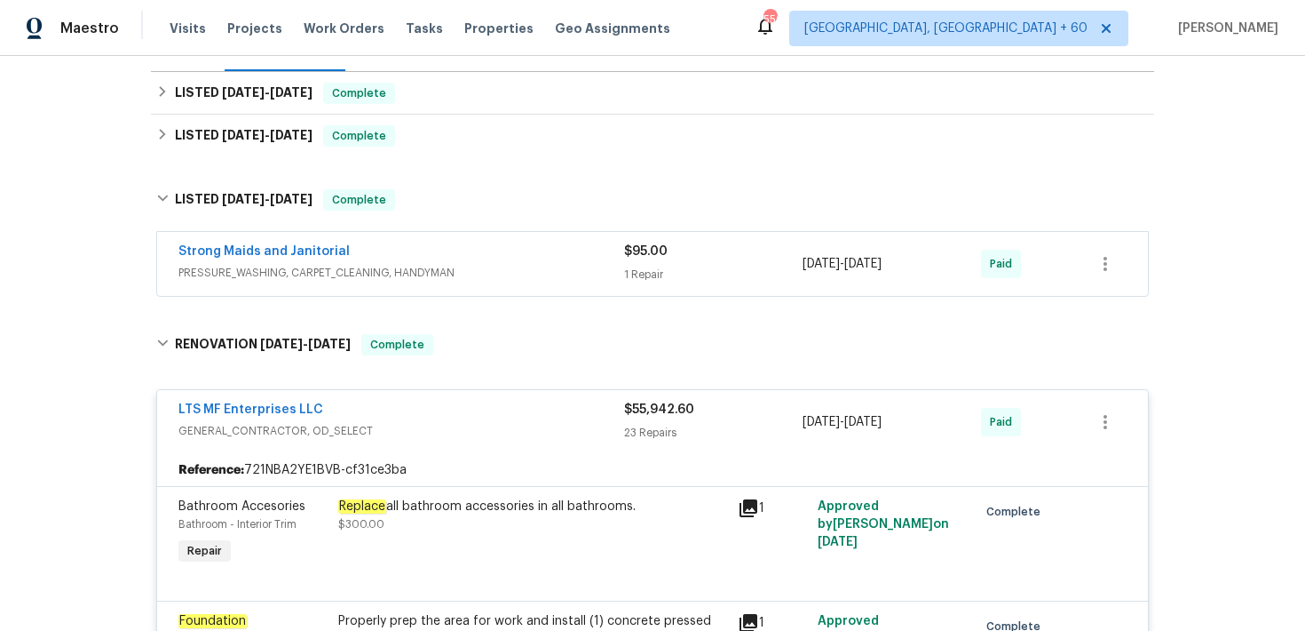
scroll to position [246, 0]
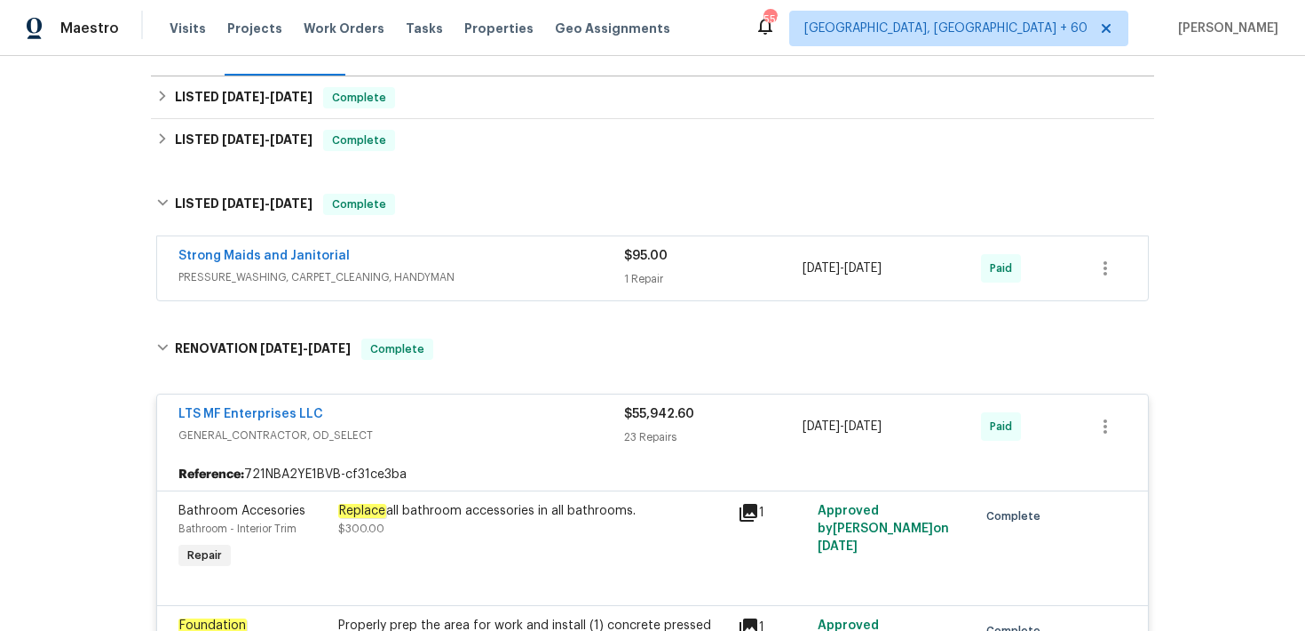
click at [660, 431] on div "23 Repairs" at bounding box center [713, 437] width 179 height 18
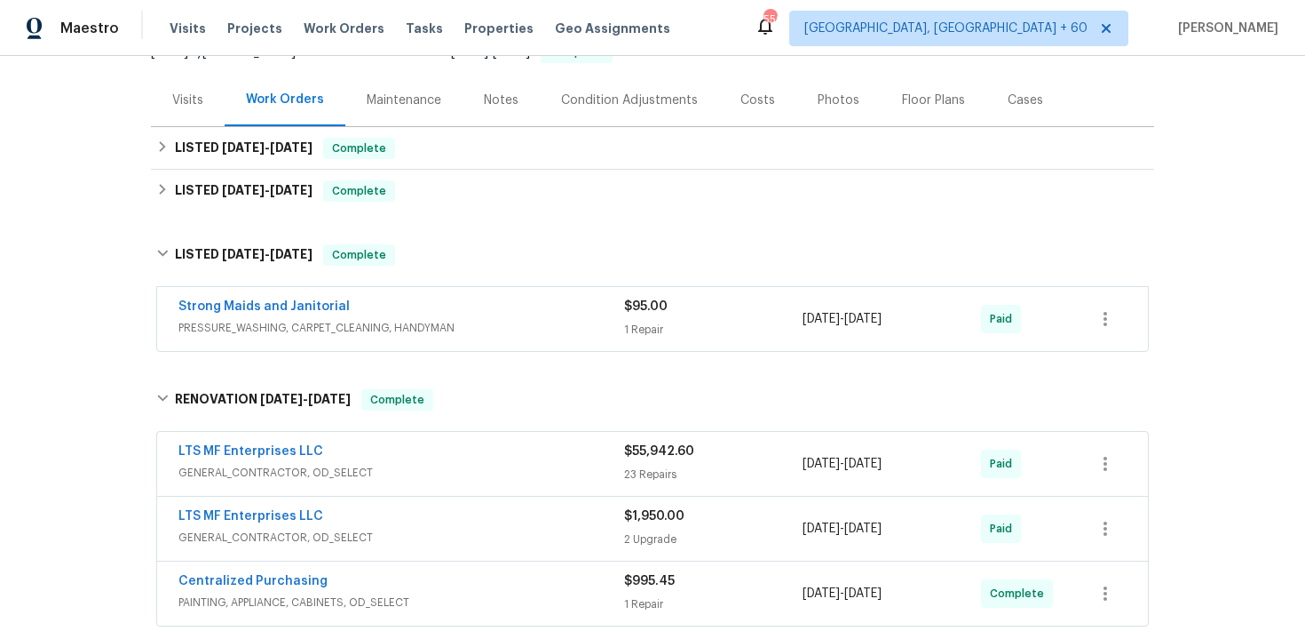
scroll to position [171, 0]
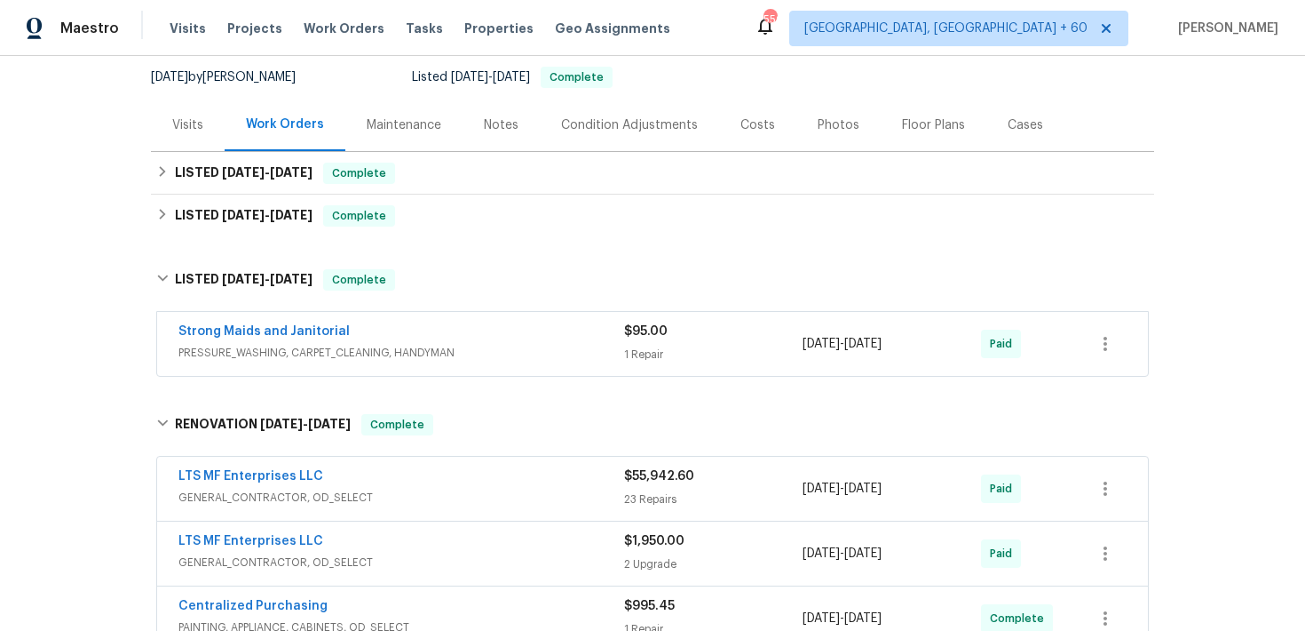
click at [644, 333] on span "$95.00" at bounding box center [646, 331] width 44 height 12
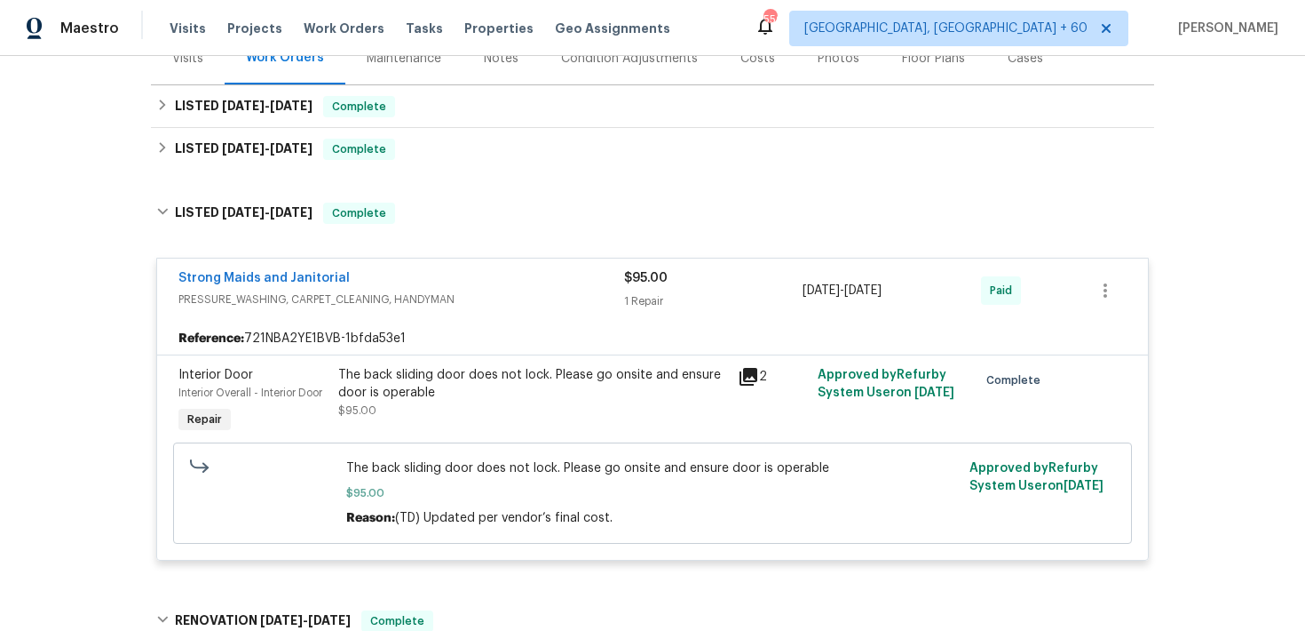
scroll to position [229, 0]
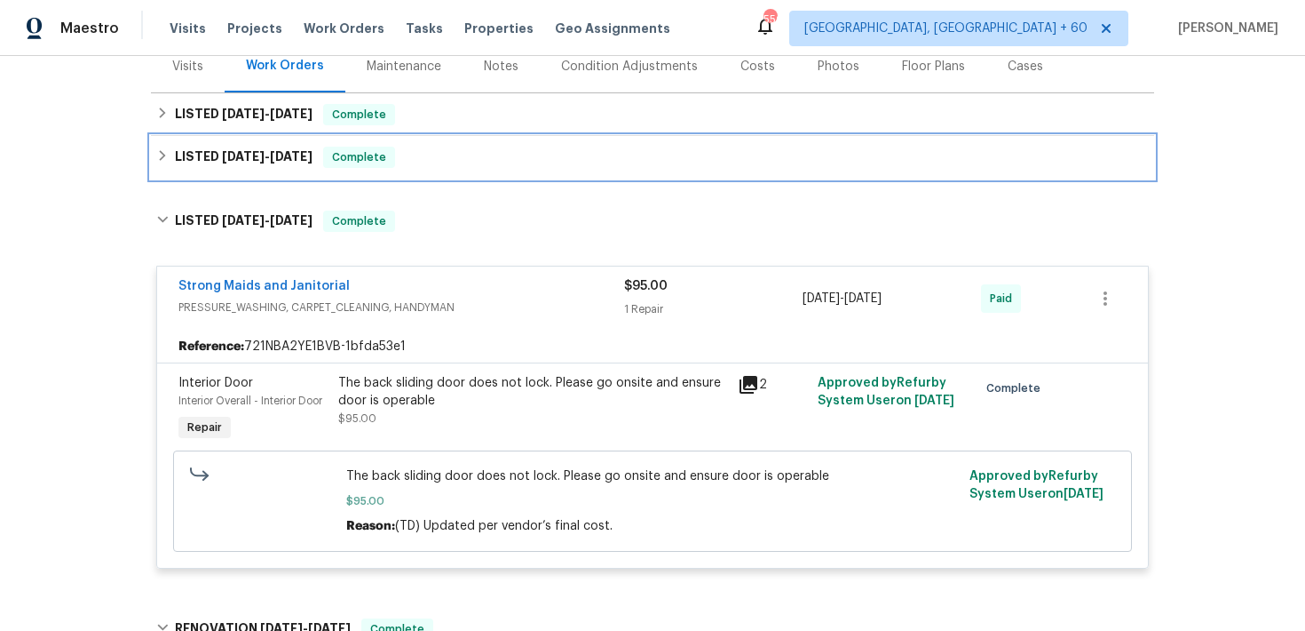
click at [488, 160] on div "LISTED [DATE] - [DATE] Complete" at bounding box center [652, 157] width 993 height 21
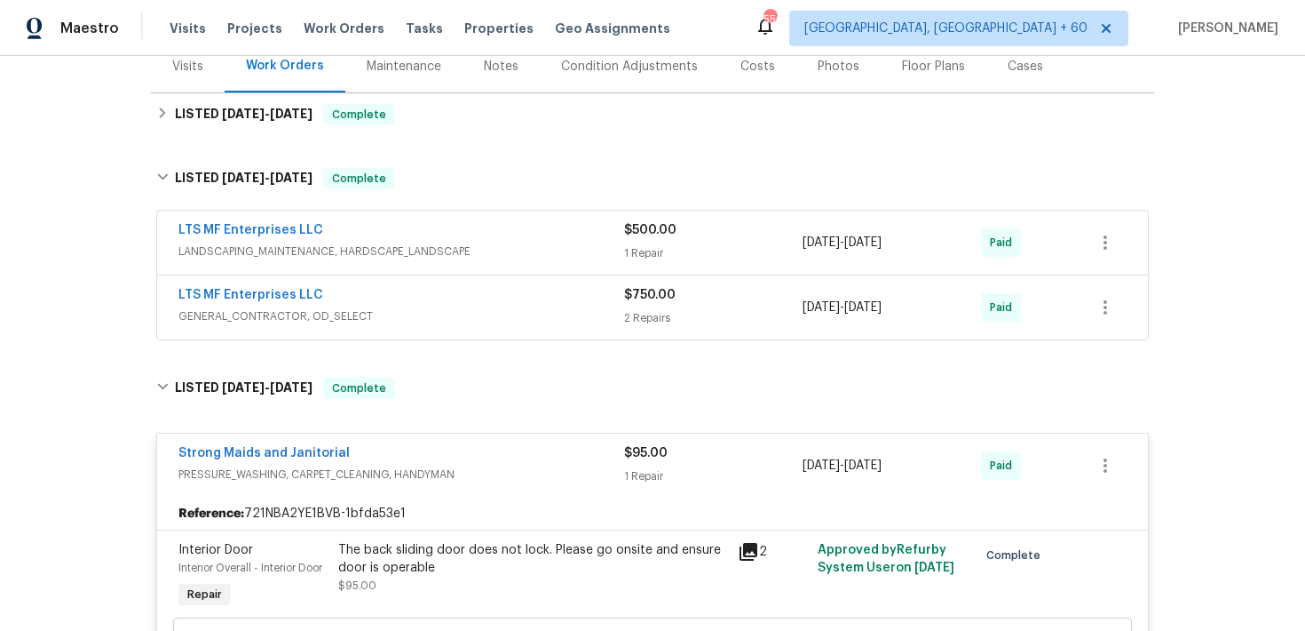
click at [621, 250] on span "LANDSCAPING_MAINTENANCE, HARDSCAPE_LANDSCAPE" at bounding box center [402, 251] width 446 height 18
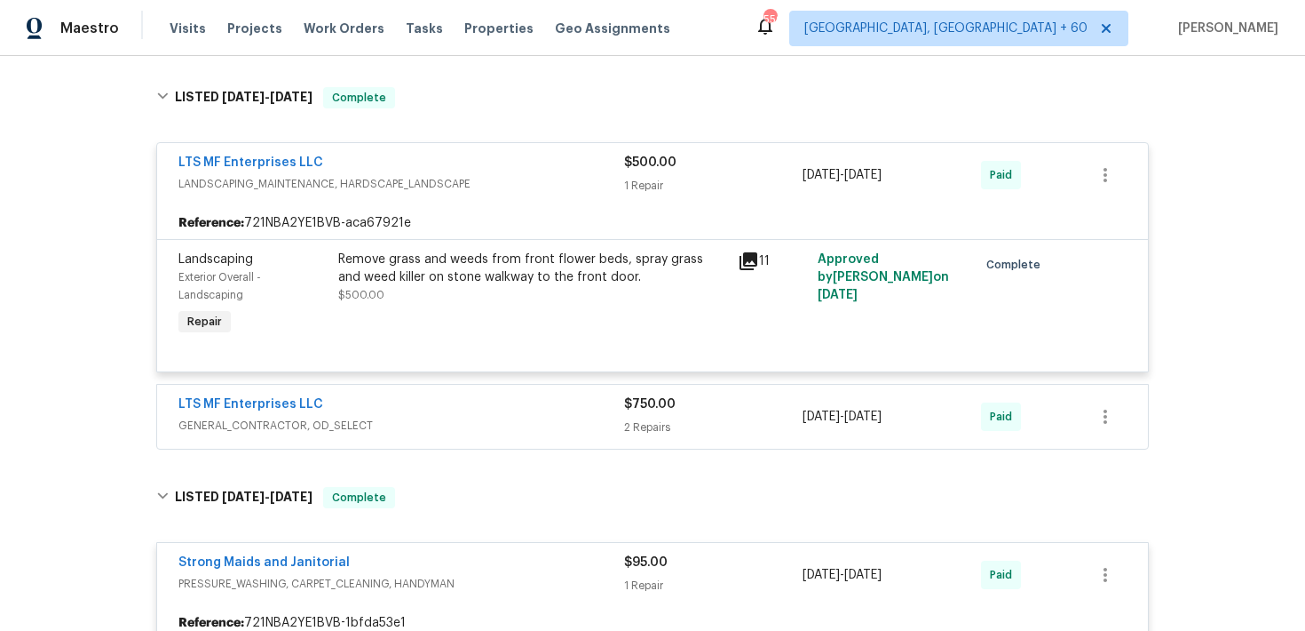
scroll to position [380, 0]
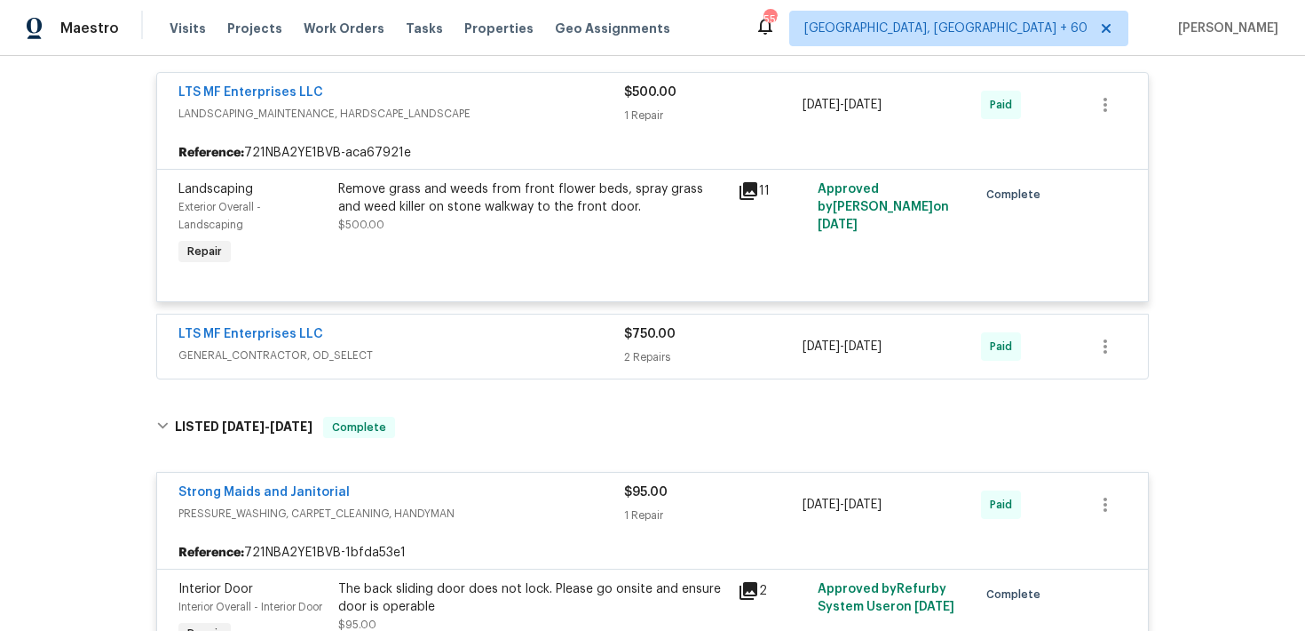
click at [641, 363] on div "2 Repairs" at bounding box center [713, 357] width 179 height 18
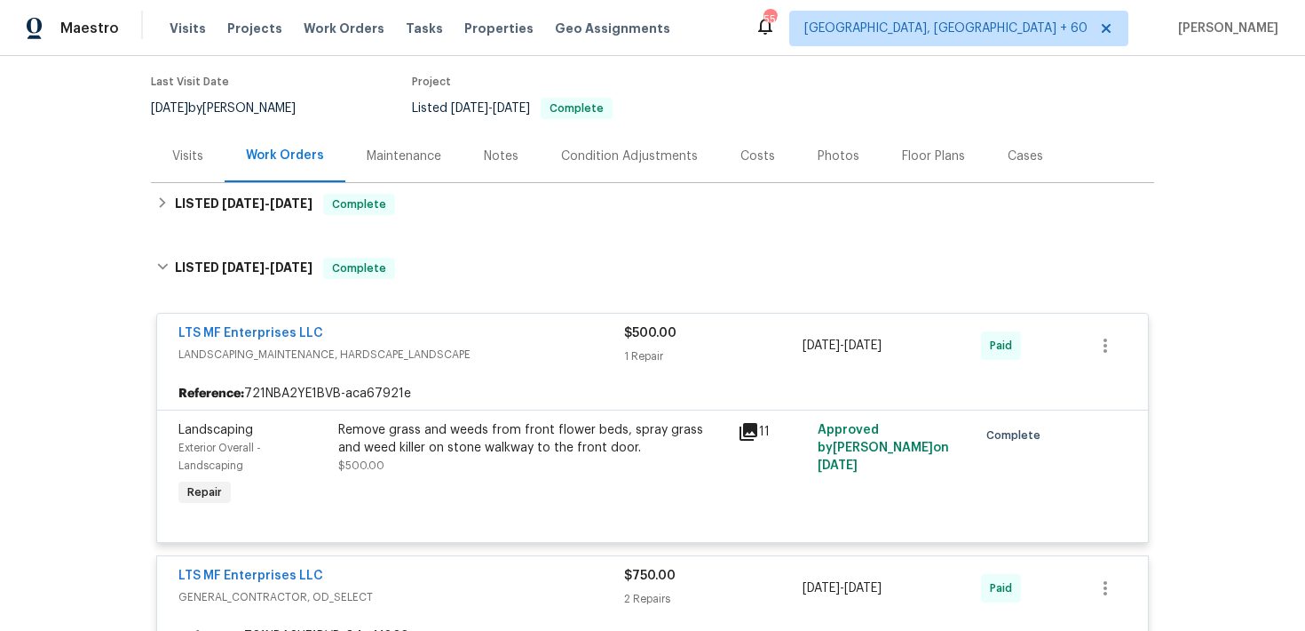
scroll to position [109, 0]
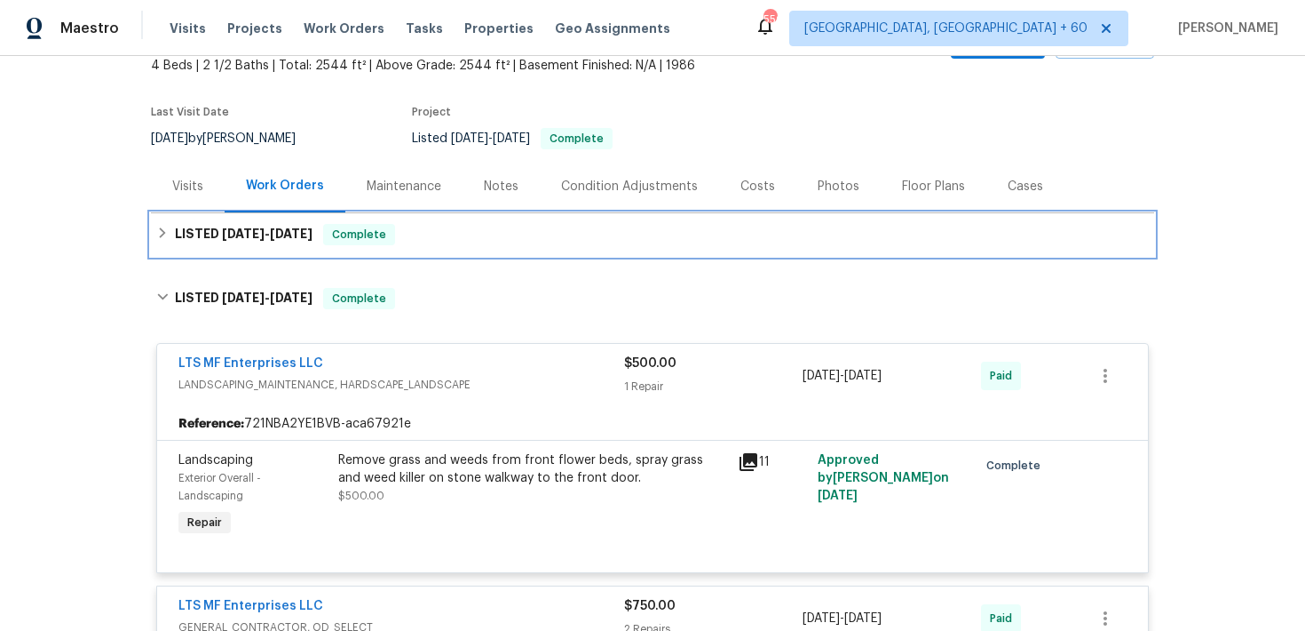
click at [500, 241] on div "LISTED [DATE] - [DATE] Complete" at bounding box center [652, 234] width 993 height 21
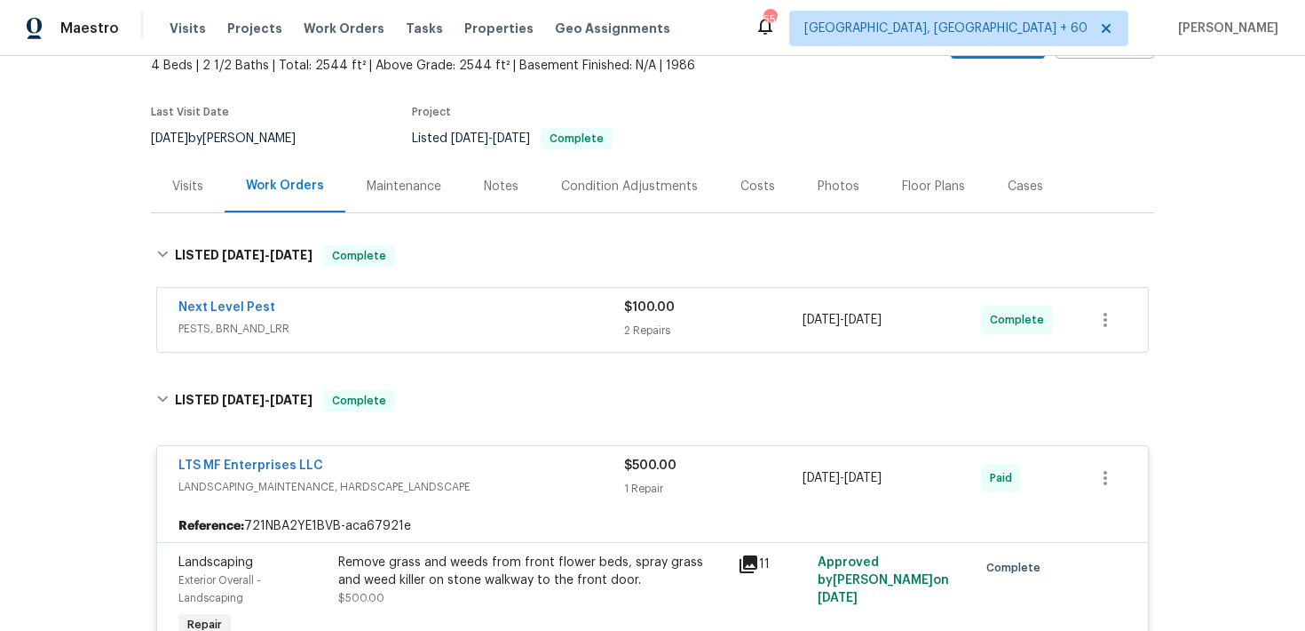
click at [661, 327] on div "2 Repairs" at bounding box center [713, 330] width 179 height 18
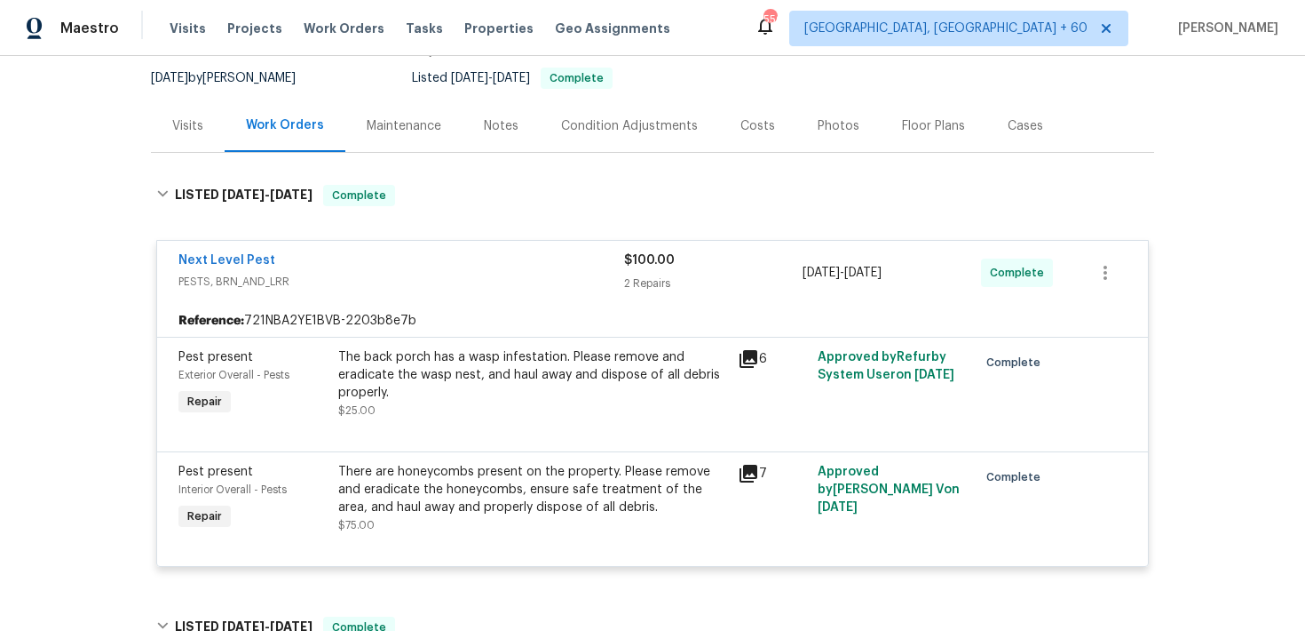
scroll to position [0, 0]
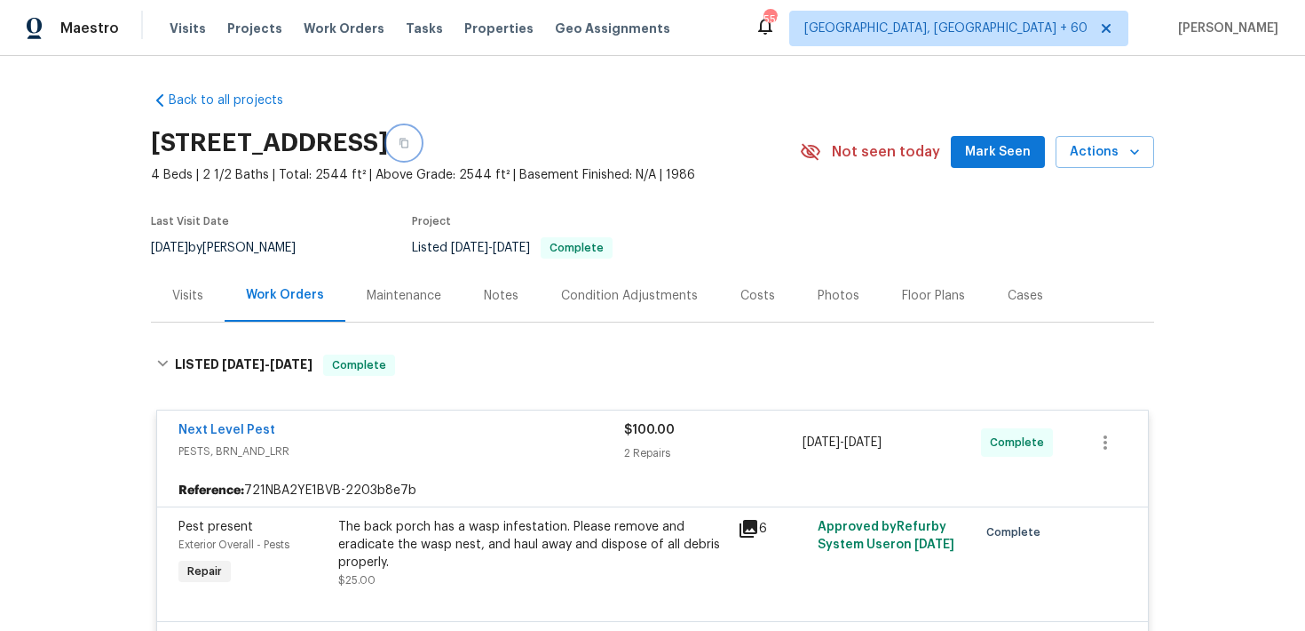
click at [409, 143] on icon "button" at bounding box center [404, 144] width 9 height 10
click at [420, 136] on button "button" at bounding box center [404, 143] width 32 height 32
click at [186, 37] on div "Visits Projects Work Orders Tasks Properties Geo Assignments" at bounding box center [431, 29] width 522 height 36
click at [186, 28] on span "Visits" at bounding box center [188, 29] width 36 height 18
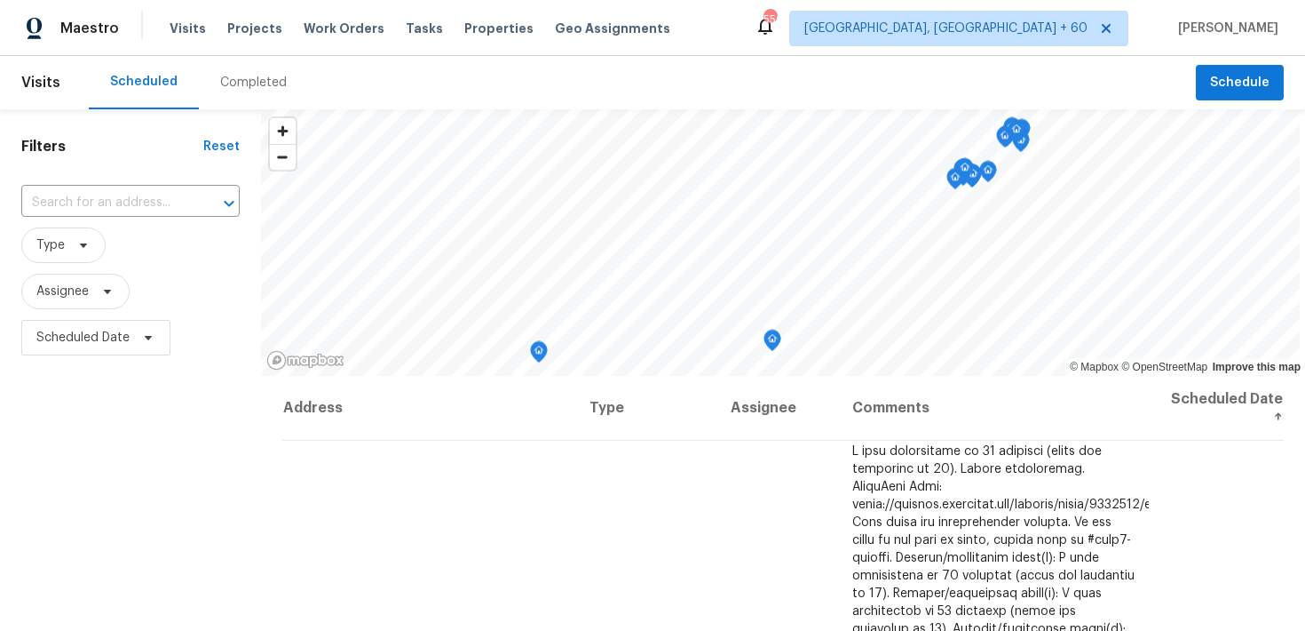
click at [238, 86] on div "Completed" at bounding box center [253, 83] width 67 height 18
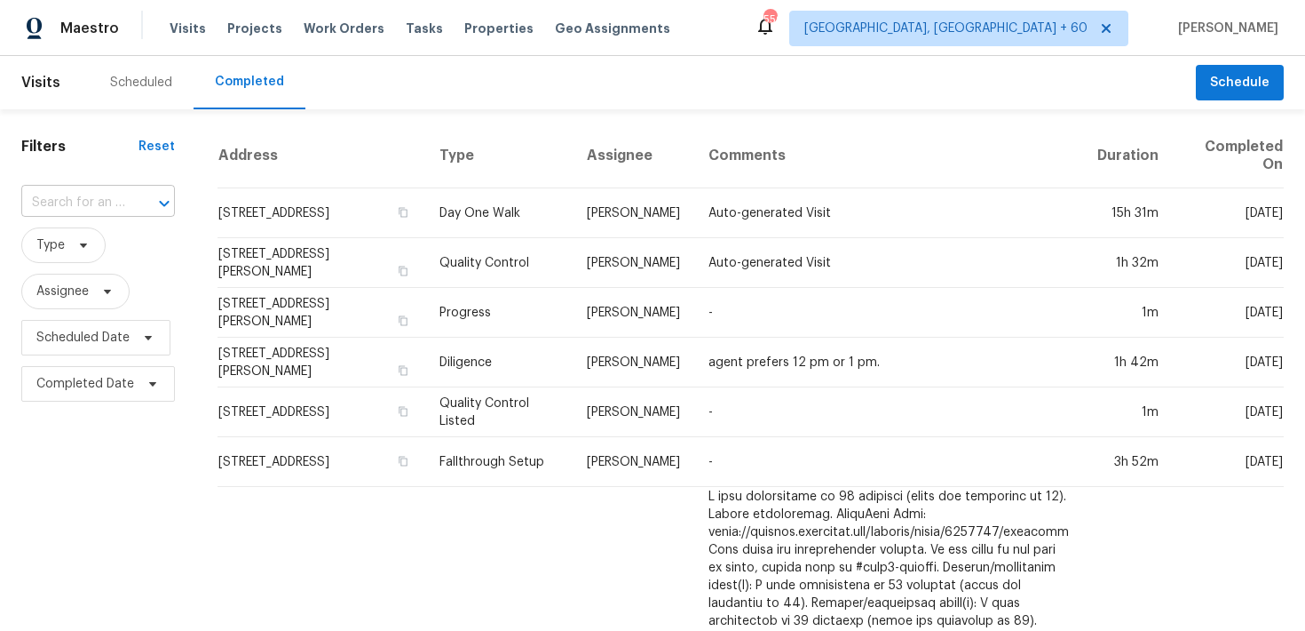
click at [101, 210] on input "text" at bounding box center [73, 203] width 104 height 28
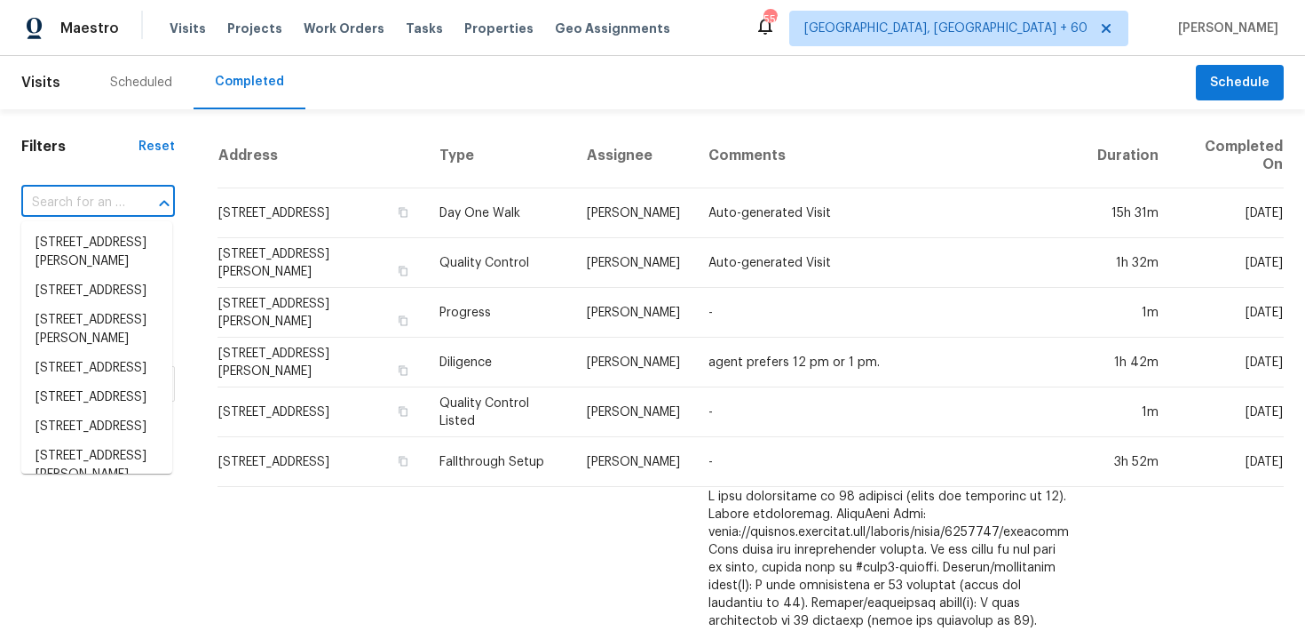
paste input "[STREET_ADDRESS]"
type input "[STREET_ADDRESS]"
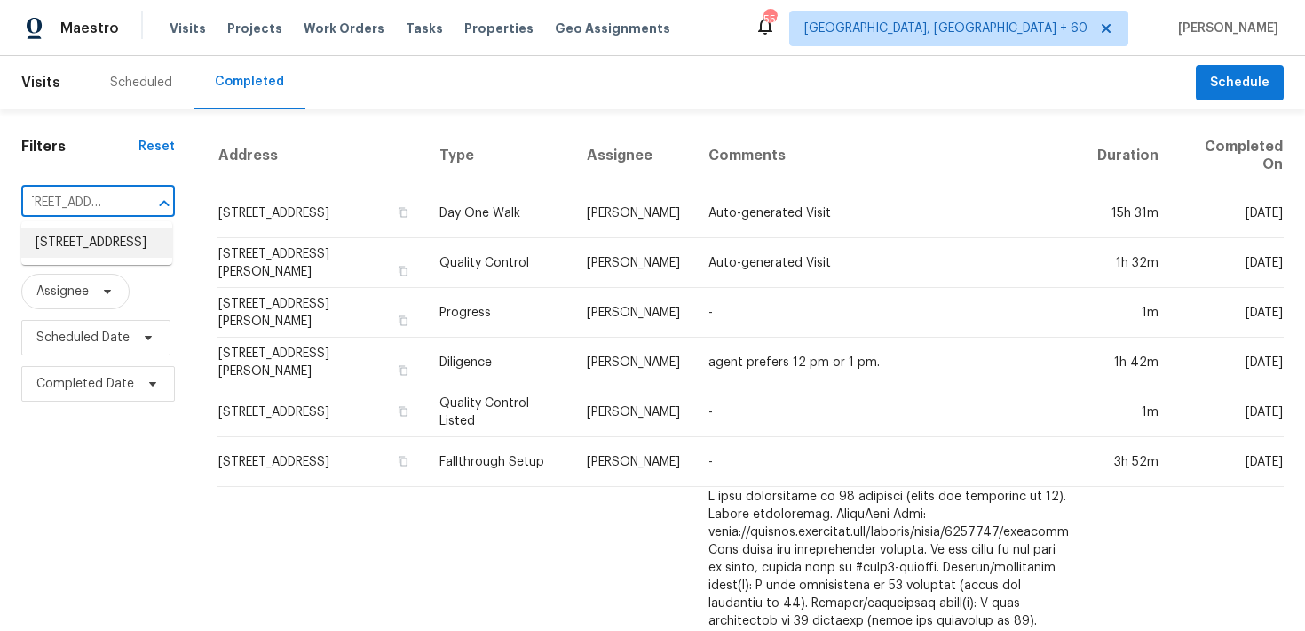
click at [87, 250] on li "[STREET_ADDRESS]" at bounding box center [96, 242] width 151 height 29
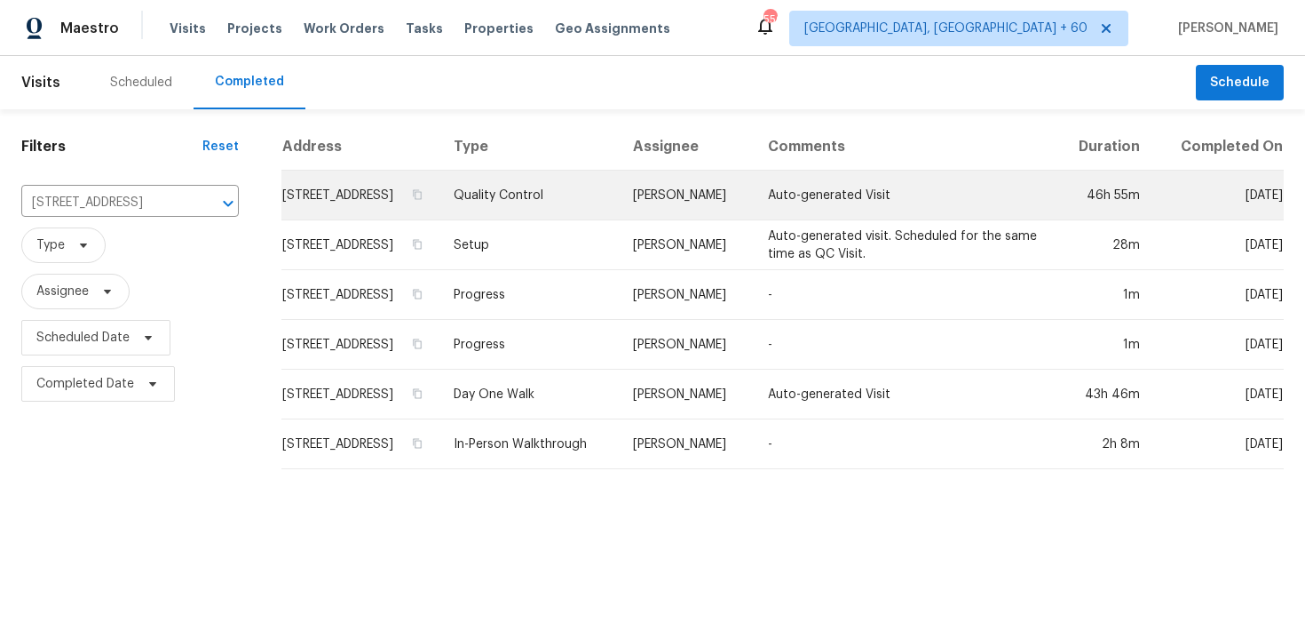
click at [564, 210] on td "Quality Control" at bounding box center [529, 196] width 179 height 50
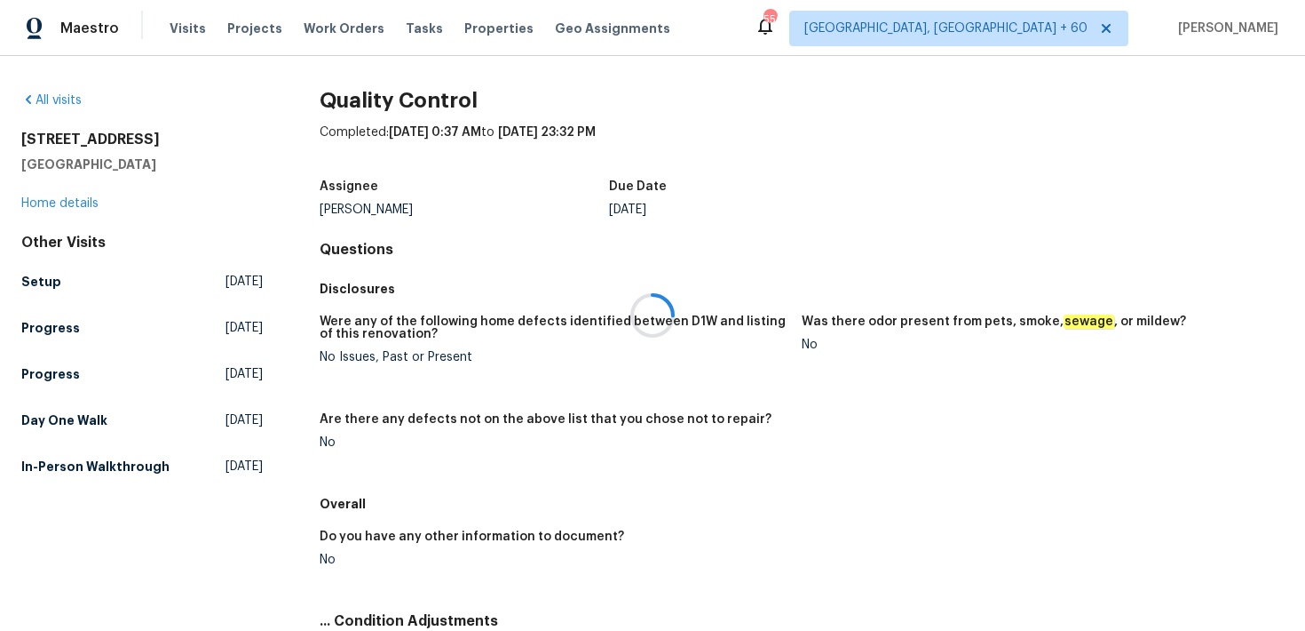
click at [60, 202] on div at bounding box center [652, 315] width 1305 height 631
click at [39, 202] on div at bounding box center [652, 315] width 1305 height 631
click at [41, 206] on link "Home details" at bounding box center [59, 203] width 77 height 12
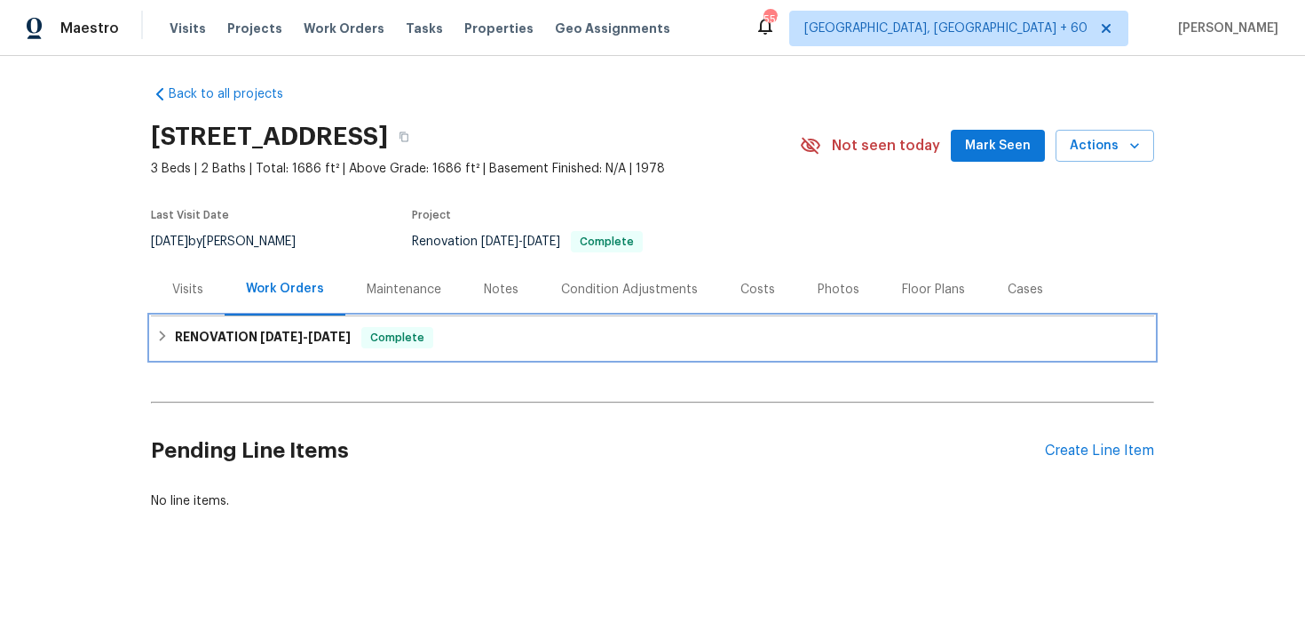
click at [432, 324] on div "RENOVATION [DATE] - [DATE] Complete" at bounding box center [653, 337] width 1004 height 43
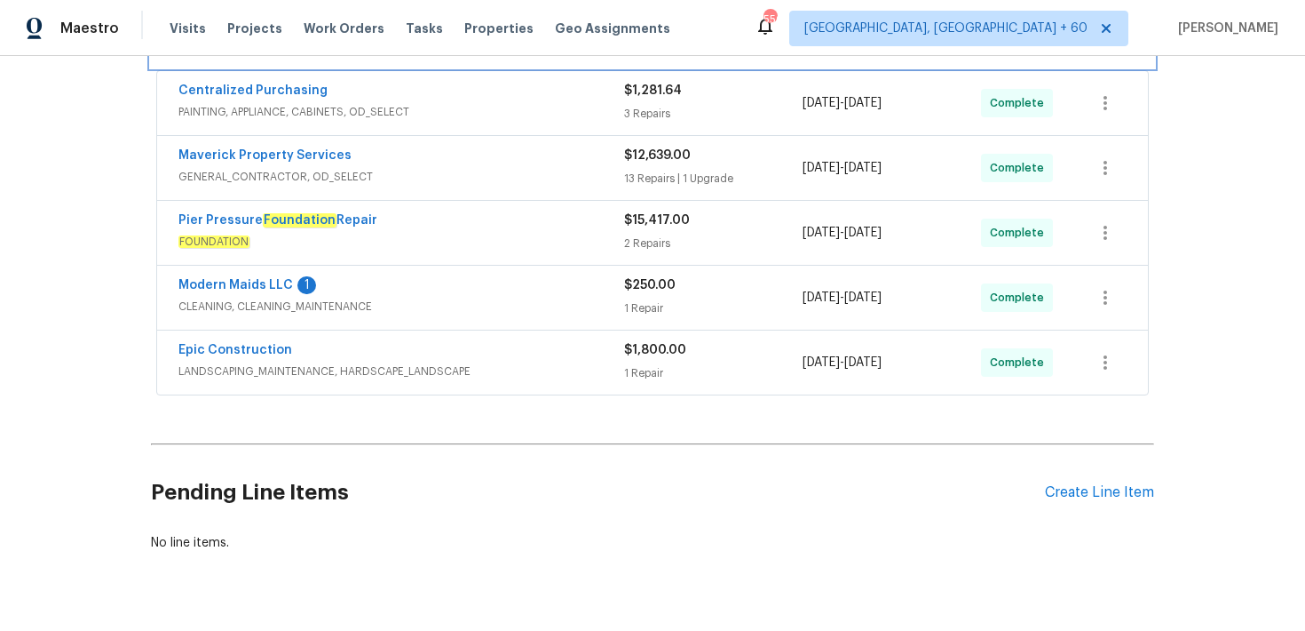
scroll to position [368, 0]
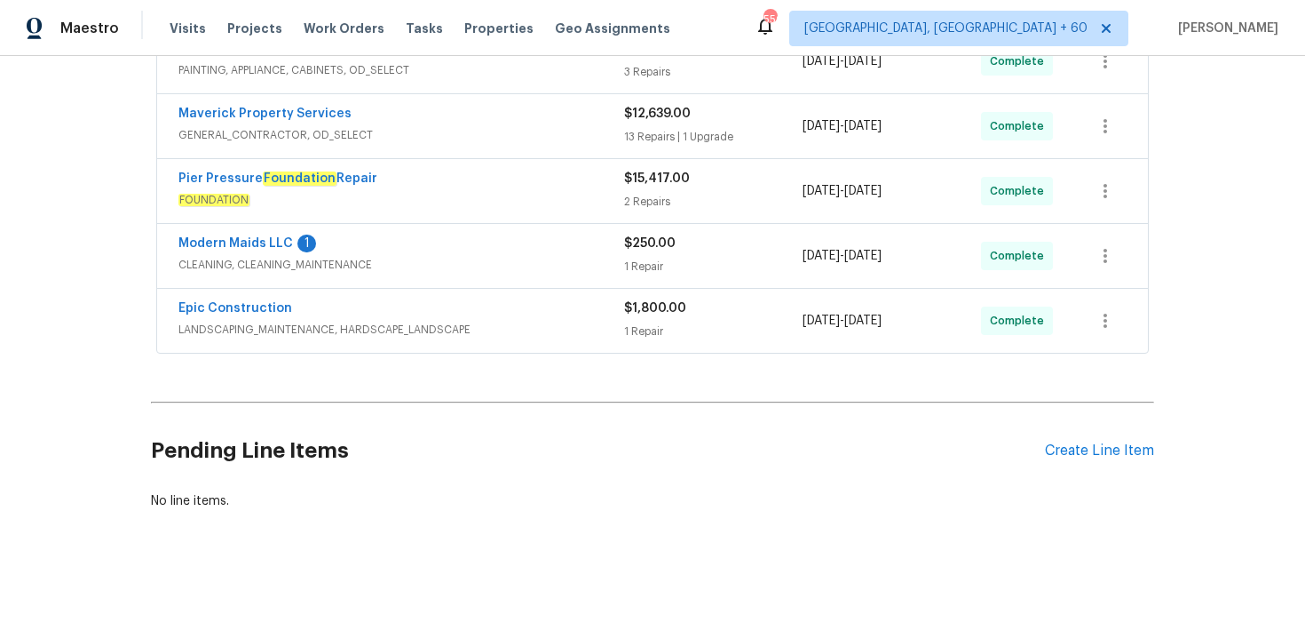
click at [641, 320] on div "$1,800.00 1 Repair" at bounding box center [713, 320] width 179 height 43
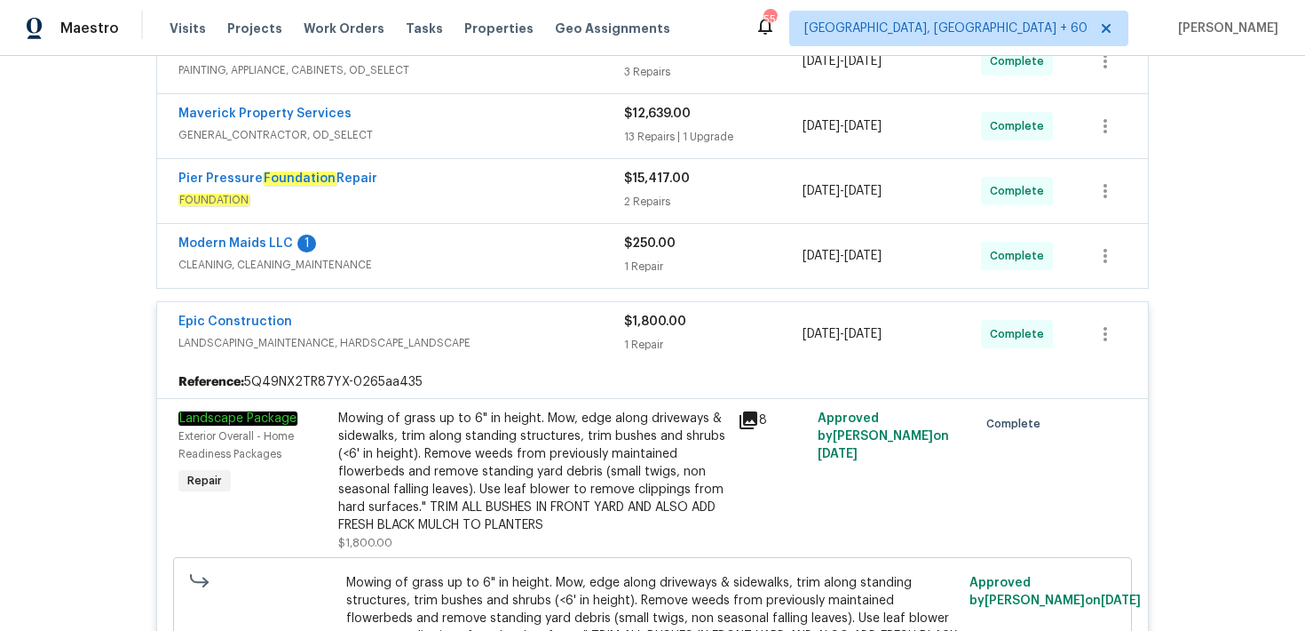
click at [639, 258] on div "1 Repair" at bounding box center [713, 267] width 179 height 18
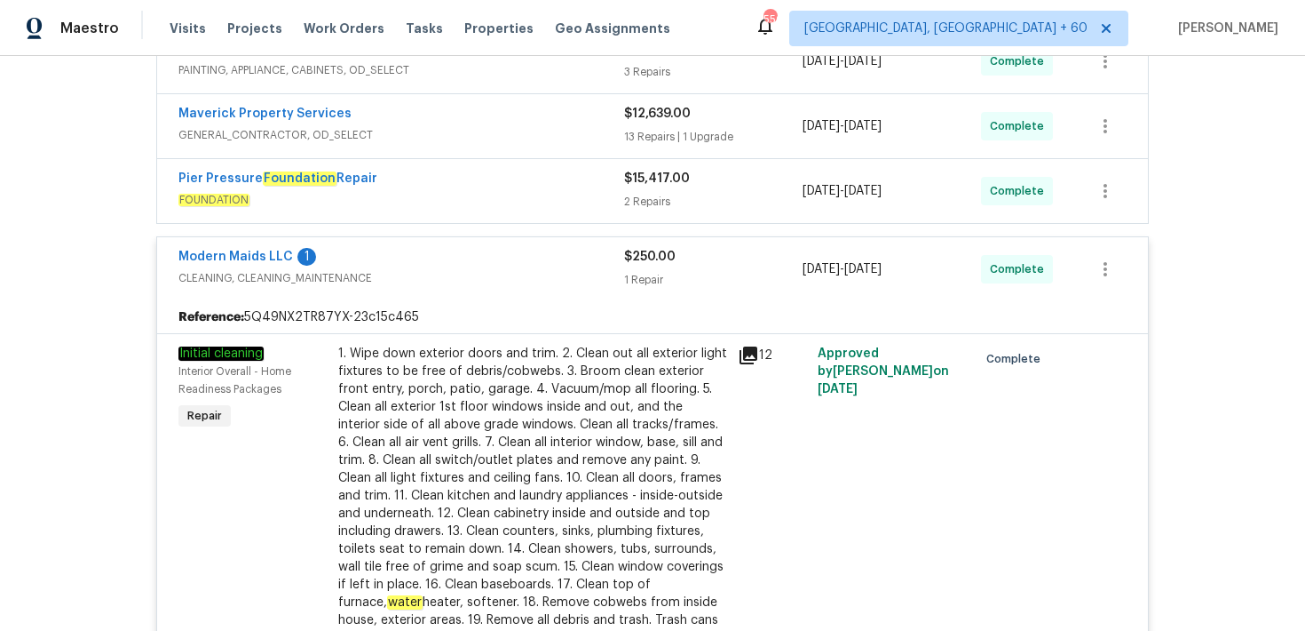
click at [650, 200] on div "2 Repairs" at bounding box center [713, 202] width 179 height 18
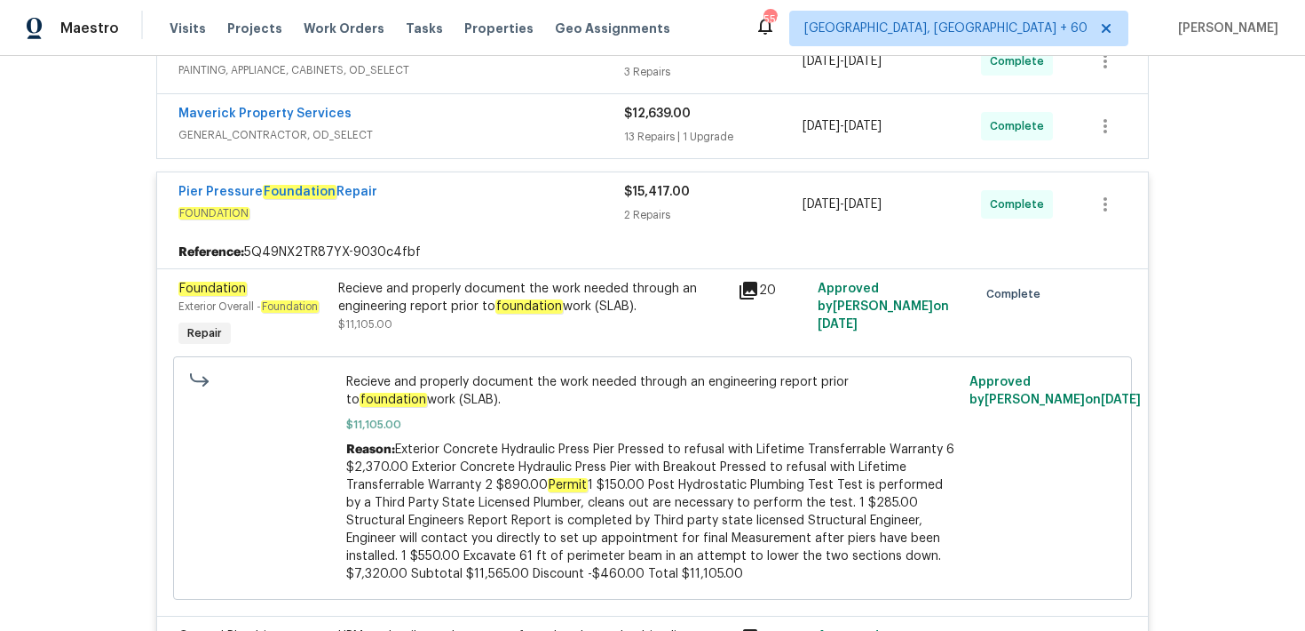
click at [648, 129] on div "13 Repairs | 1 Upgrade" at bounding box center [713, 137] width 179 height 18
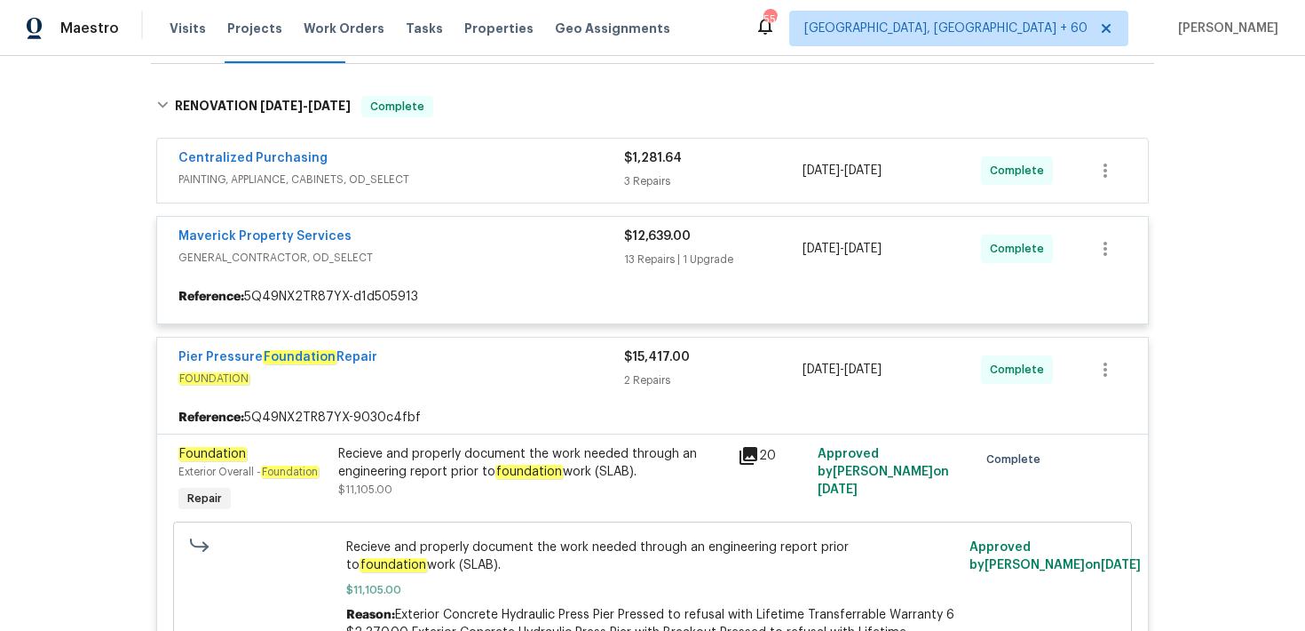
scroll to position [257, 0]
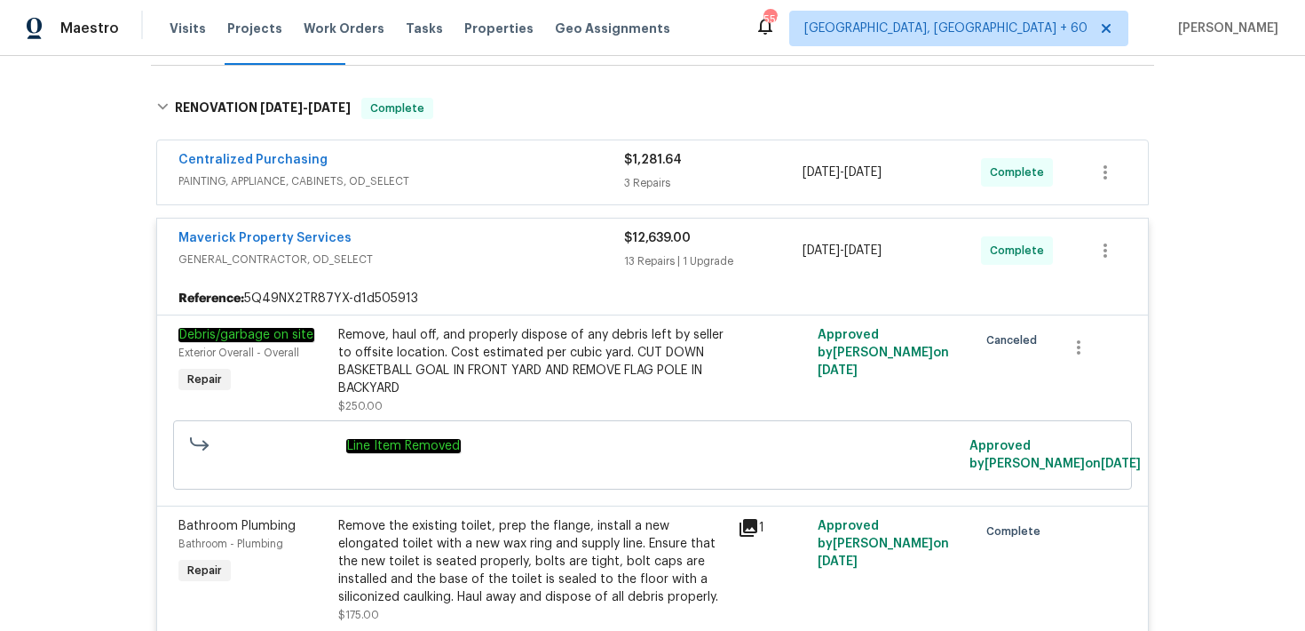
click at [643, 186] on div "3 Repairs" at bounding box center [713, 183] width 179 height 18
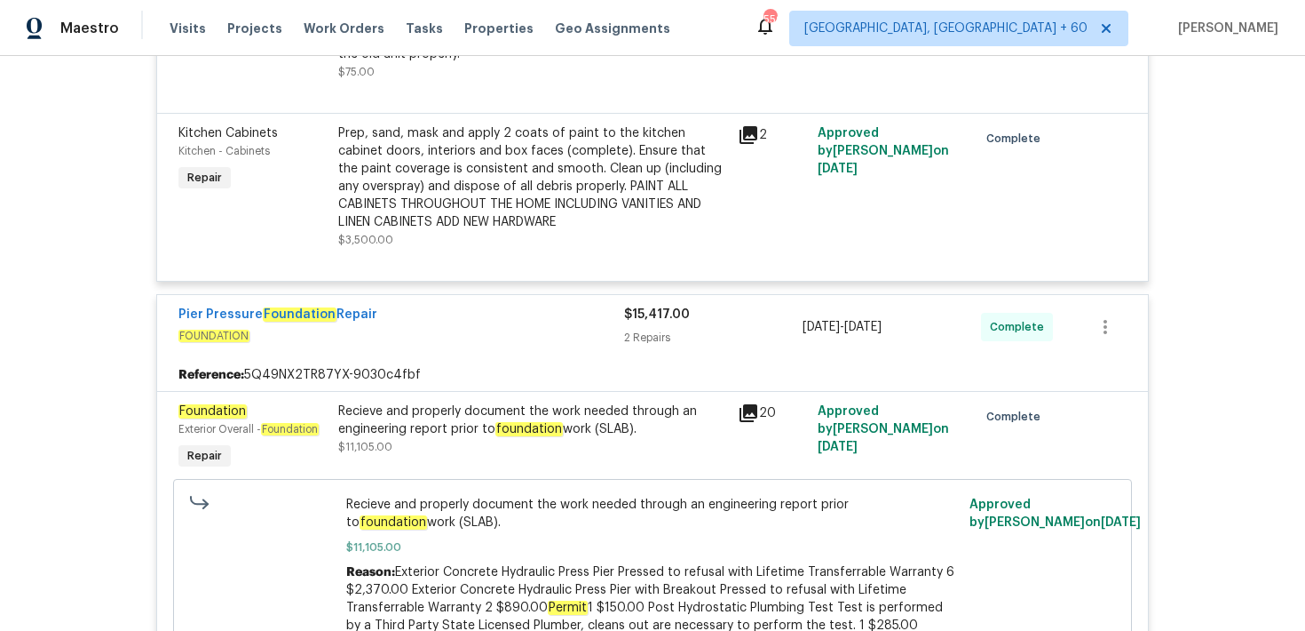
scroll to position [4302, 0]
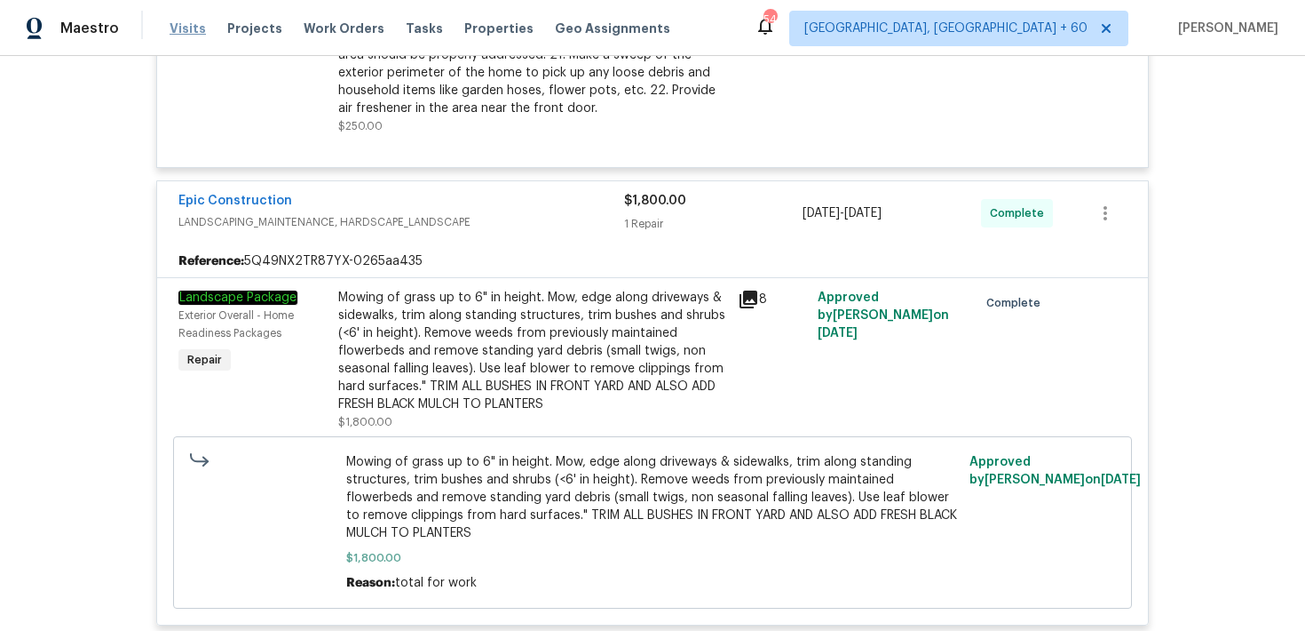
click at [176, 22] on span "Visits" at bounding box center [188, 29] width 36 height 18
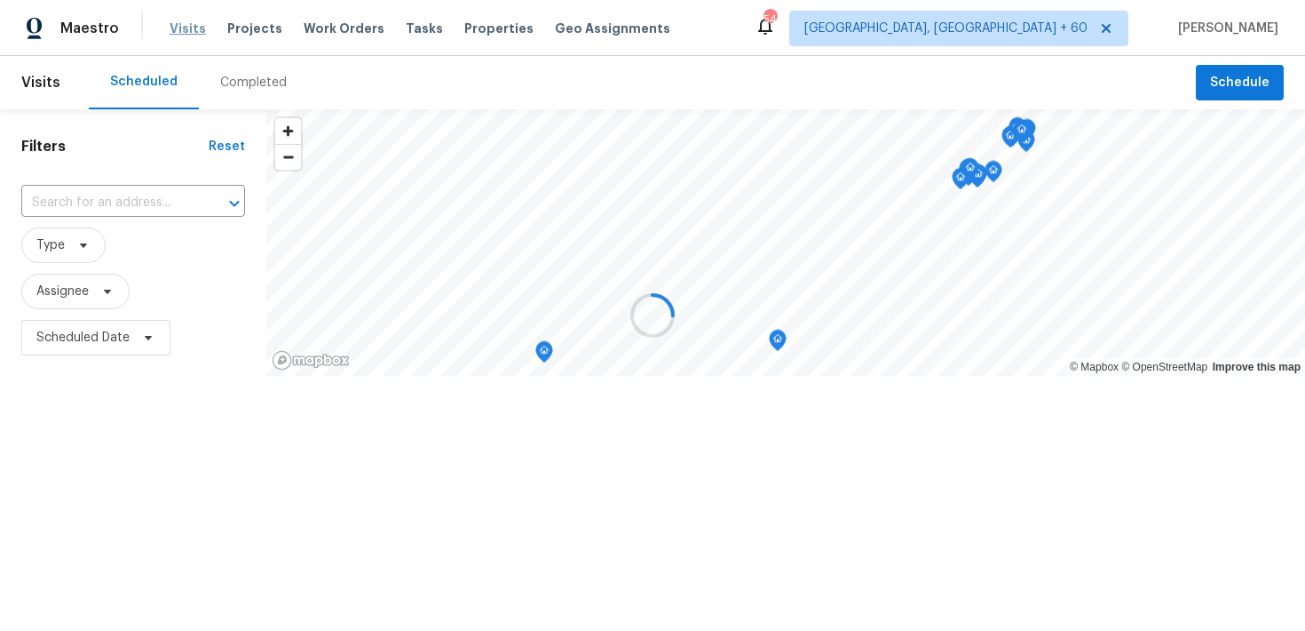
click at [176, 22] on div at bounding box center [652, 315] width 1305 height 631
click at [226, 83] on div "Completed" at bounding box center [253, 83] width 67 height 18
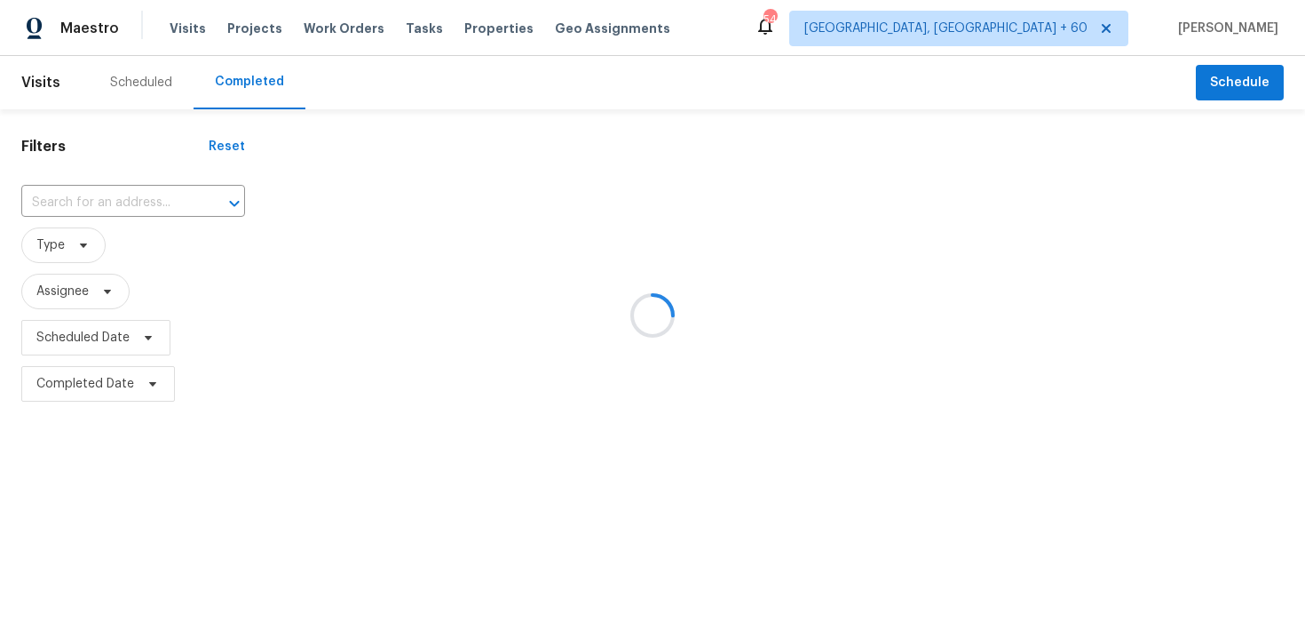
click at [110, 202] on div at bounding box center [652, 315] width 1305 height 631
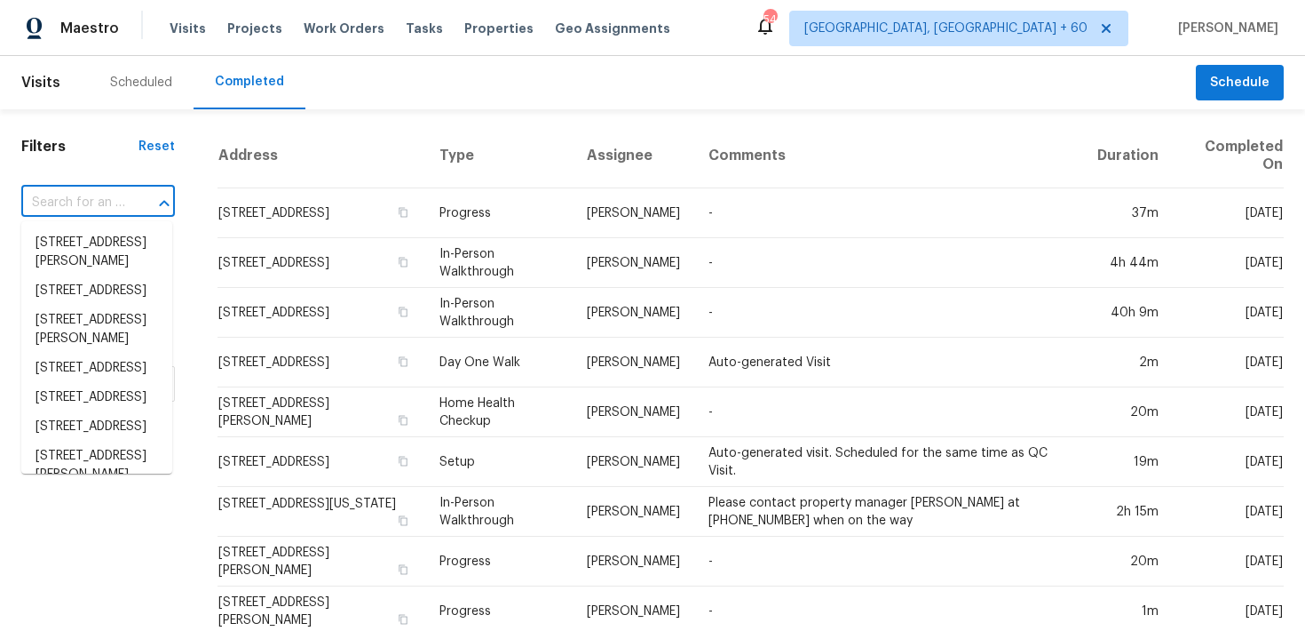
click at [64, 199] on input "text" at bounding box center [73, 203] width 104 height 28
paste input "[STREET_ADDRESS]"
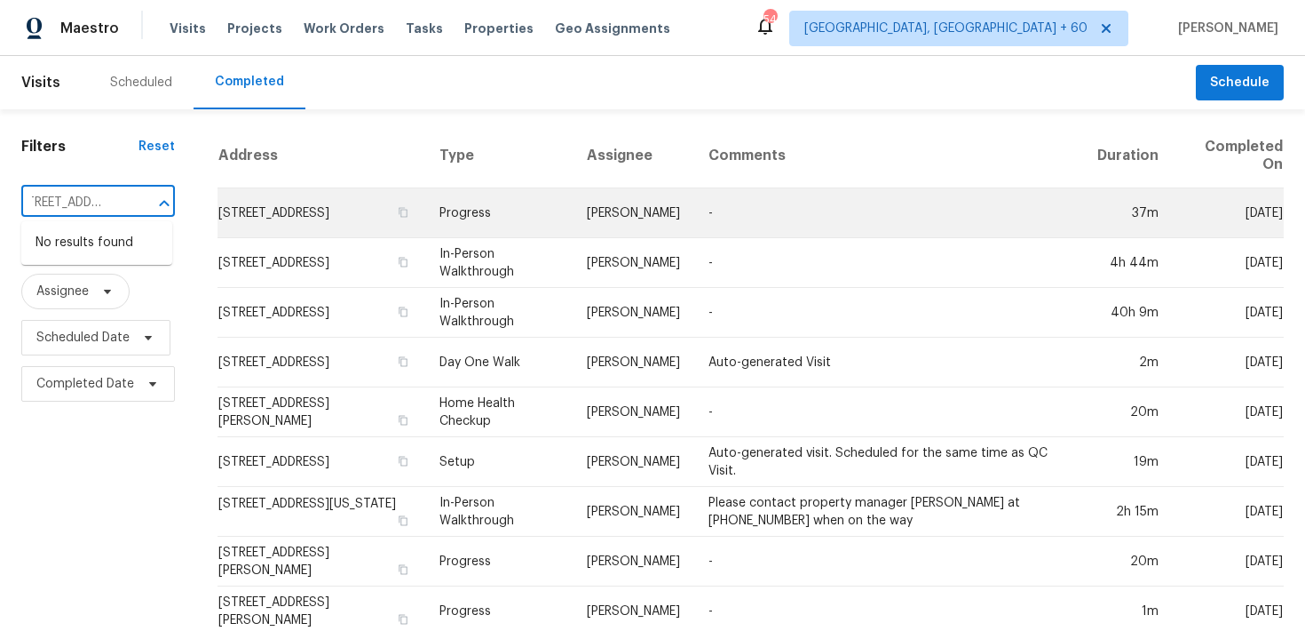
drag, startPoint x: 39, startPoint y: 202, endPoint x: 331, endPoint y: 202, distance: 292.2
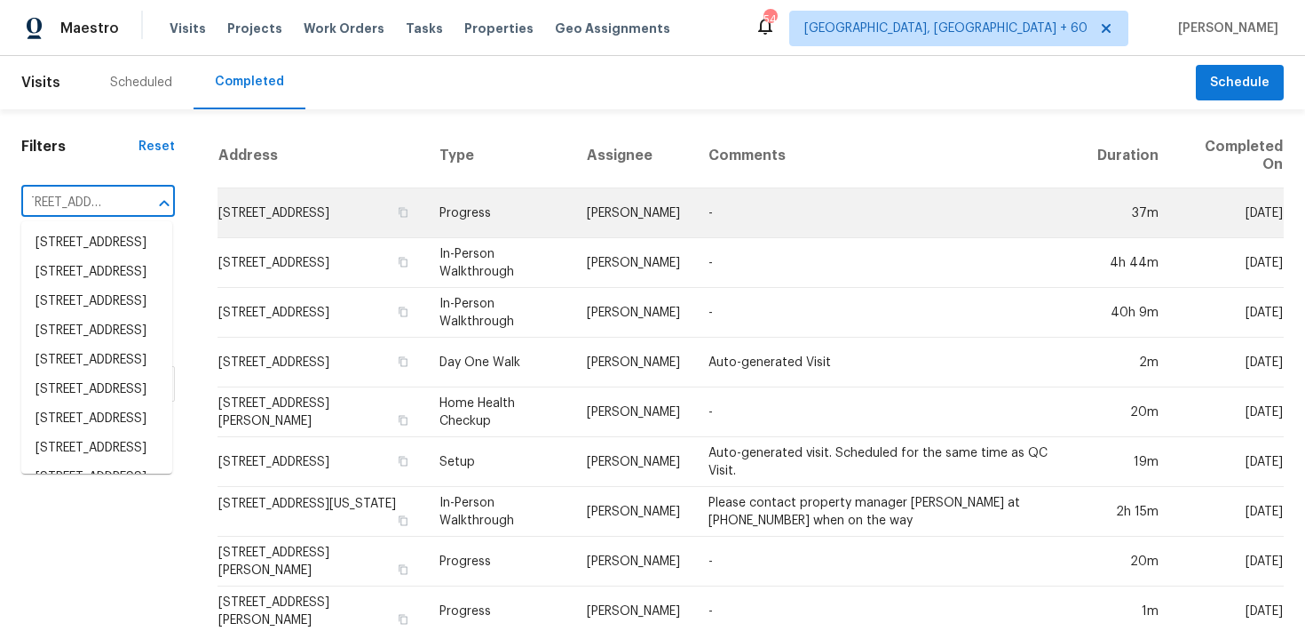
type input "[STREET_ADDRESS]"
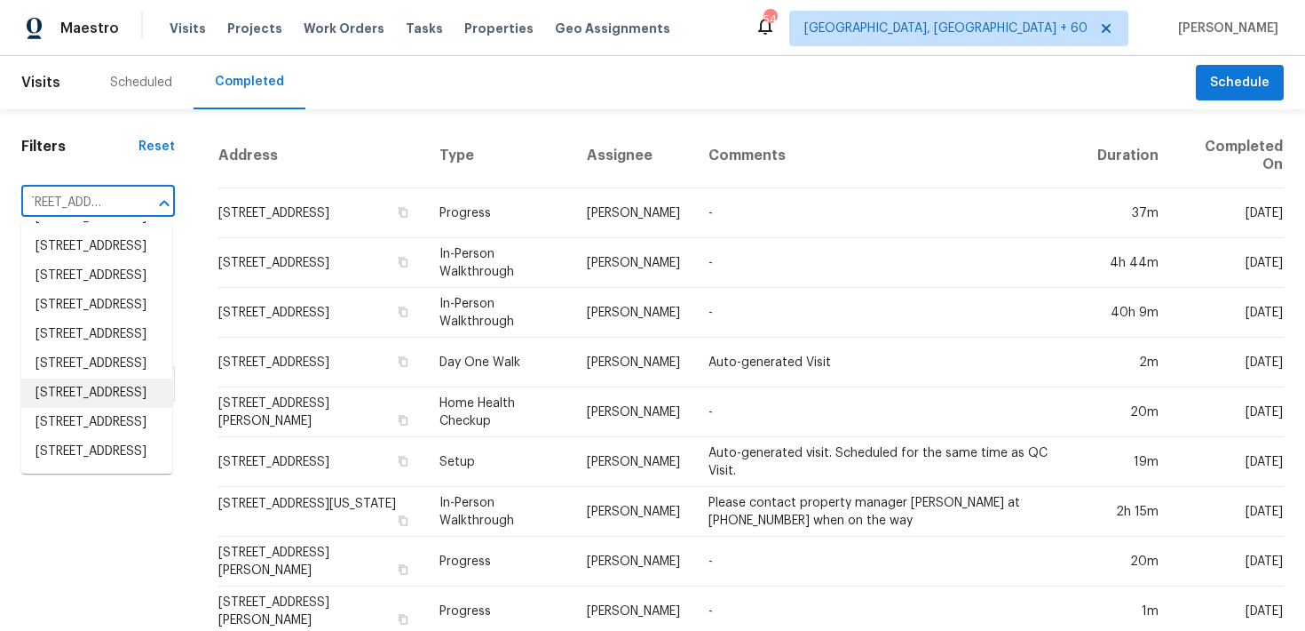
scroll to position [337, 0]
click at [69, 378] on li "[STREET_ADDRESS]" at bounding box center [96, 392] width 151 height 29
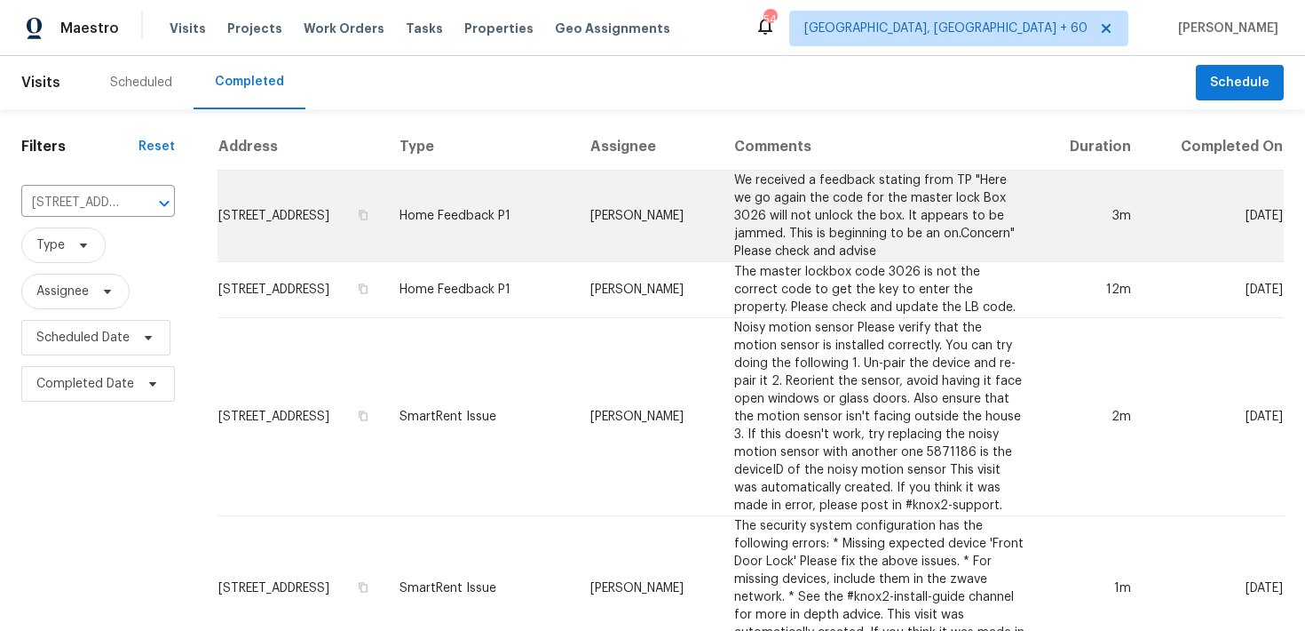
click at [554, 237] on td "Home Feedback P1" at bounding box center [480, 216] width 191 height 91
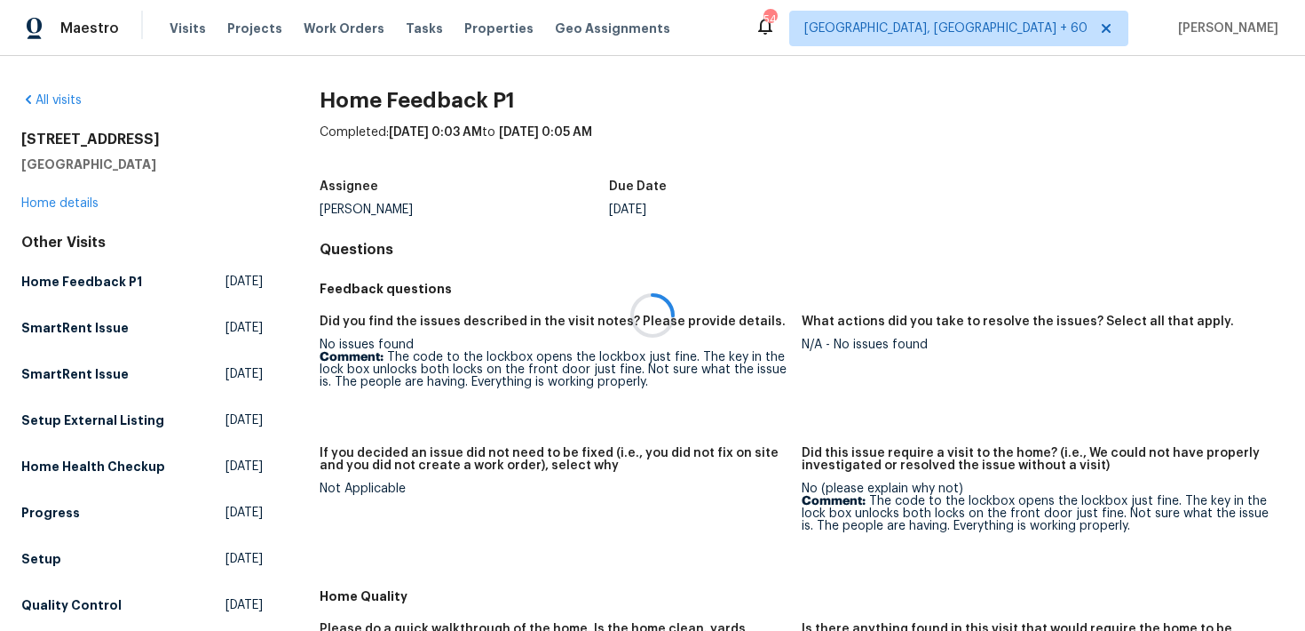
click at [71, 202] on div at bounding box center [652, 315] width 1305 height 631
click at [44, 205] on div at bounding box center [652, 315] width 1305 height 631
click at [52, 203] on link "Home details" at bounding box center [59, 203] width 77 height 12
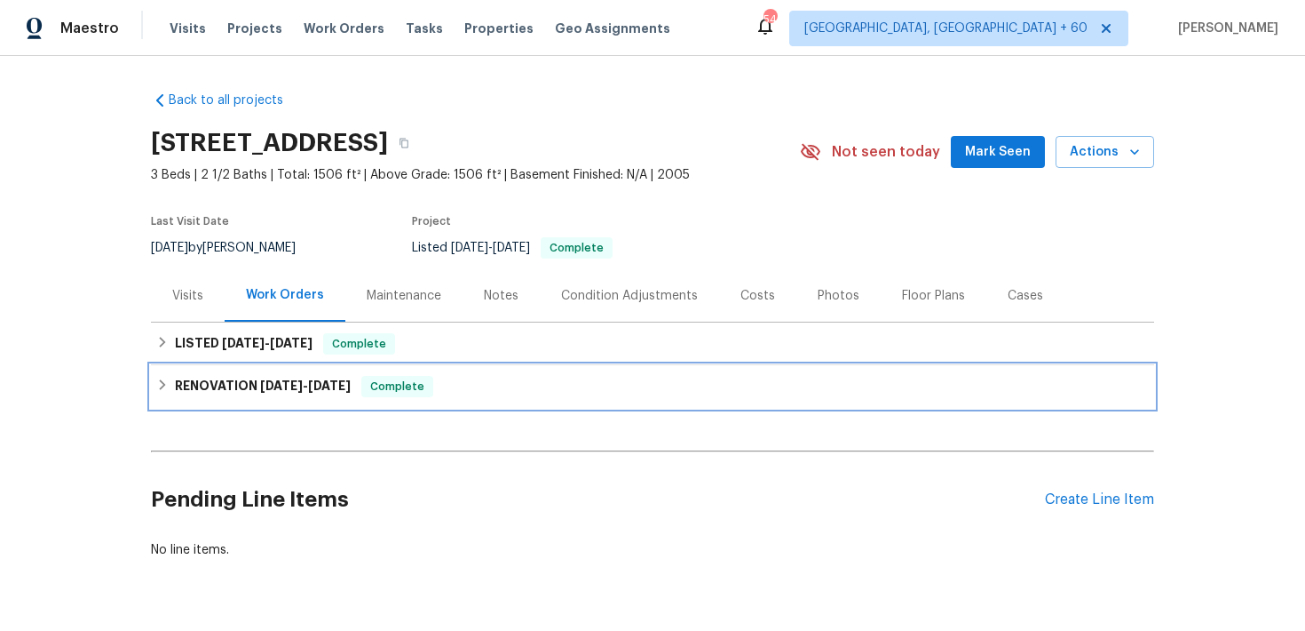
click at [426, 391] on span "Complete" at bounding box center [397, 386] width 68 height 18
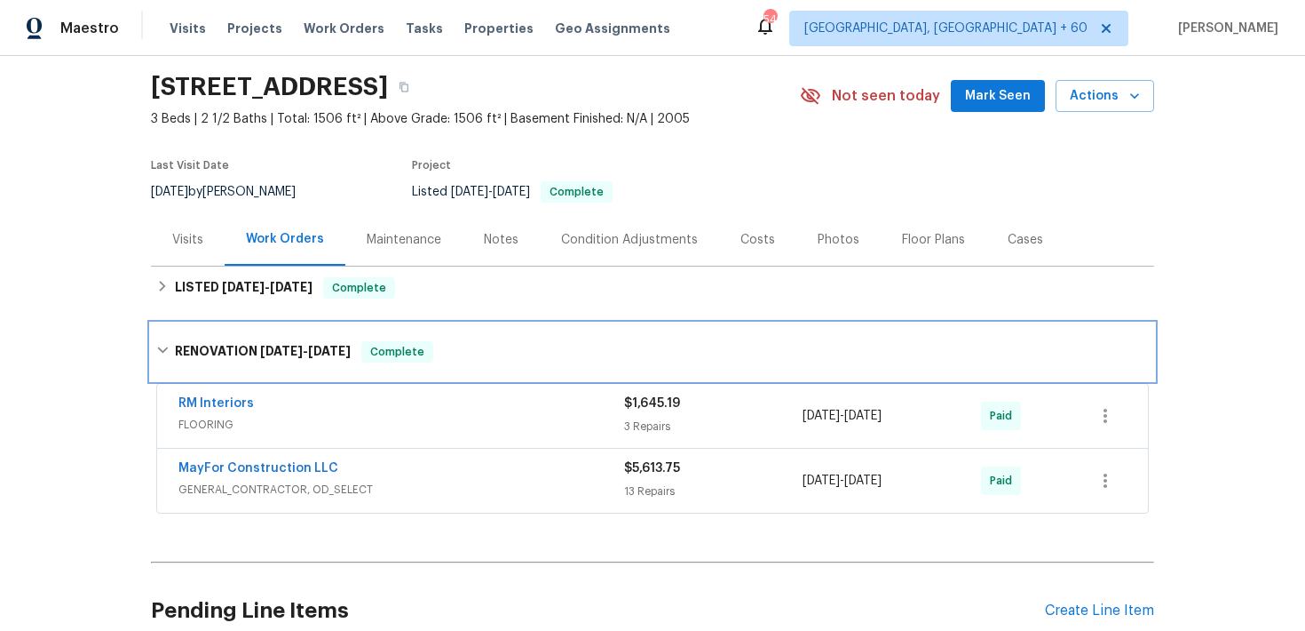
scroll to position [61, 0]
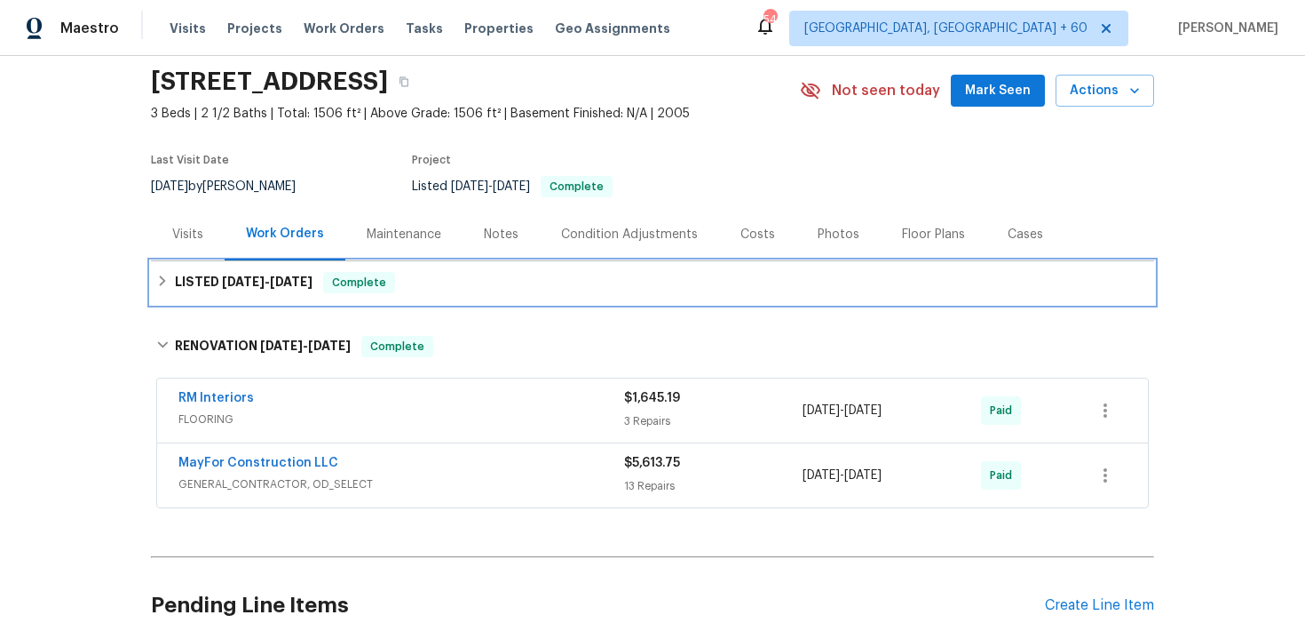
click at [572, 289] on div "LISTED [DATE] - [DATE] Complete" at bounding box center [652, 282] width 993 height 21
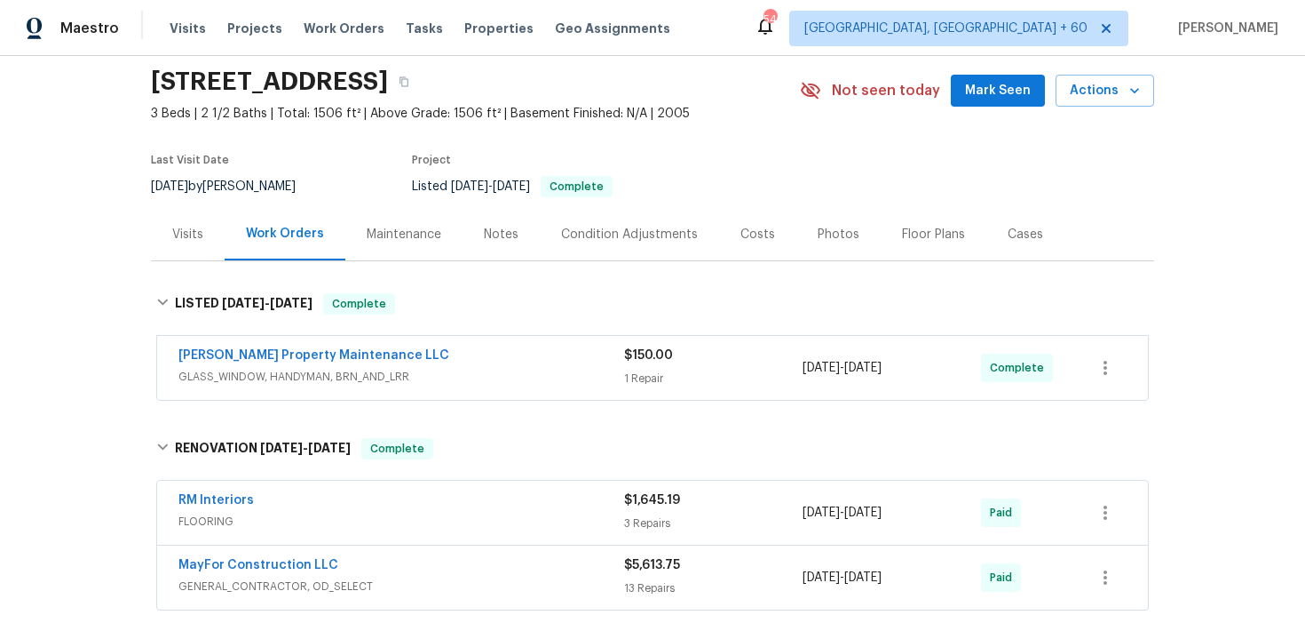
click at [641, 352] on span "$150.00" at bounding box center [648, 355] width 49 height 12
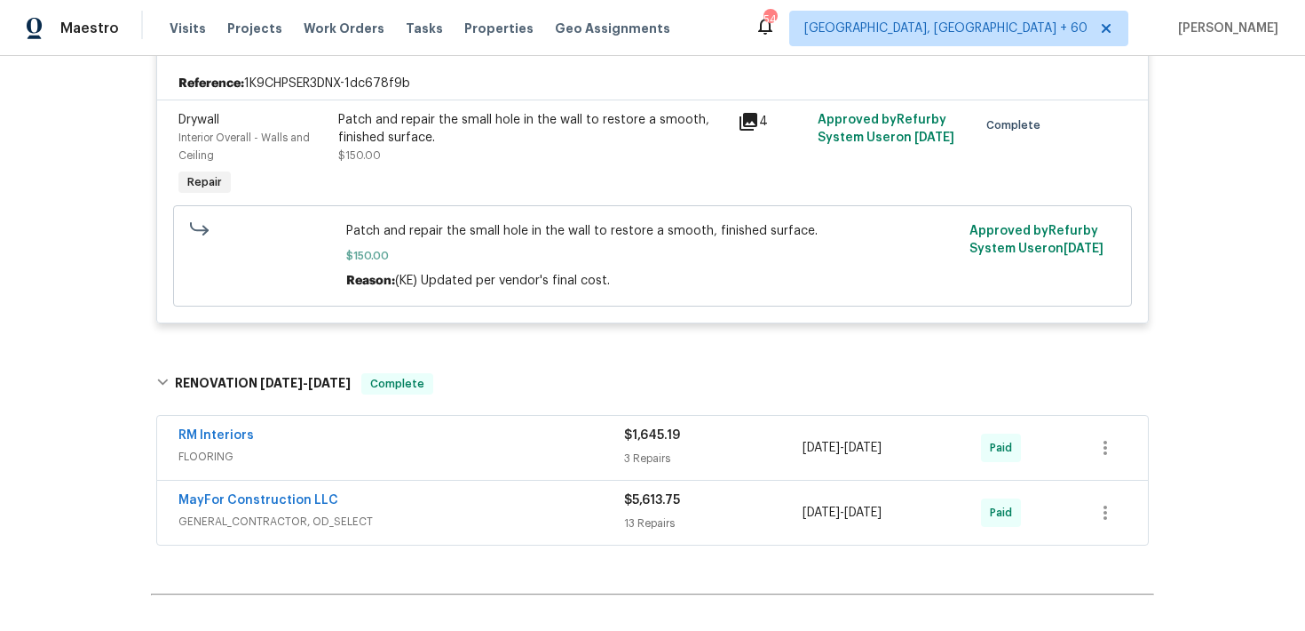
scroll to position [428, 0]
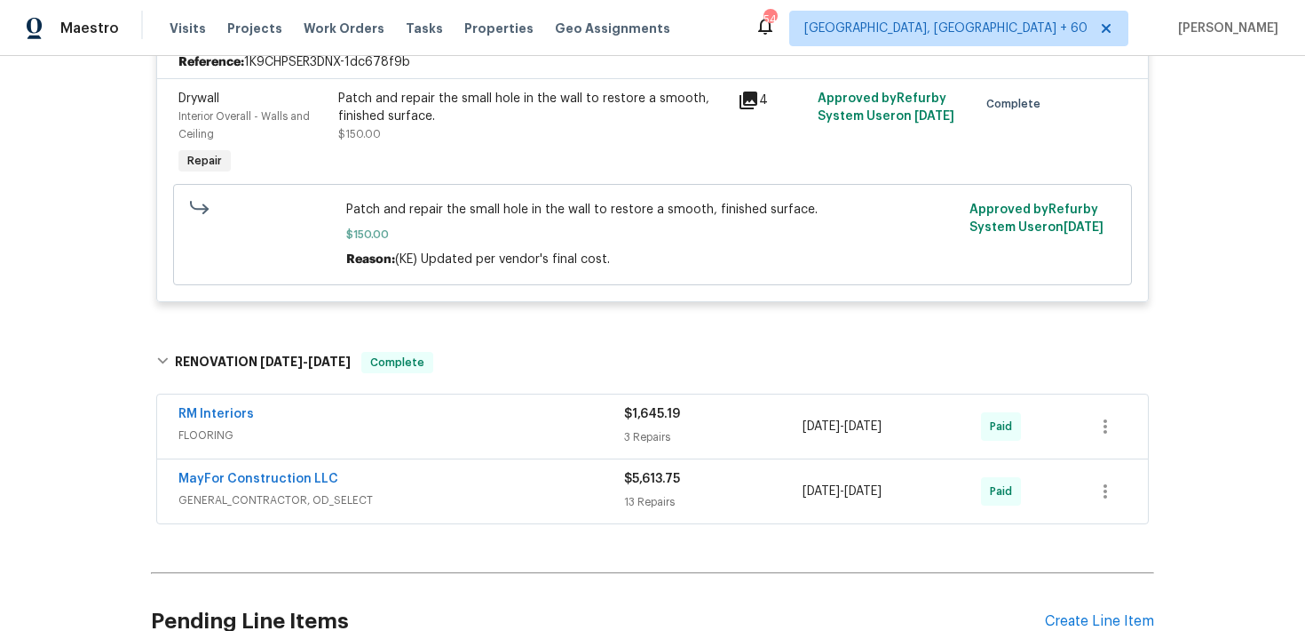
click at [657, 430] on div "3 Repairs" at bounding box center [713, 437] width 179 height 18
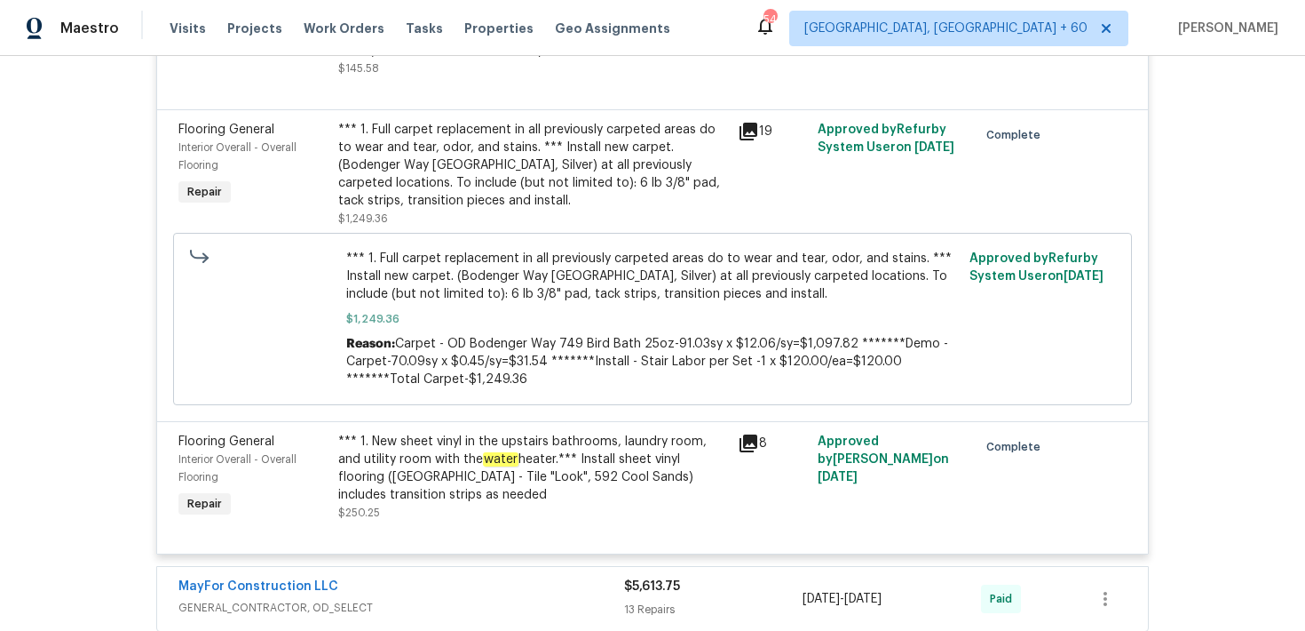
scroll to position [980, 0]
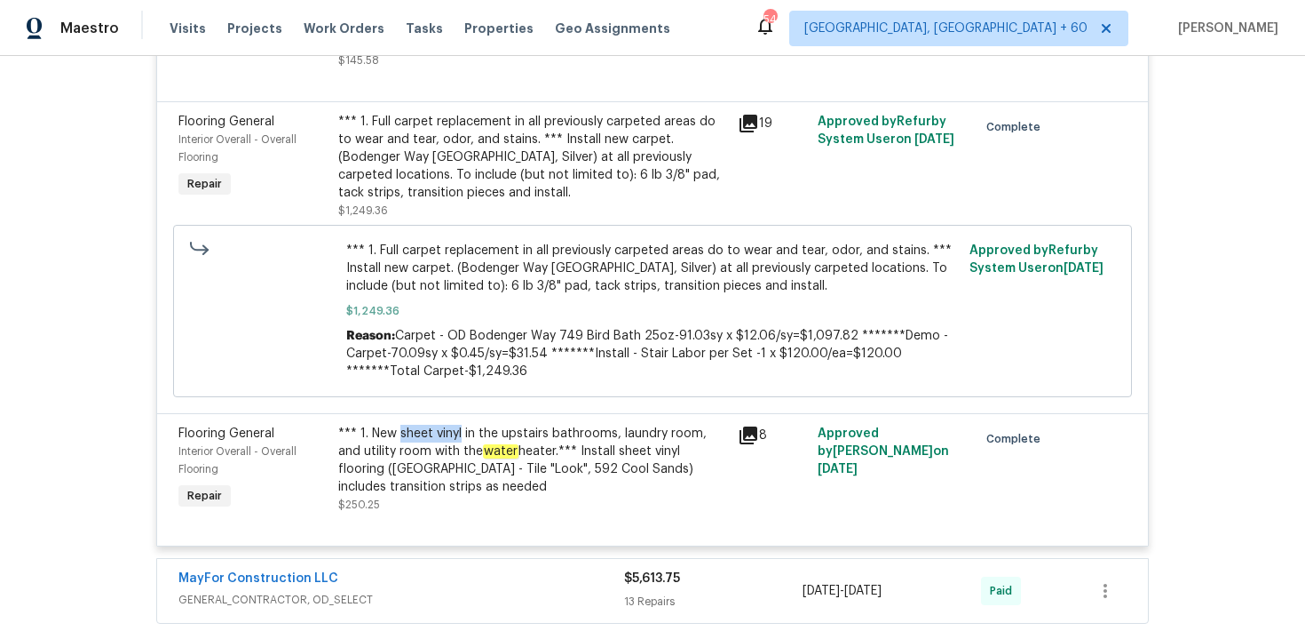
drag, startPoint x: 398, startPoint y: 435, endPoint x: 459, endPoint y: 436, distance: 61.3
click at [459, 436] on div "*** 1. New sheet vinyl in the upstairs bathrooms, laundry room, and utility roo…" at bounding box center [532, 460] width 389 height 71
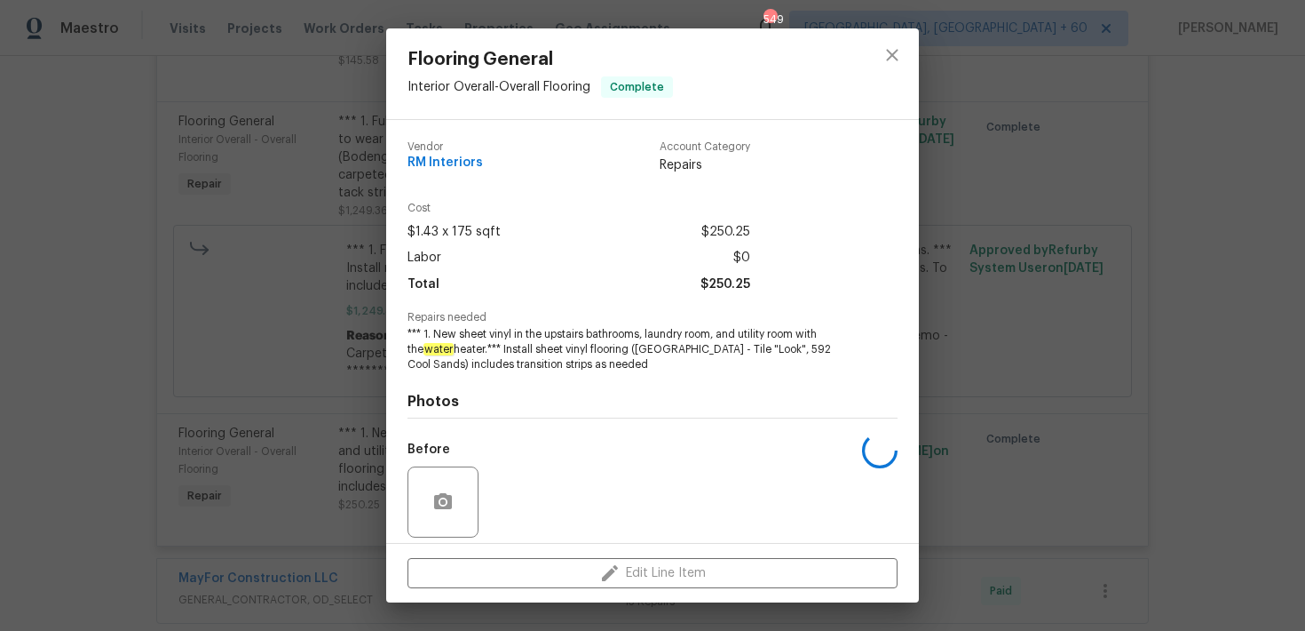
copy div "sheet vinyl"
drag, startPoint x: 545, startPoint y: 334, endPoint x: 798, endPoint y: 337, distance: 253.1
click at [798, 337] on span "*** 1. New sheet vinyl in the upstairs bathrooms, laundry room, and utility roo…" at bounding box center [628, 349] width 441 height 44
copy span "upstairs bathrooms, laundry room, and utility room"
click at [899, 48] on icon "close" at bounding box center [892, 54] width 21 height 21
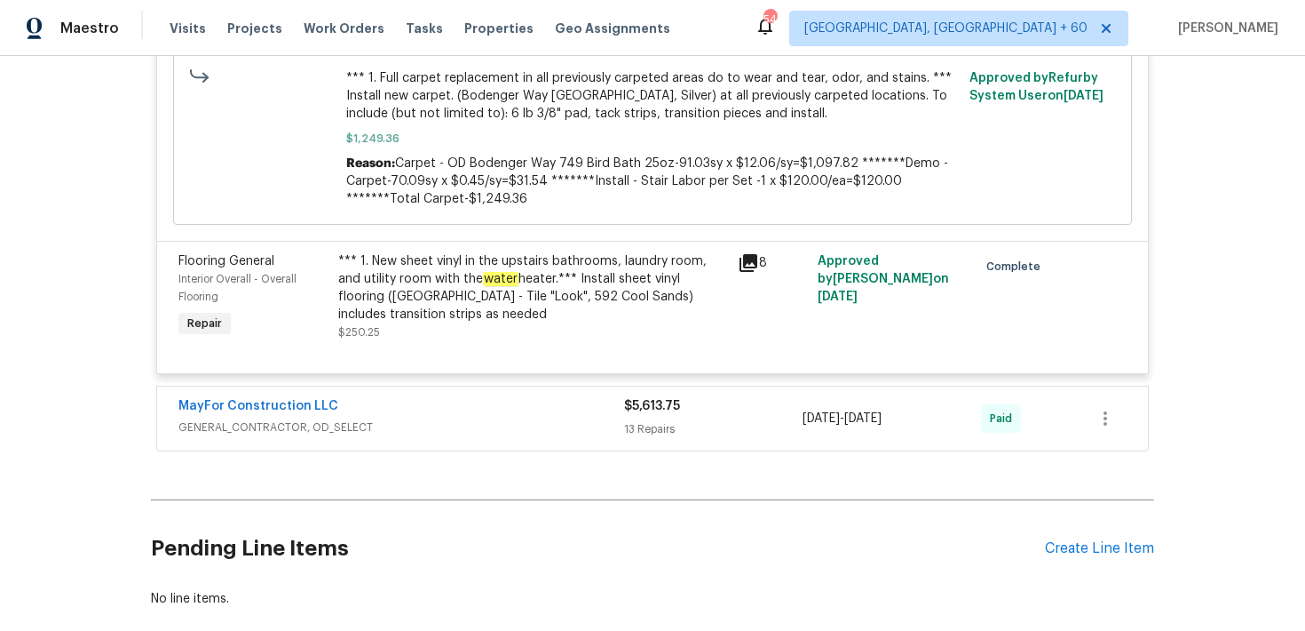
scroll to position [1254, 0]
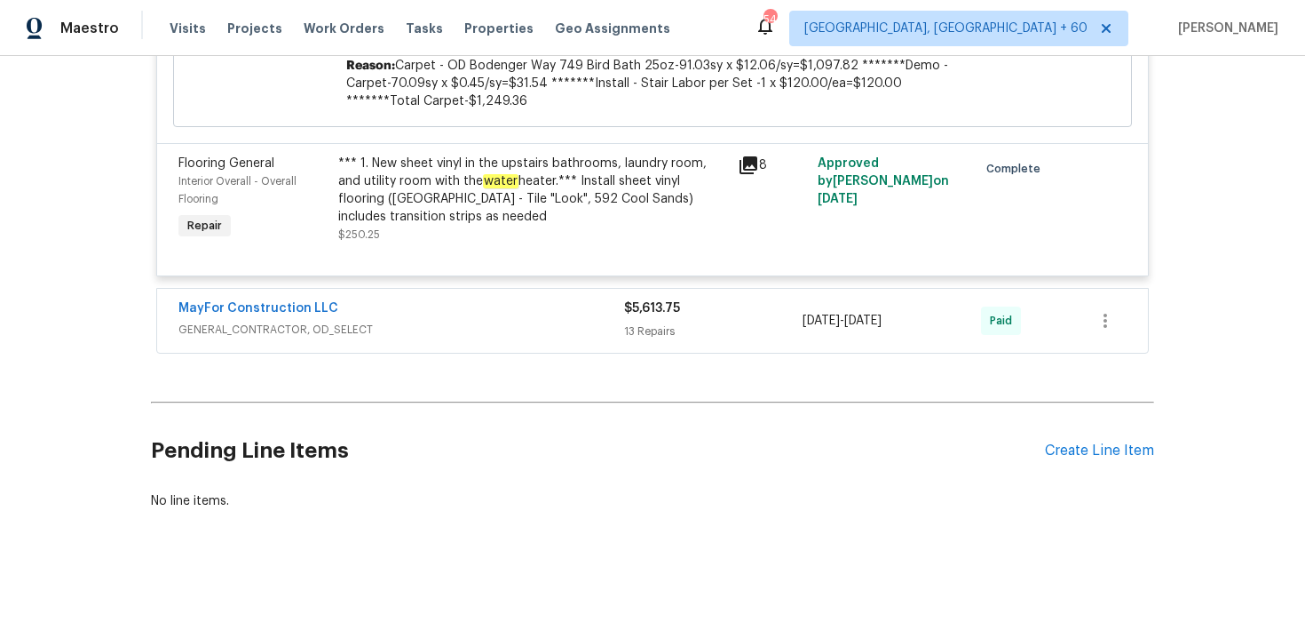
click at [655, 321] on div "$5,613.75 13 Repairs" at bounding box center [713, 320] width 179 height 43
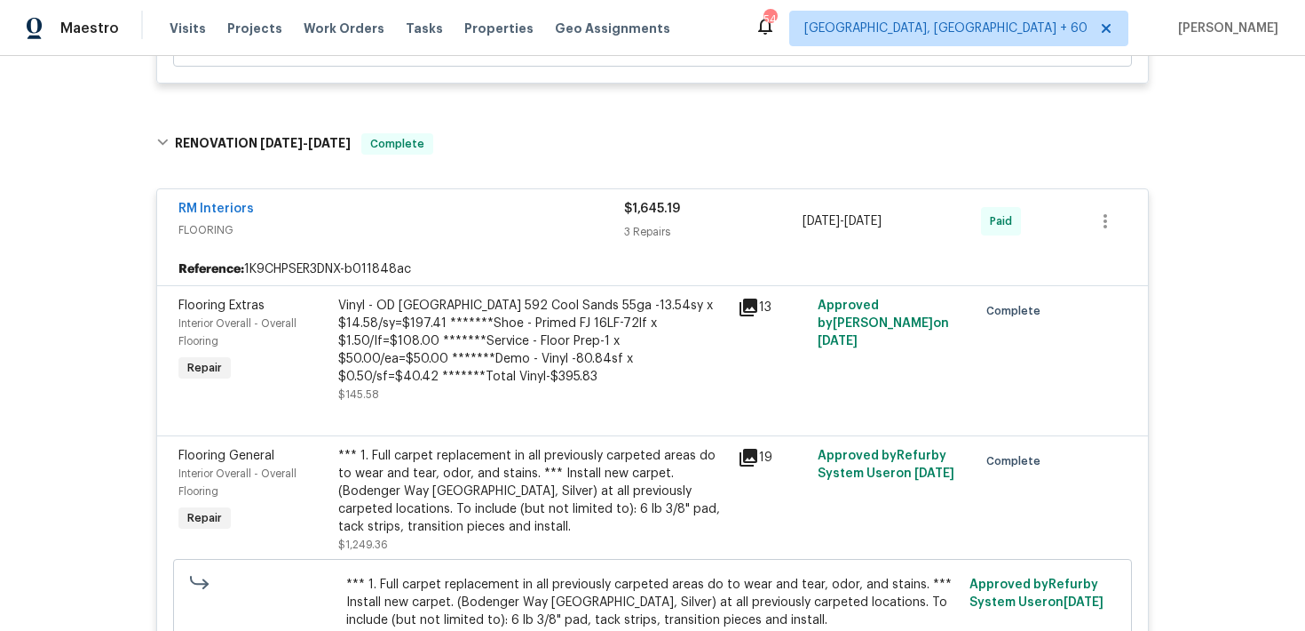
scroll to position [0, 0]
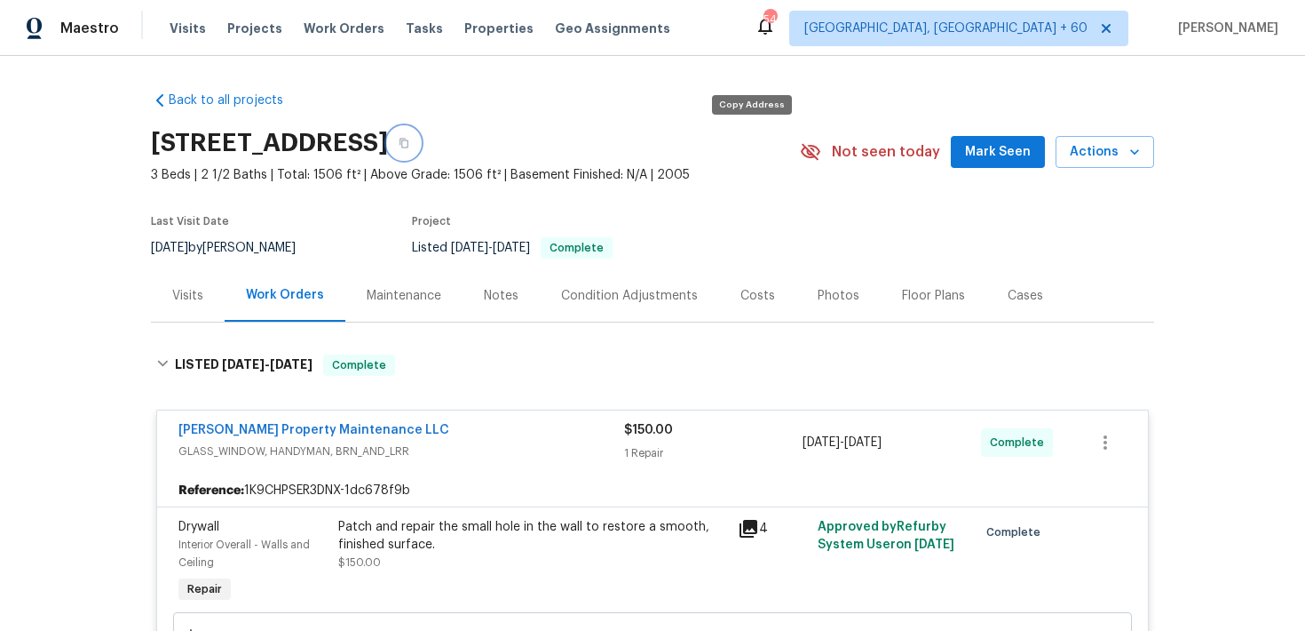
click at [409, 141] on icon "button" at bounding box center [404, 143] width 11 height 11
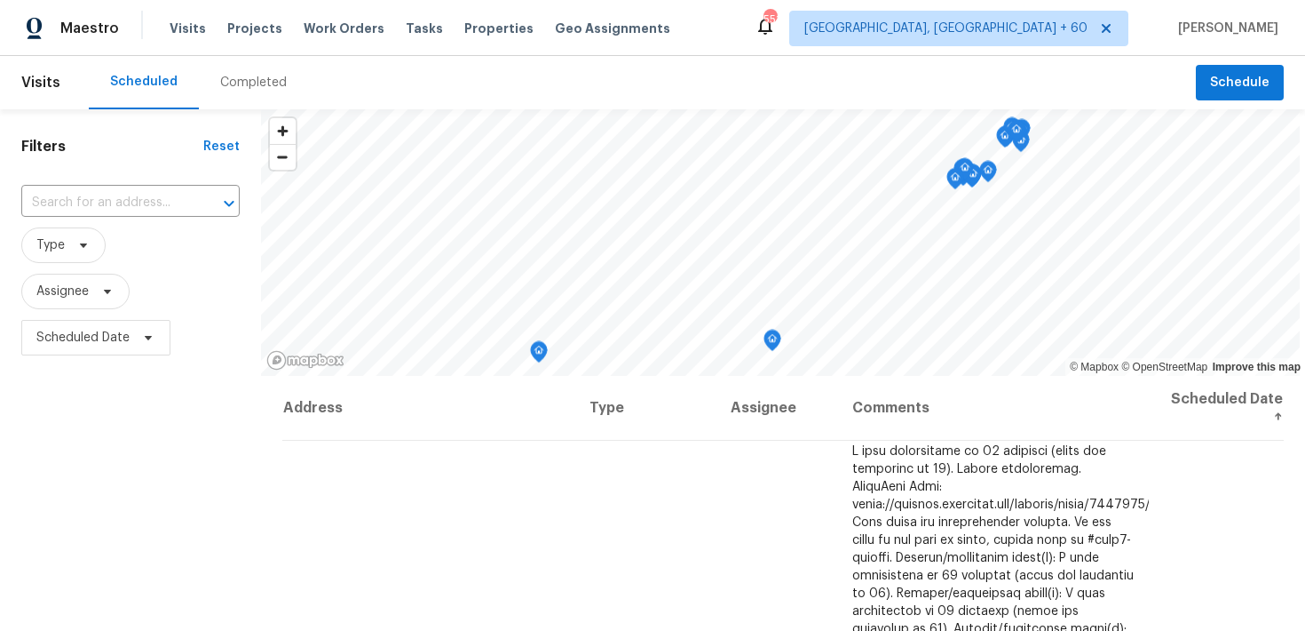
click at [237, 81] on div "Completed" at bounding box center [253, 83] width 67 height 18
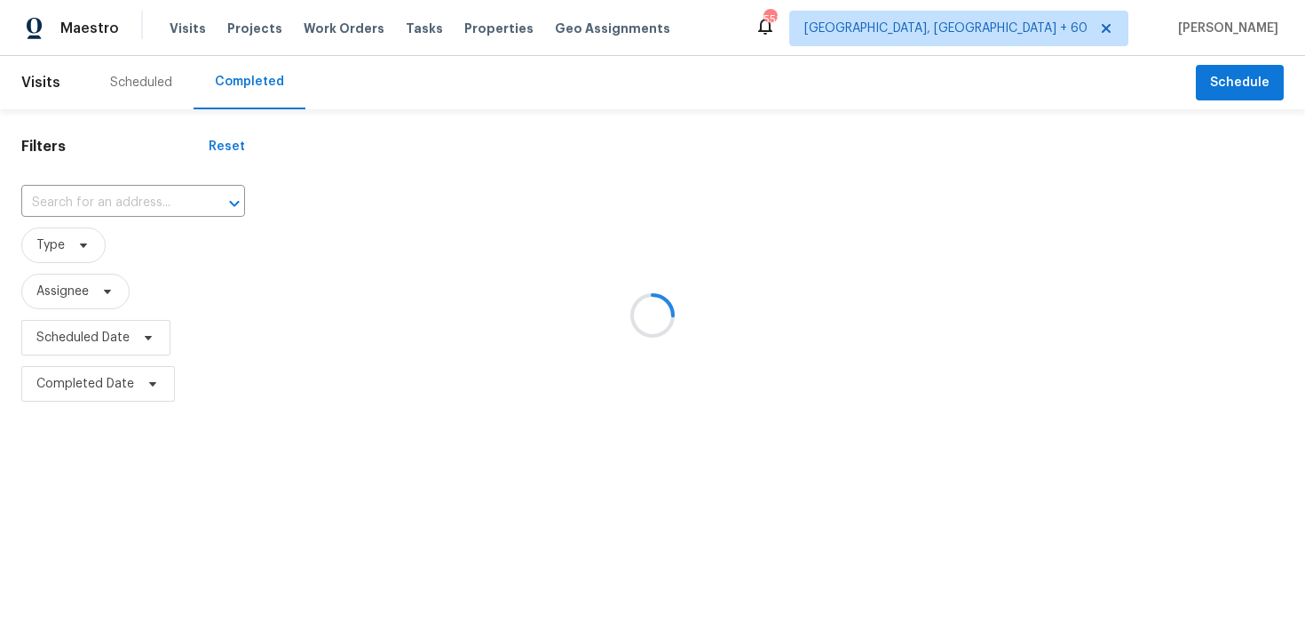
click at [99, 193] on div at bounding box center [652, 315] width 1305 height 631
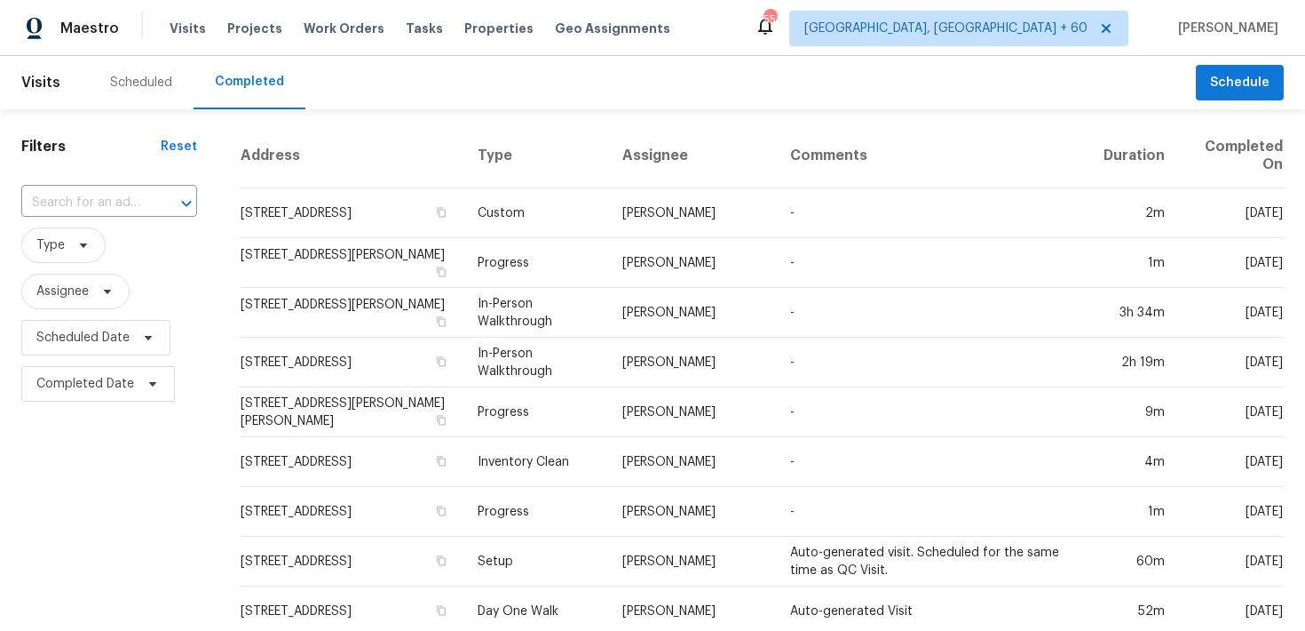
click at [99, 193] on input "text" at bounding box center [84, 203] width 126 height 28
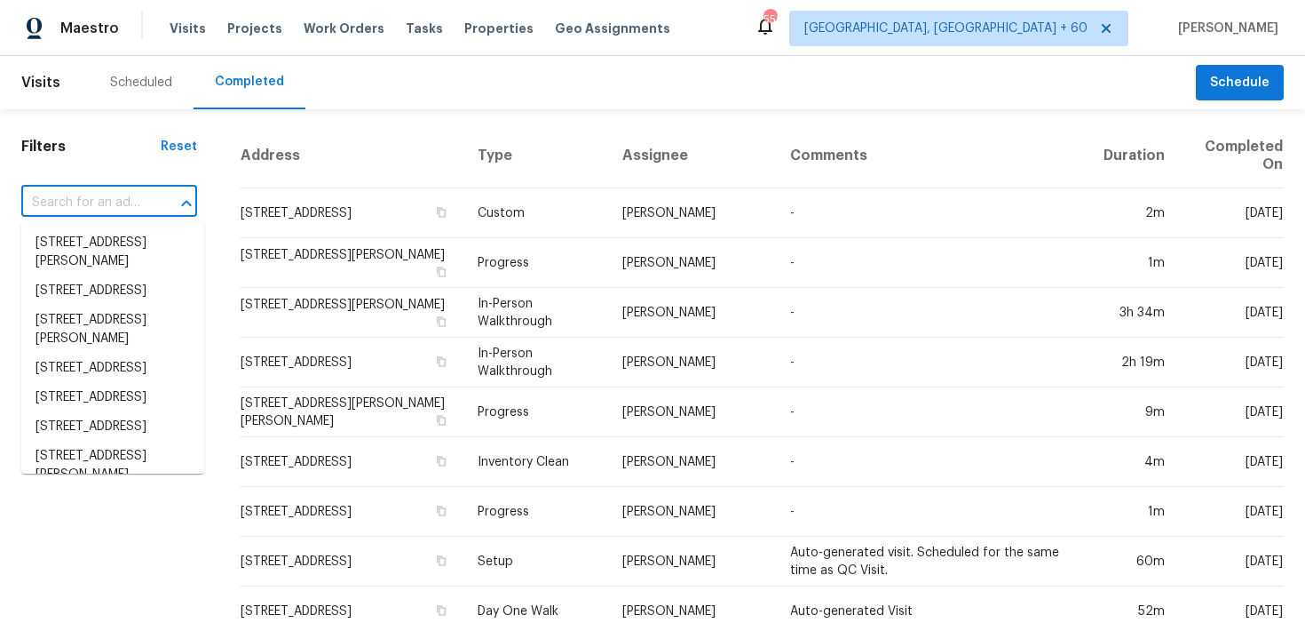
paste input "[STREET_ADDRESS]"
type input "[STREET_ADDRESS]"
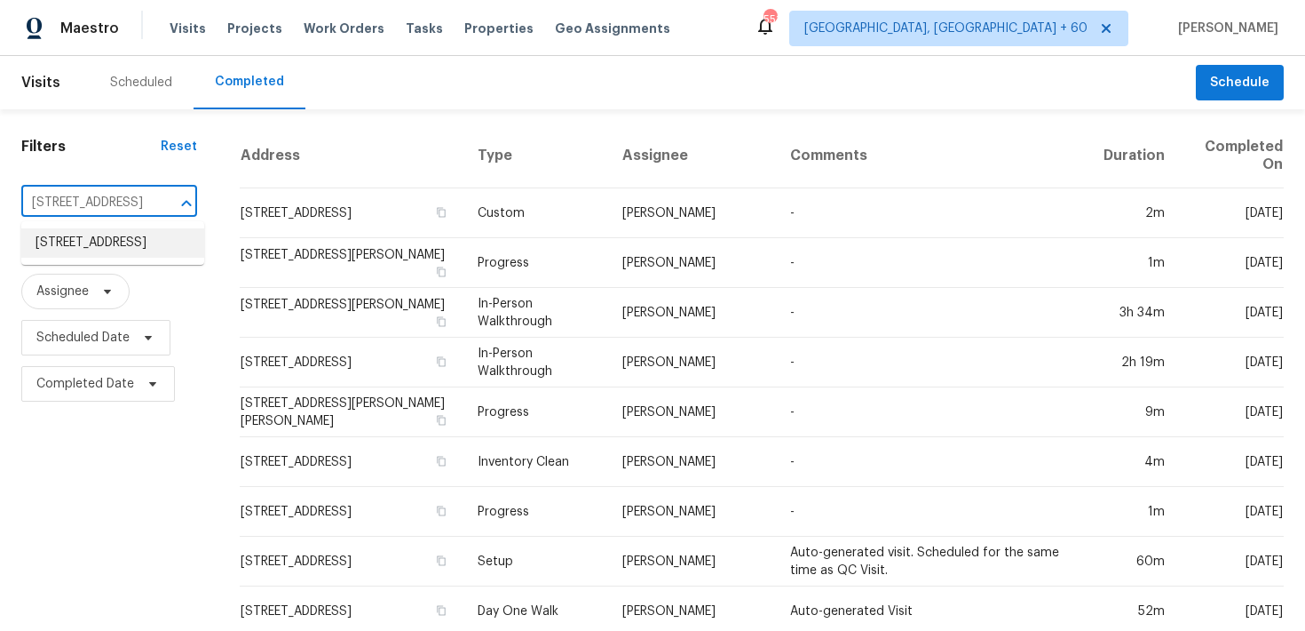
click at [56, 258] on li "[STREET_ADDRESS]" at bounding box center [112, 242] width 183 height 29
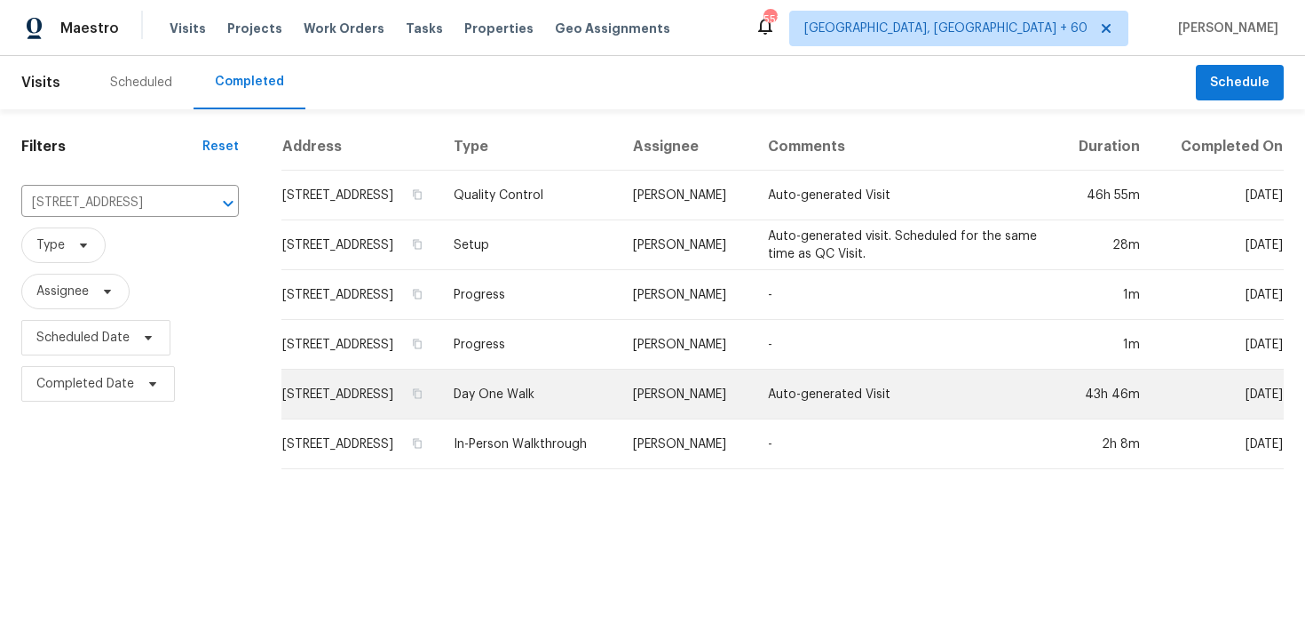
click at [537, 397] on td "Day One Walk" at bounding box center [529, 394] width 179 height 50
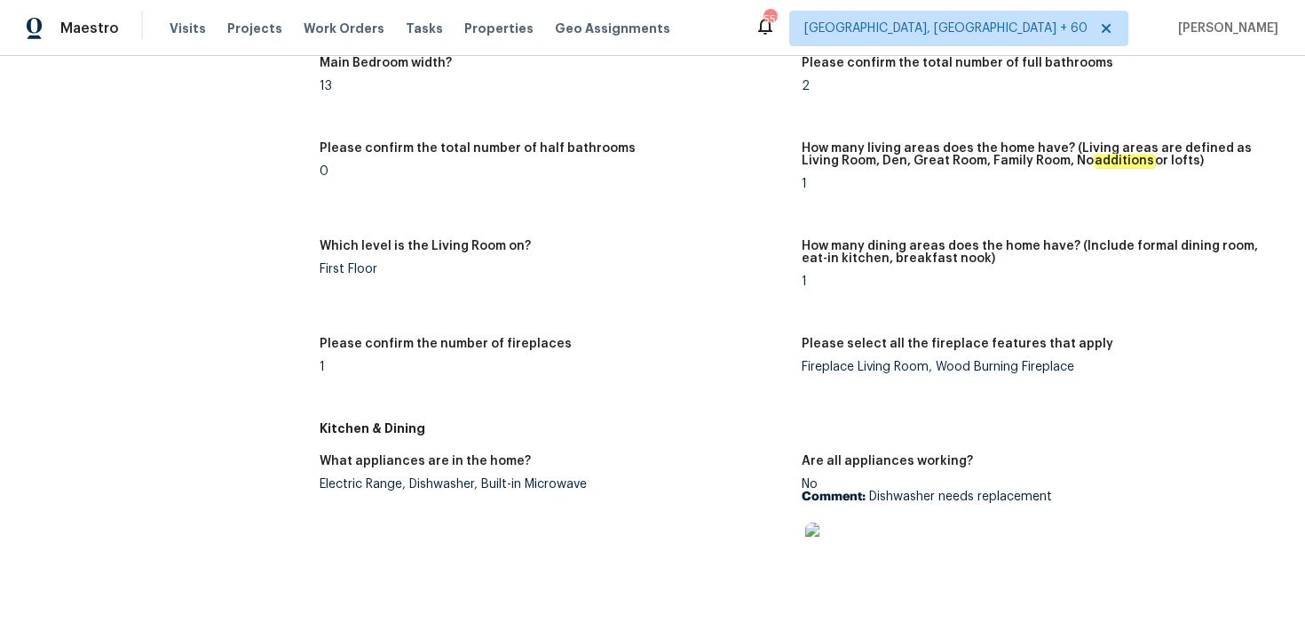
scroll to position [1789, 0]
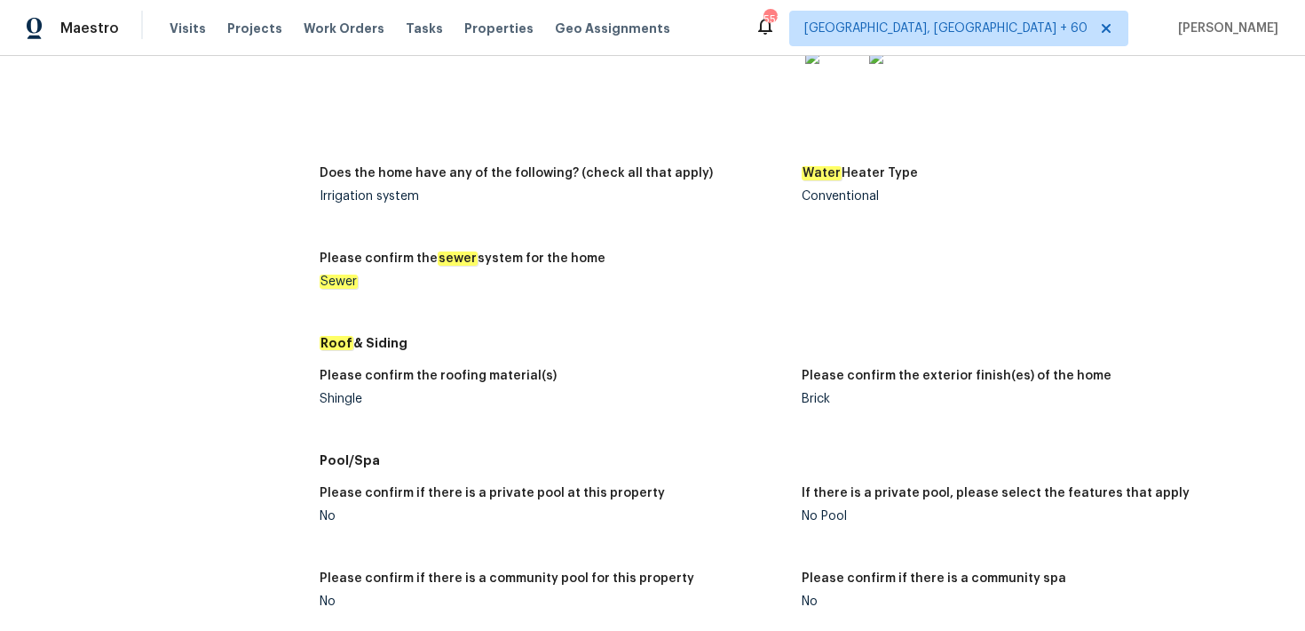
click at [332, 394] on div "Shingle" at bounding box center [554, 399] width 468 height 12
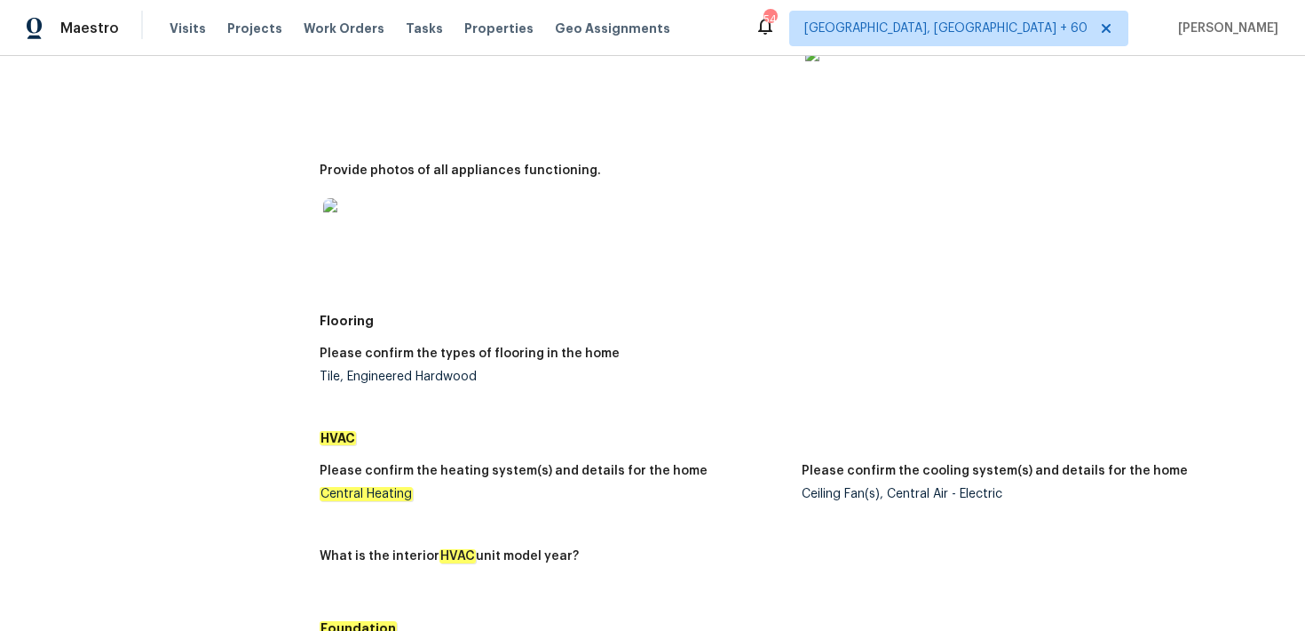
scroll to position [0, 0]
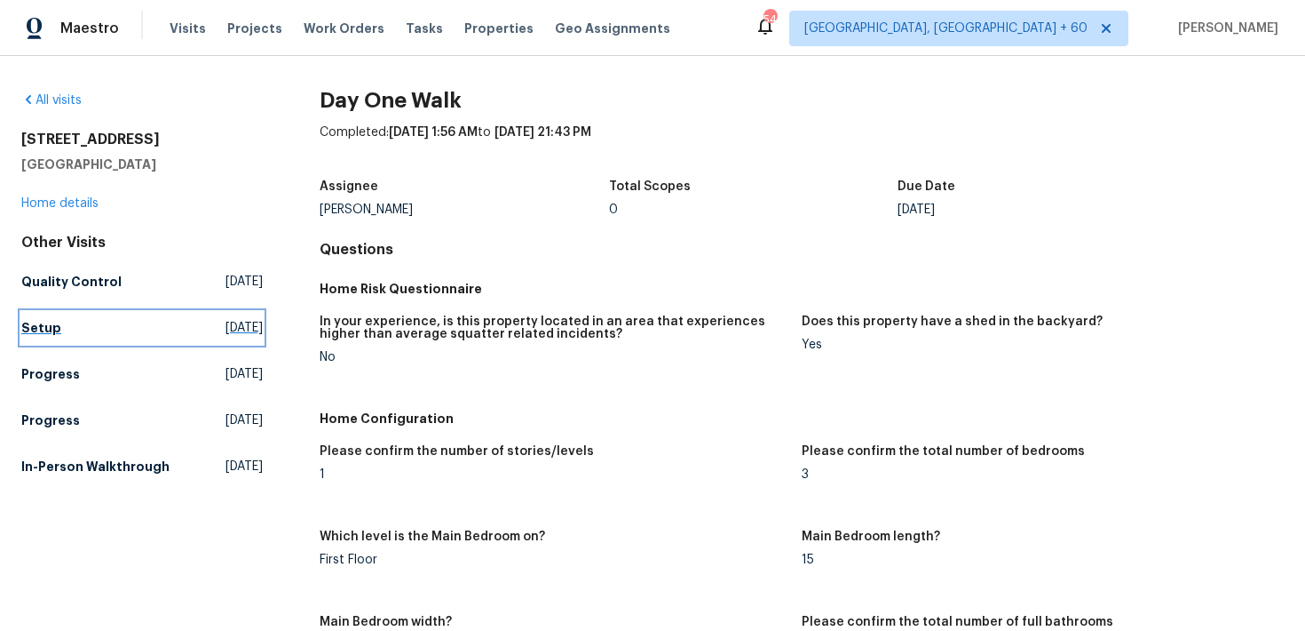
click at [43, 334] on h5 "Setup" at bounding box center [41, 328] width 40 height 18
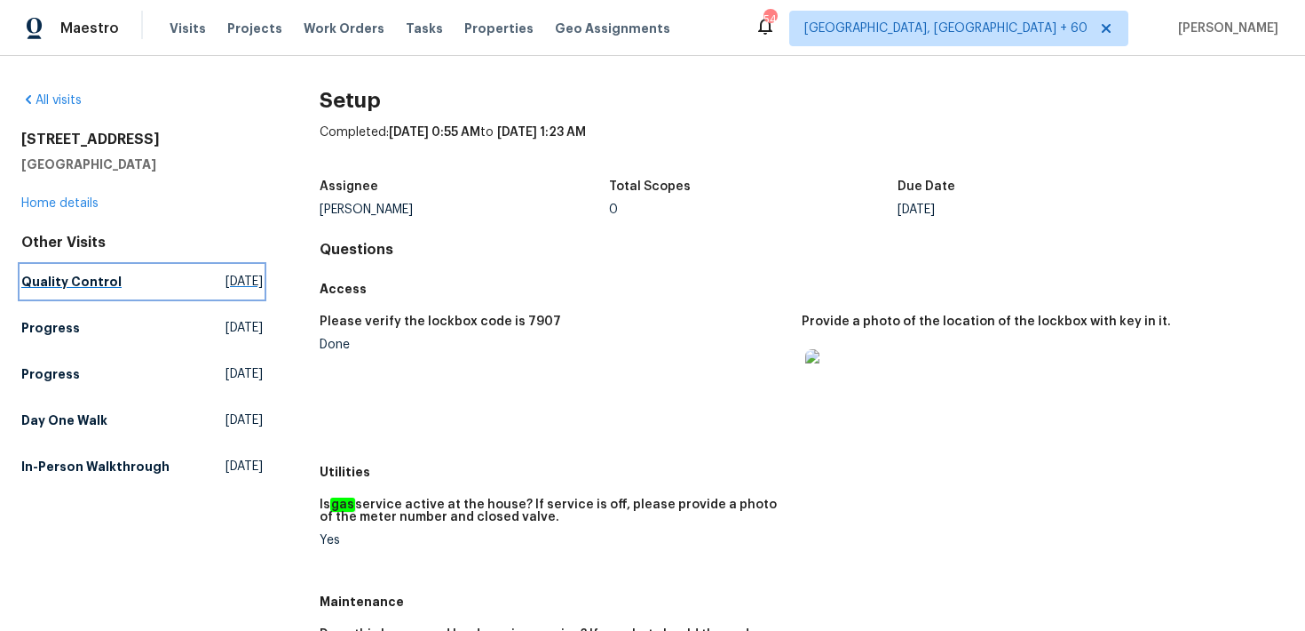
click at [76, 283] on h5 "Quality Control" at bounding box center [71, 282] width 100 height 18
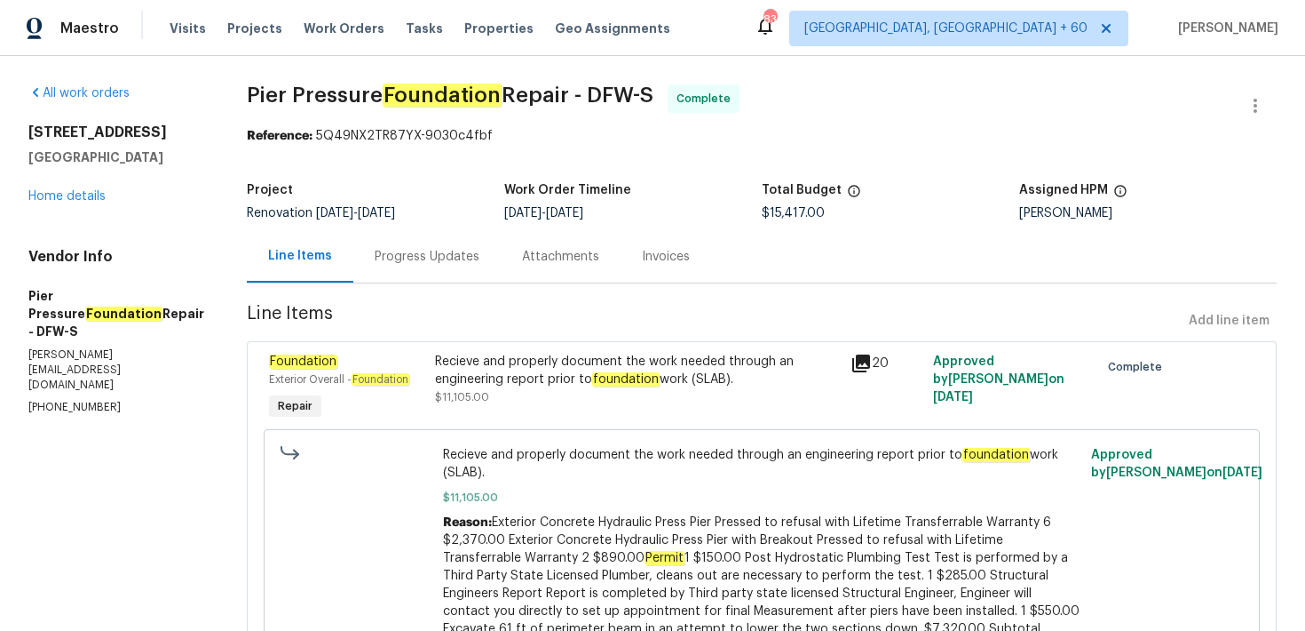
click at [353, 242] on div "Progress Updates" at bounding box center [426, 256] width 147 height 52
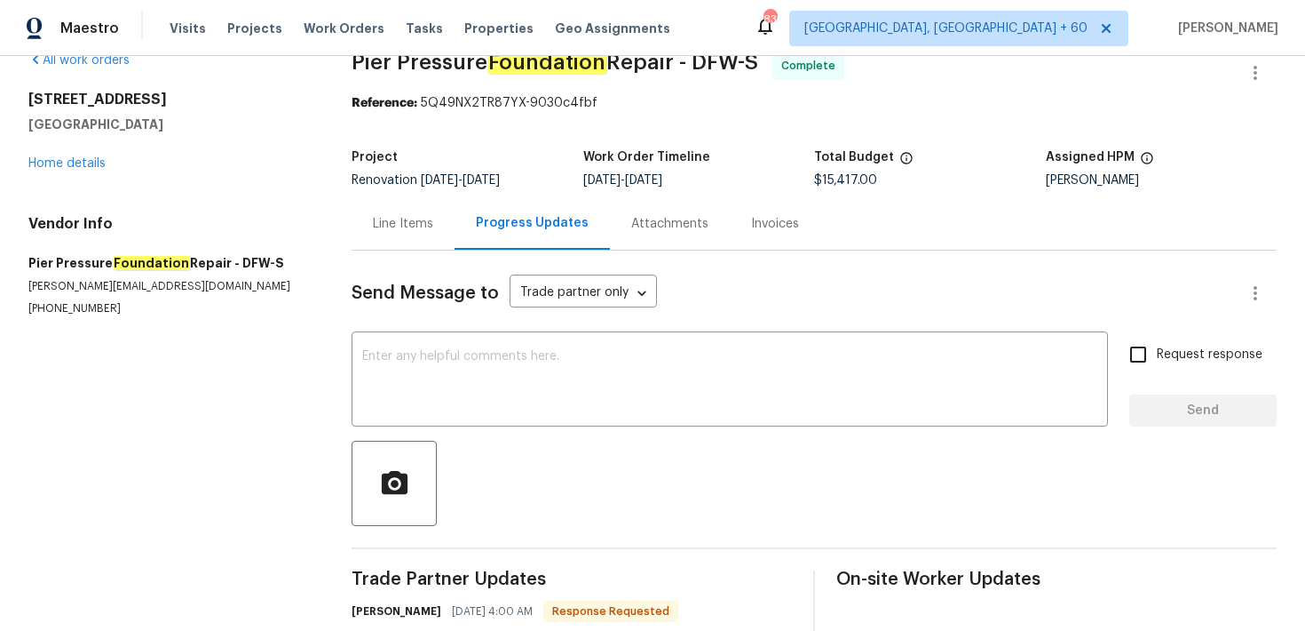
scroll to position [99, 0]
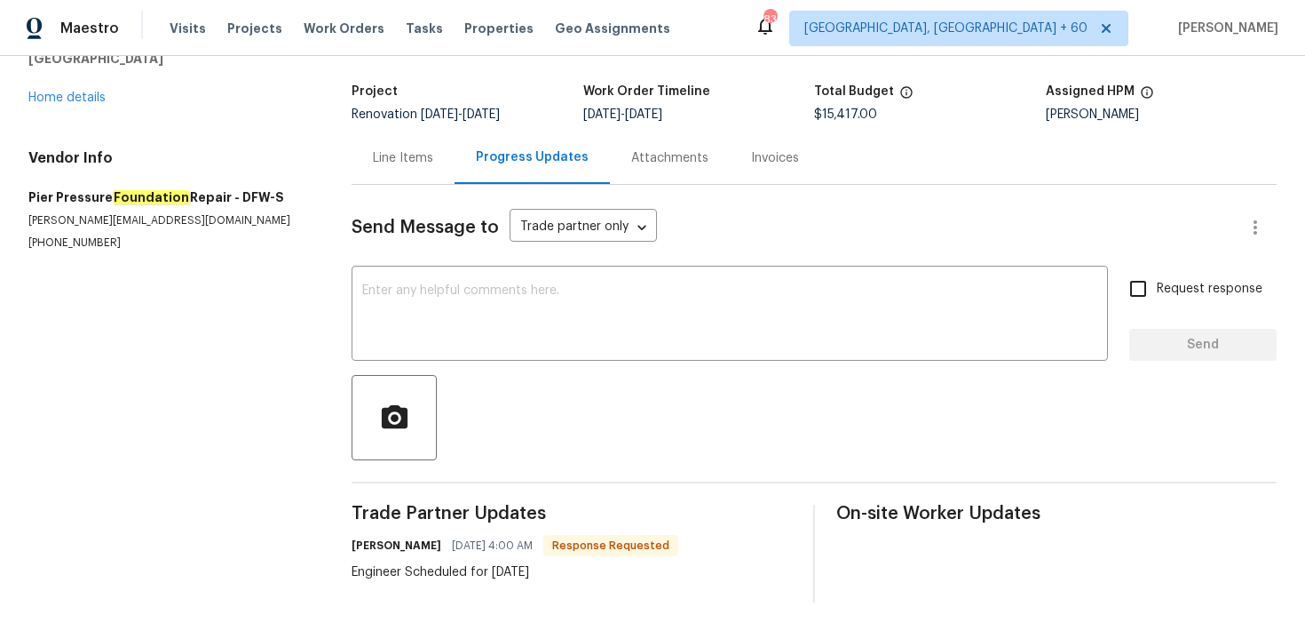
click at [768, 155] on div "Invoices" at bounding box center [775, 158] width 48 height 18
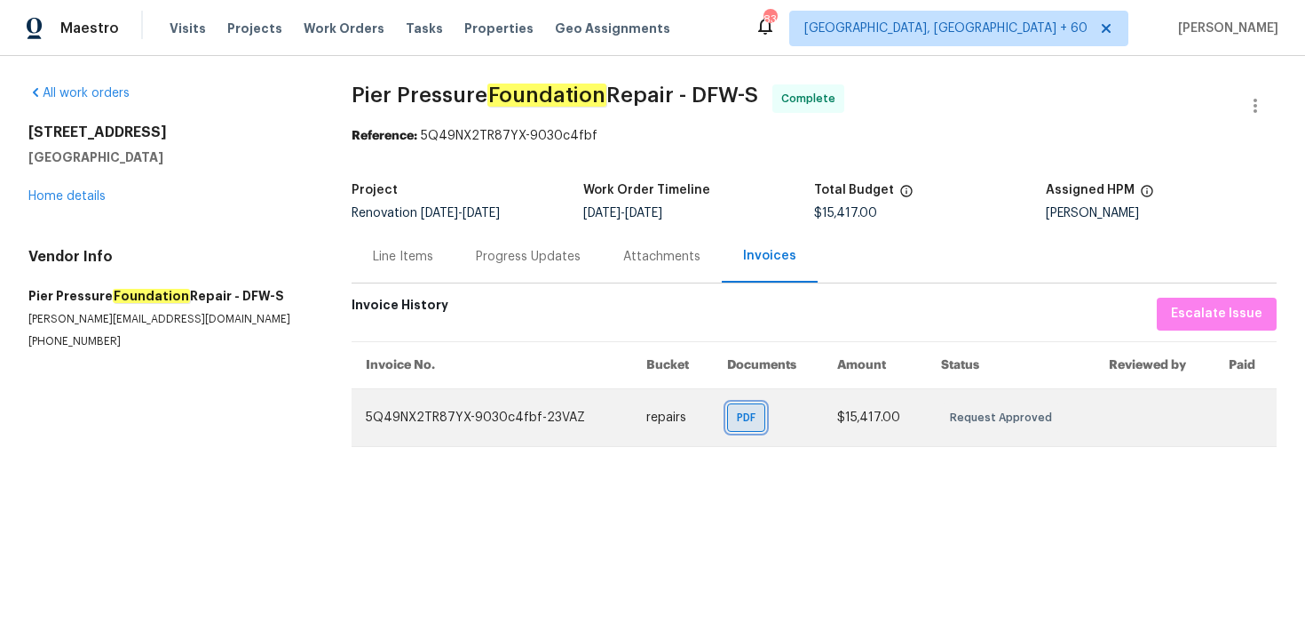
click at [743, 413] on span "PDF" at bounding box center [750, 418] width 26 height 18
